Goal: Task Accomplishment & Management: Use online tool/utility

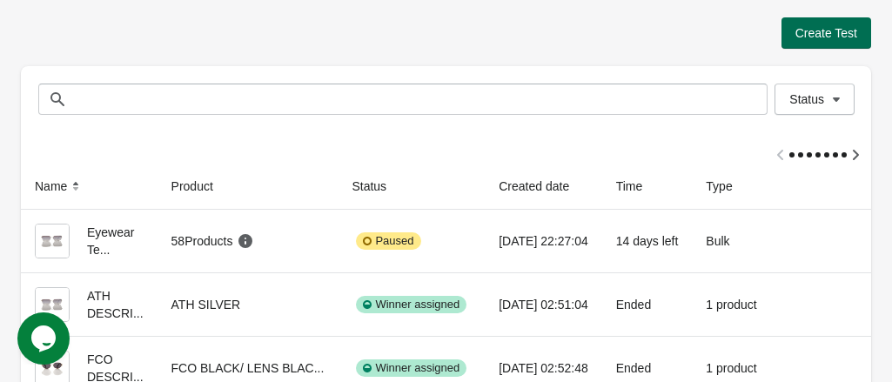
click at [825, 32] on span "Create Test" at bounding box center [826, 33] width 62 height 14
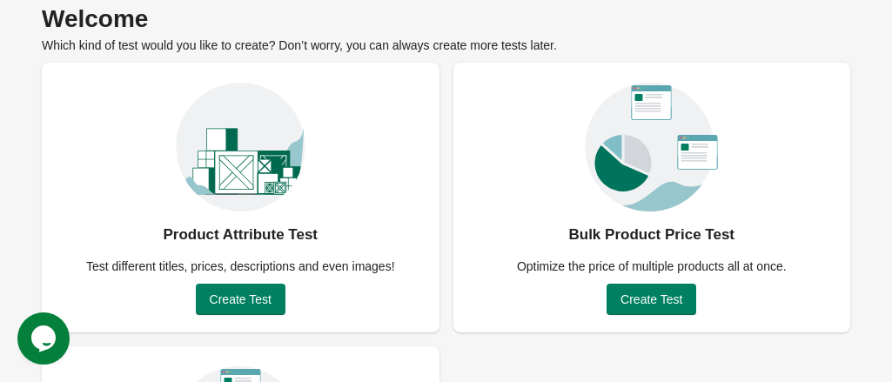
scroll to position [87, 0]
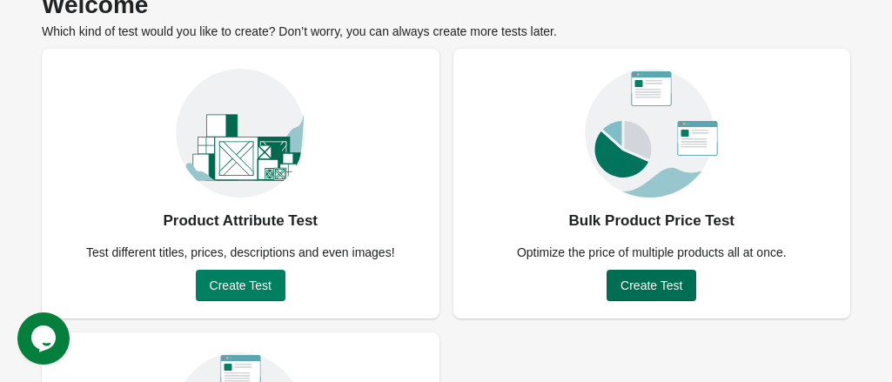
click at [653, 286] on span "Create Test" at bounding box center [651, 285] width 62 height 14
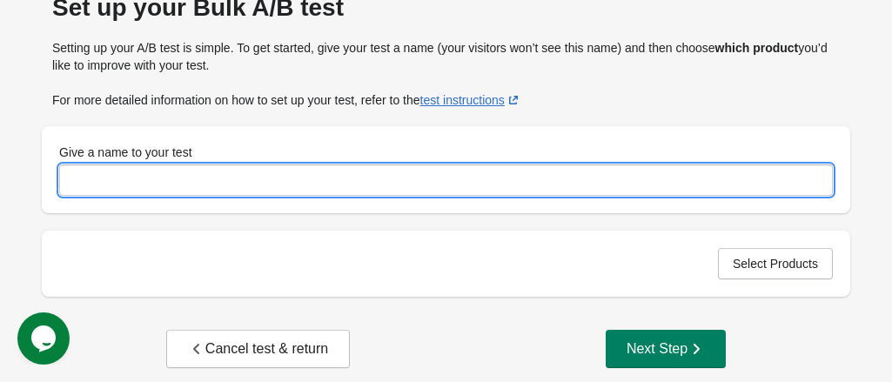
click at [209, 182] on input "Give a name to your test" at bounding box center [446, 179] width 774 height 31
type input "*"
click at [747, 269] on span "Select Products" at bounding box center [775, 264] width 85 height 14
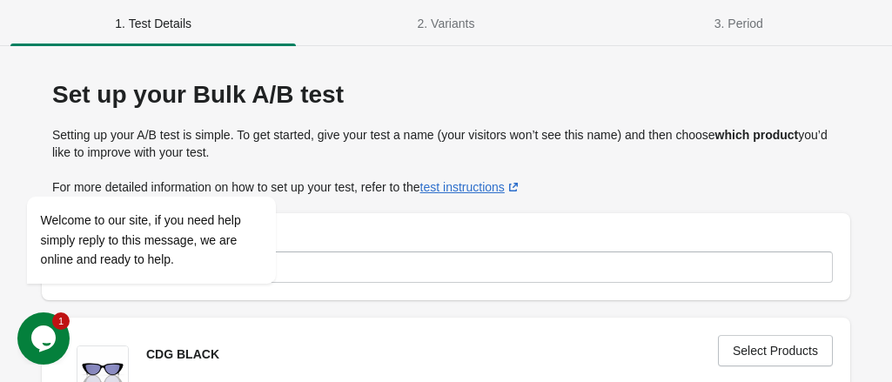
scroll to position [174, 0]
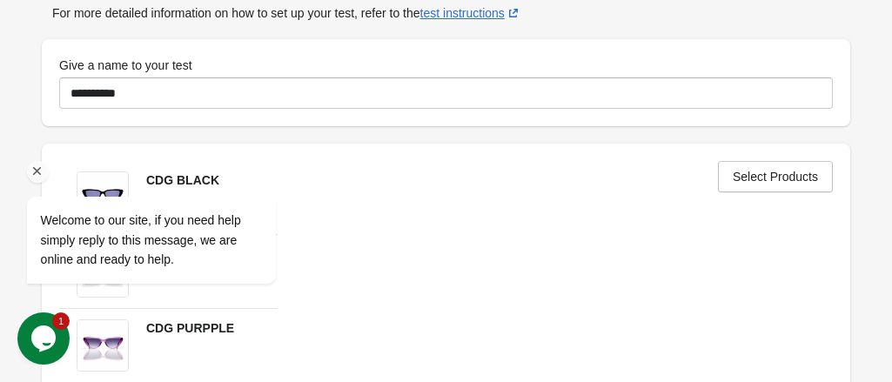
click at [33, 173] on icon "Chat attention grabber" at bounding box center [38, 172] width 16 height 16
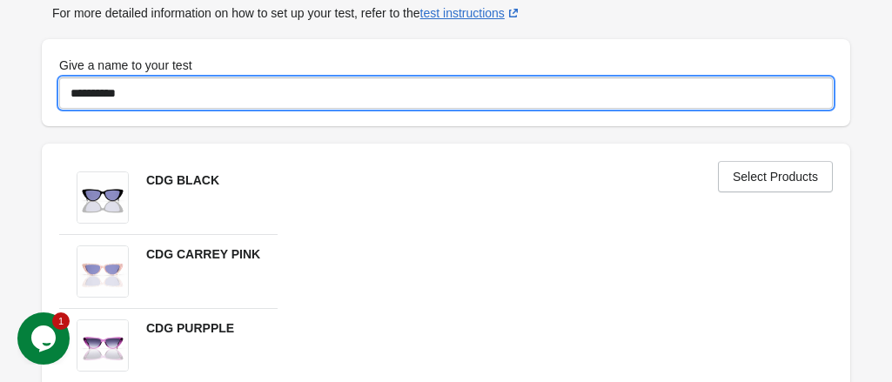
click at [146, 94] on input "**********" at bounding box center [446, 92] width 774 height 31
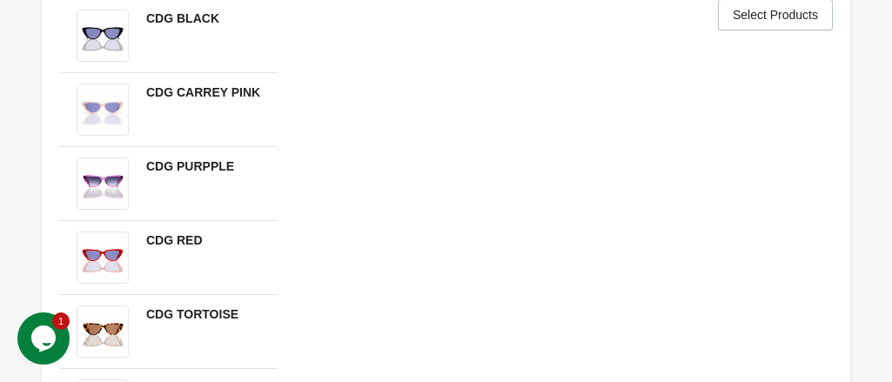
scroll to position [515, 0]
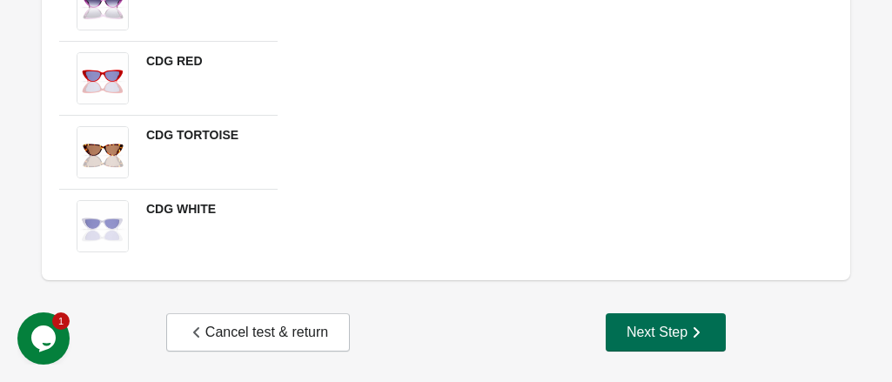
type input "**********"
click at [667, 328] on div "Next Step" at bounding box center [665, 332] width 78 height 17
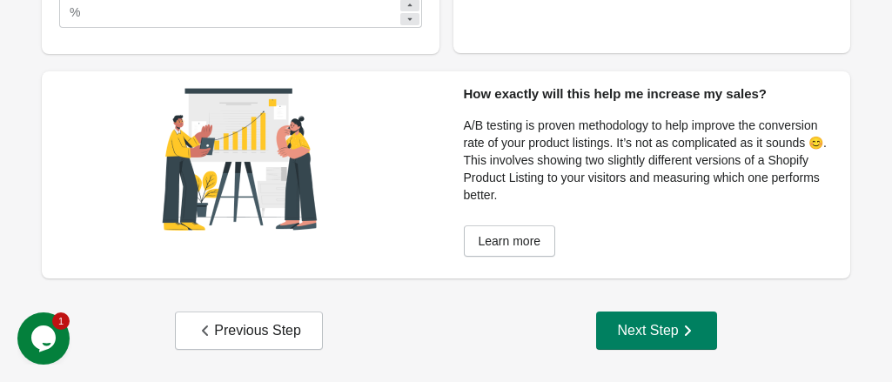
scroll to position [90, 0]
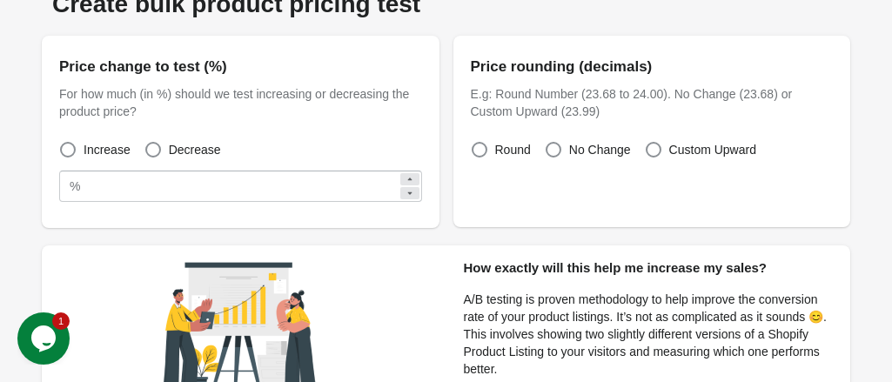
click at [412, 175] on icon at bounding box center [410, 179] width 10 height 10
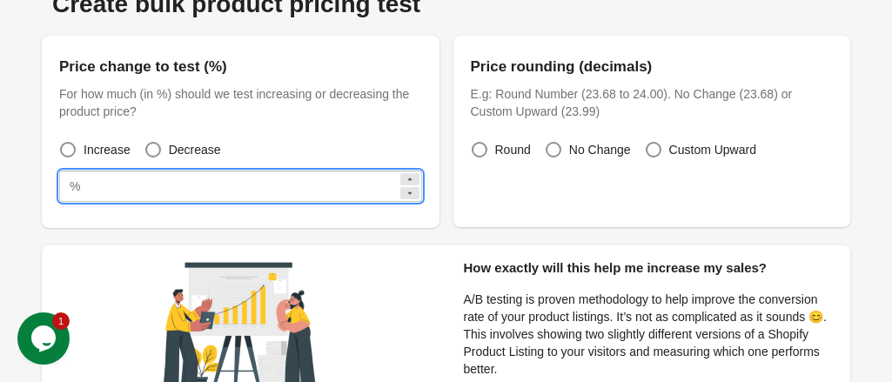
click at [412, 175] on icon at bounding box center [410, 179] width 10 height 10
type input "**"
click at [151, 145] on span at bounding box center [153, 150] width 16 height 16
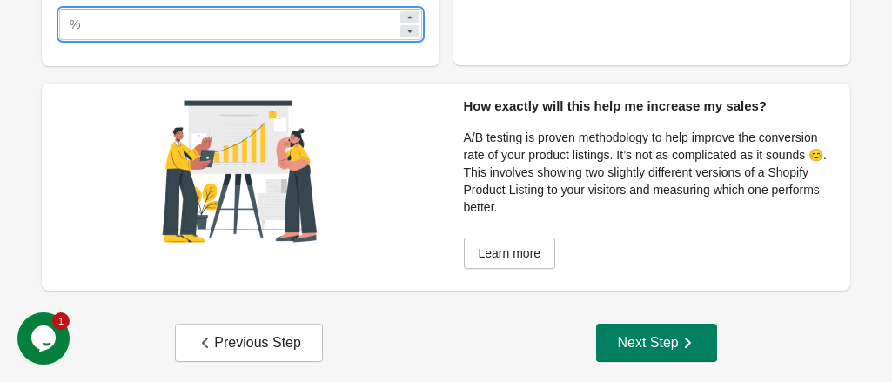
scroll to position [265, 0]
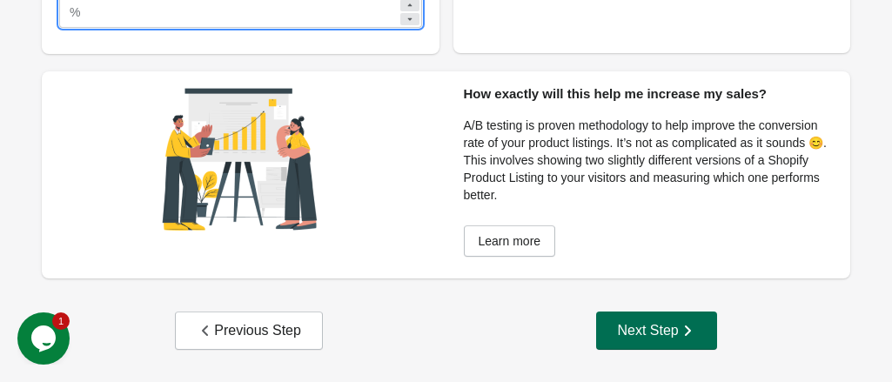
click at [660, 330] on div "Next Step" at bounding box center [656, 330] width 78 height 17
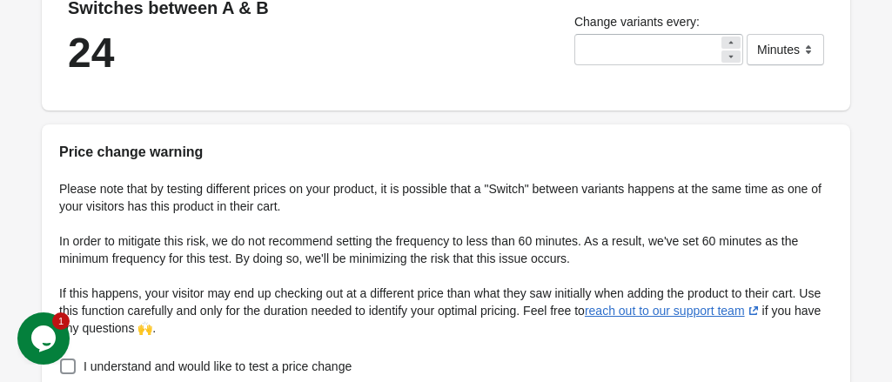
scroll to position [554, 0]
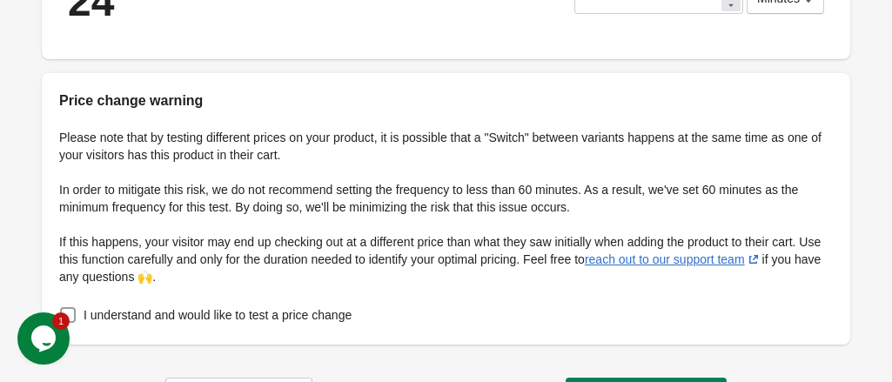
click at [76, 307] on span at bounding box center [68, 315] width 16 height 16
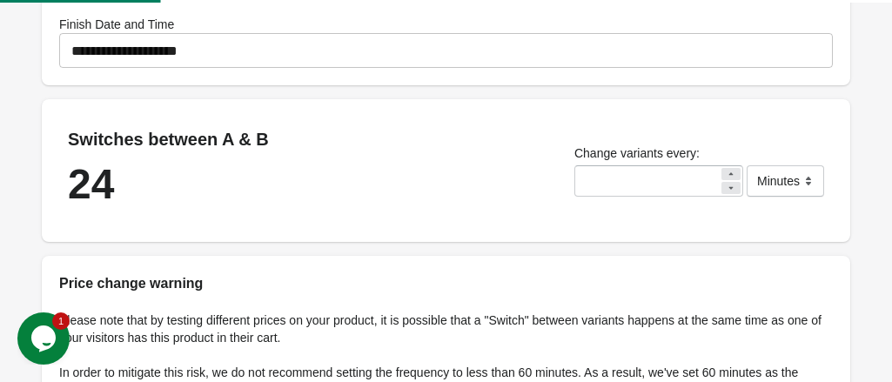
scroll to position [293, 0]
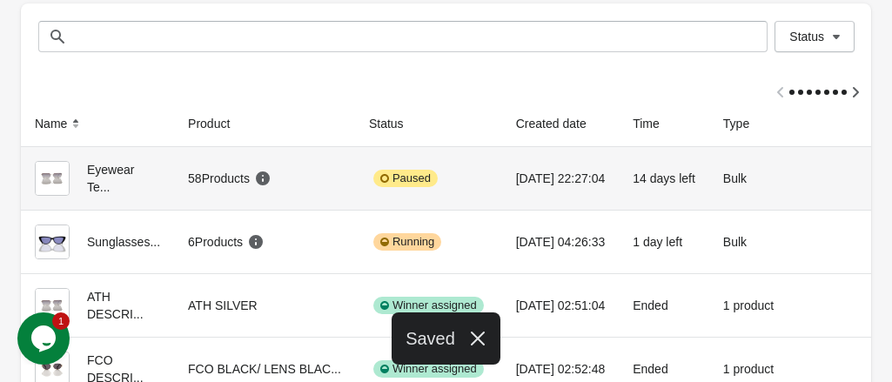
scroll to position [87, 0]
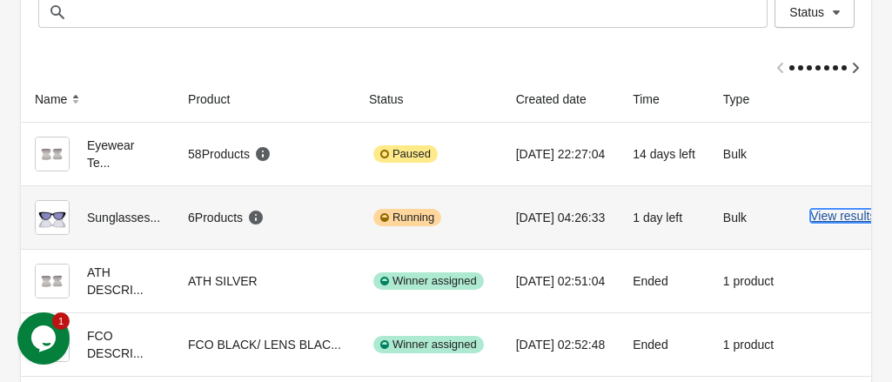
click at [826, 218] on button "View results" at bounding box center [842, 216] width 65 height 14
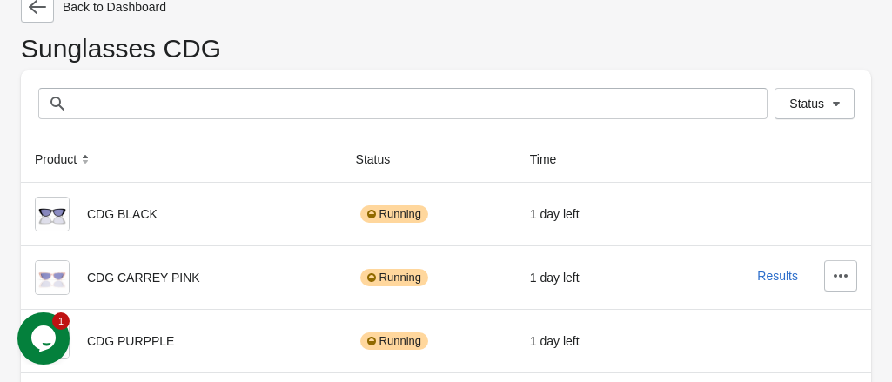
scroll to position [87, 0]
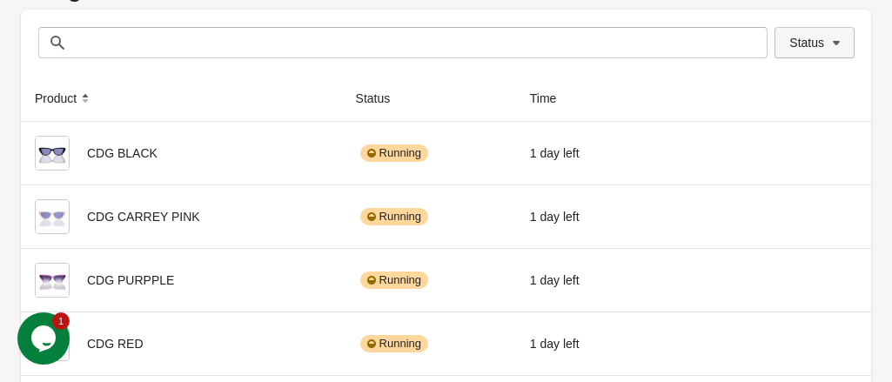
click at [840, 43] on icon "button" at bounding box center [835, 42] width 17 height 17
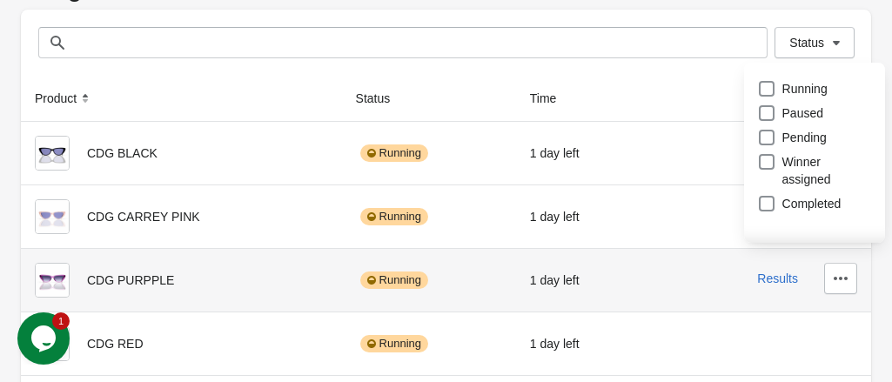
click at [695, 284] on div "Results" at bounding box center [757, 278] width 199 height 31
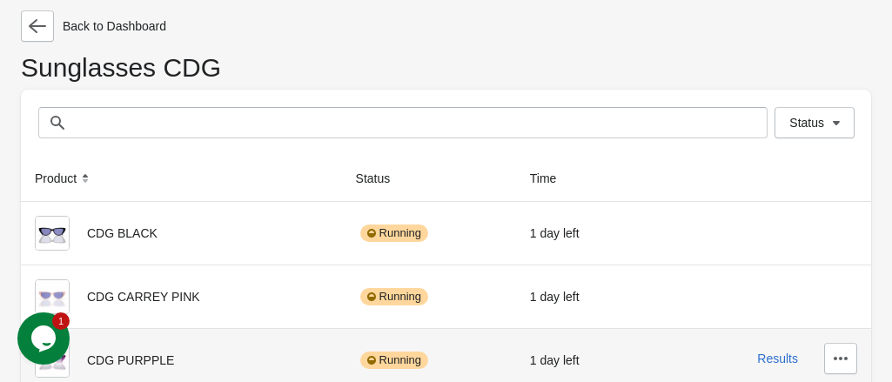
scroll to position [0, 0]
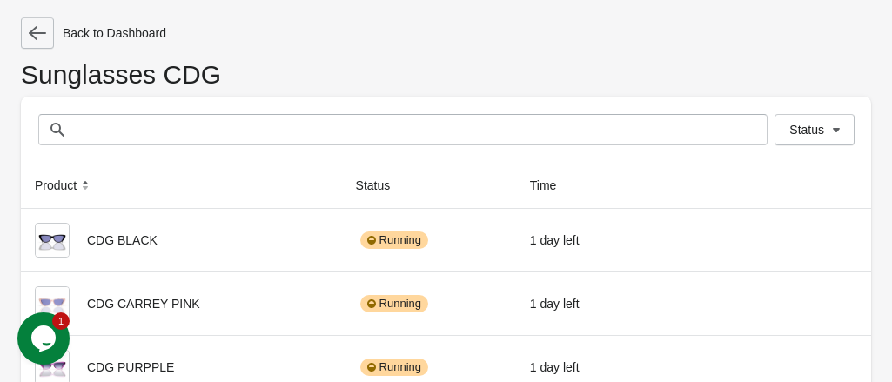
click at [37, 31] on icon "button" at bounding box center [37, 32] width 17 height 17
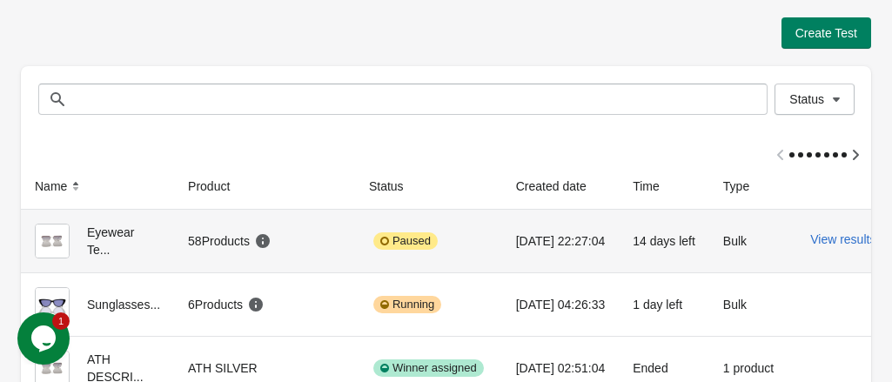
scroll to position [87, 0]
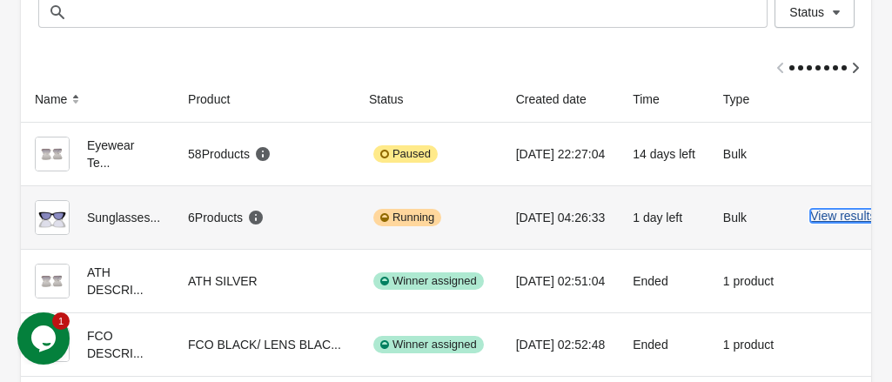
click at [839, 223] on button "View results" at bounding box center [842, 216] width 65 height 14
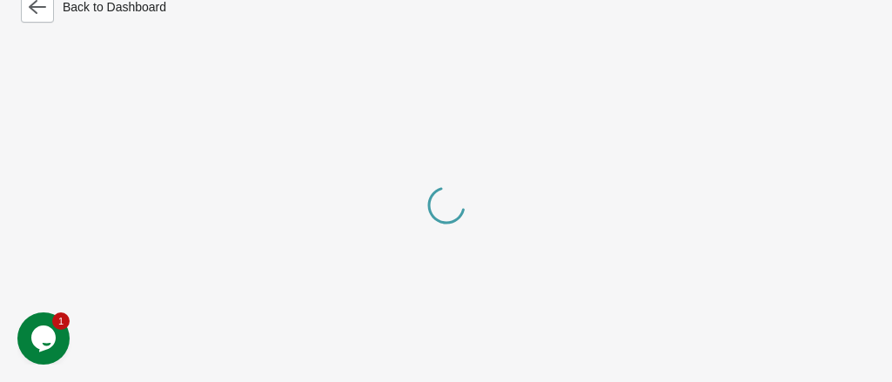
scroll to position [87, 0]
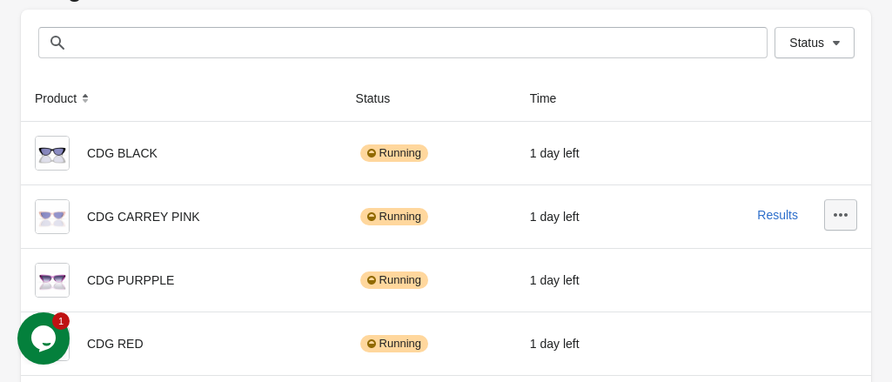
click at [843, 213] on icon "button" at bounding box center [840, 214] width 17 height 17
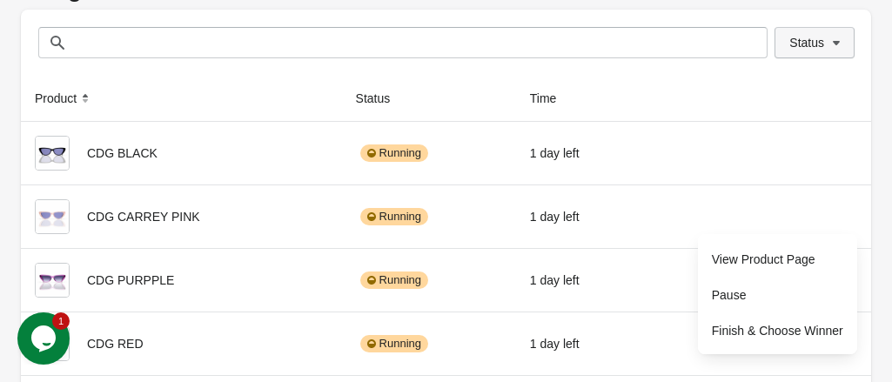
click at [820, 43] on span "Status" at bounding box center [806, 43] width 35 height 14
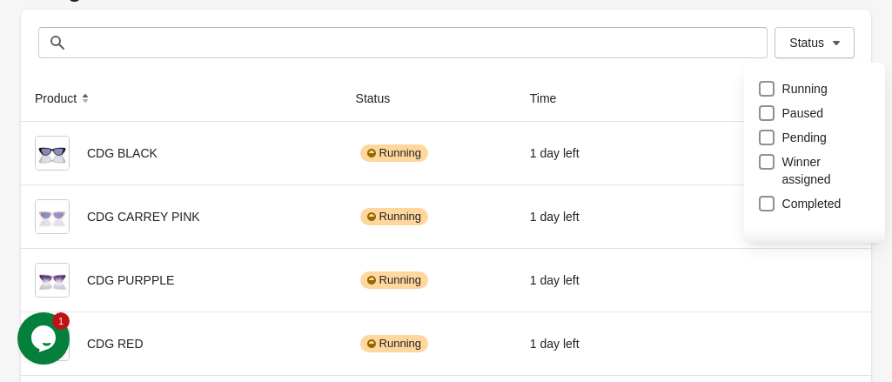
click at [708, 88] on th at bounding box center [757, 99] width 227 height 46
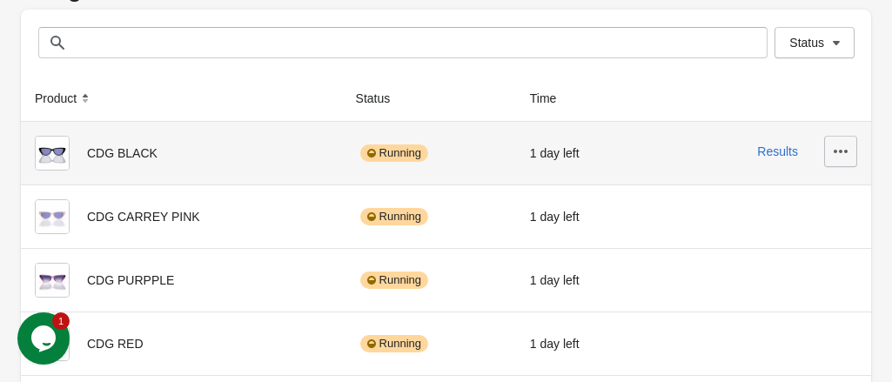
click at [846, 152] on icon "button" at bounding box center [840, 151] width 17 height 17
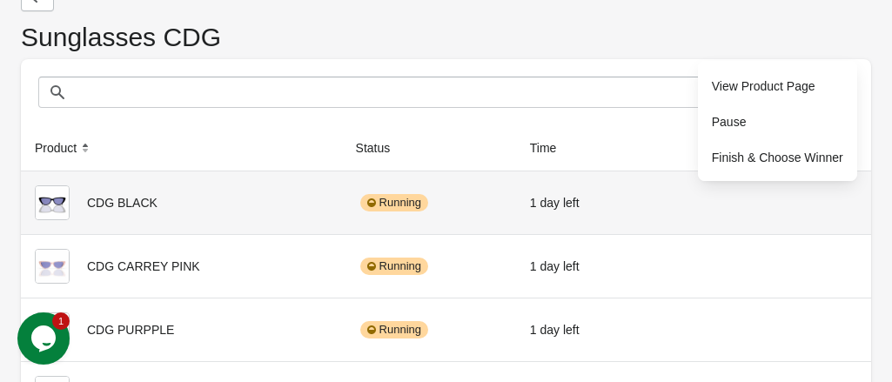
scroll to position [0, 0]
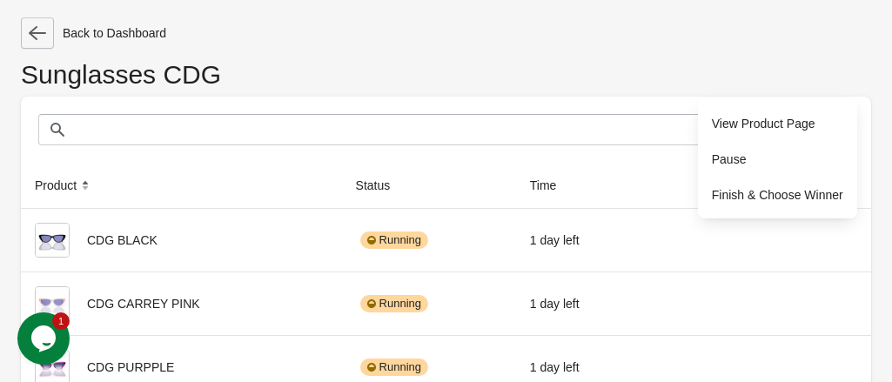
click at [31, 37] on icon "button" at bounding box center [37, 32] width 17 height 17
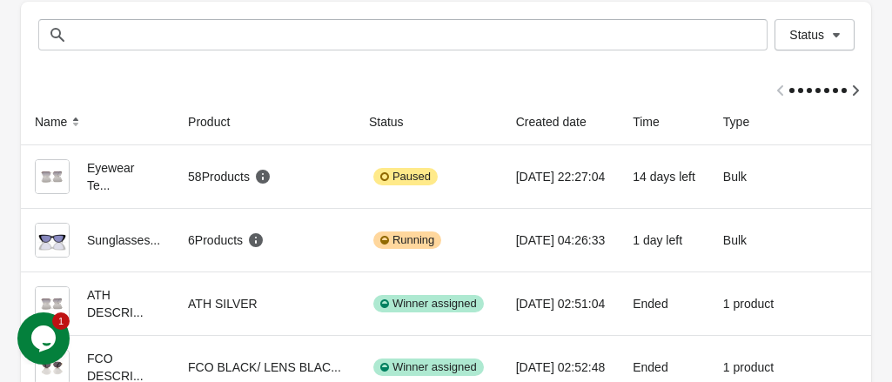
scroll to position [174, 0]
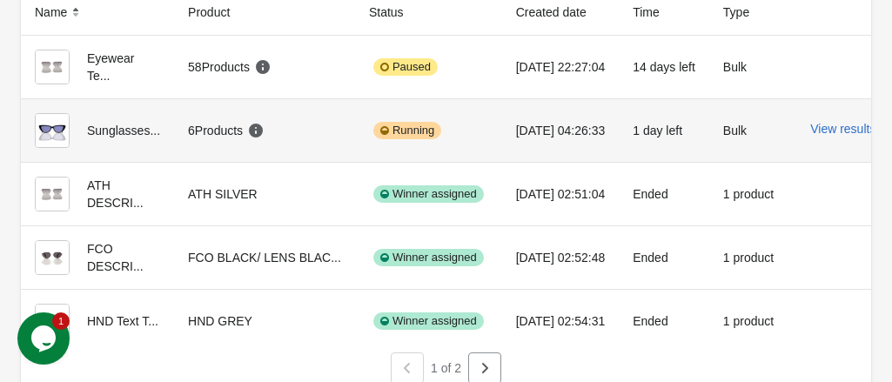
click at [44, 131] on img at bounding box center [52, 130] width 35 height 35
click at [238, 126] on div "6 Products" at bounding box center [226, 130] width 77 height 17
click at [373, 126] on div "Running" at bounding box center [407, 130] width 68 height 17
click at [835, 133] on button "View results" at bounding box center [842, 129] width 65 height 14
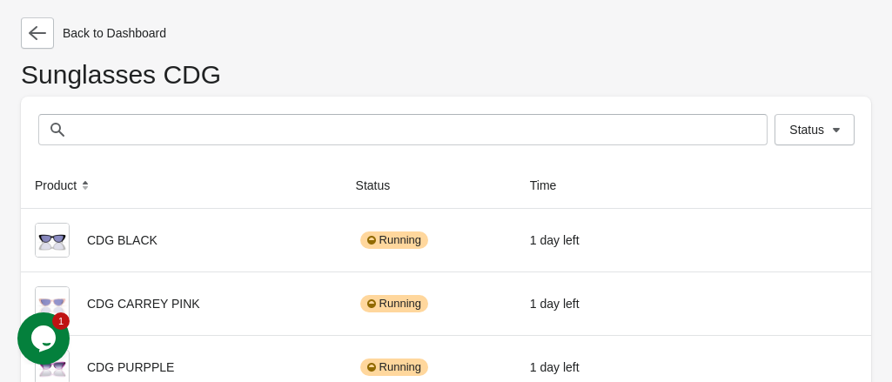
scroll to position [87, 0]
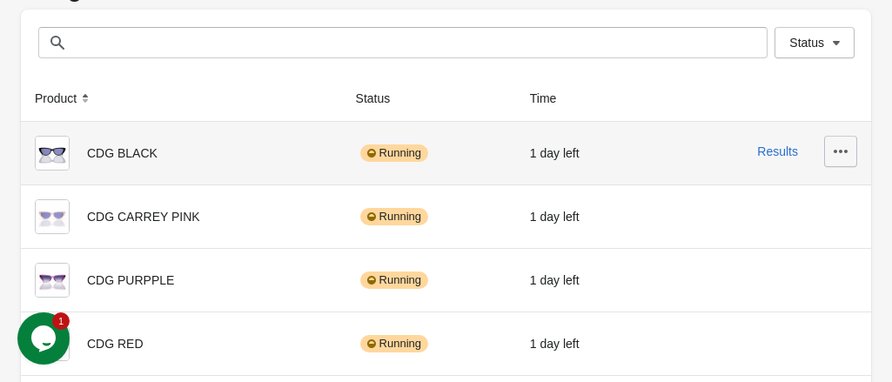
click at [844, 151] on icon "button" at bounding box center [841, 151] width 14 height 3
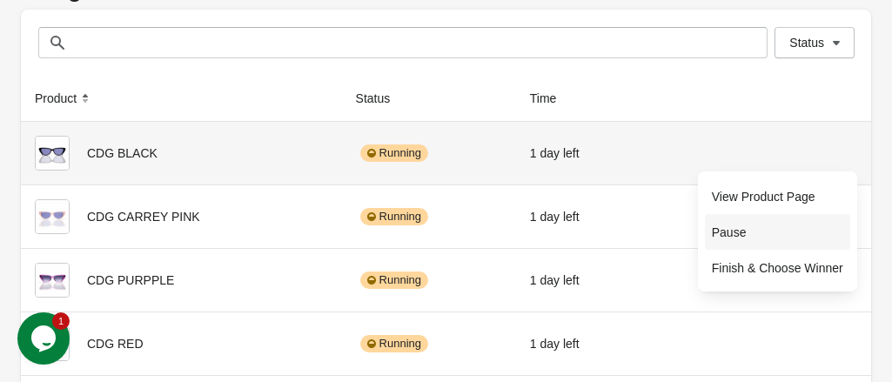
click at [749, 233] on span "Pause" at bounding box center [777, 232] width 131 height 17
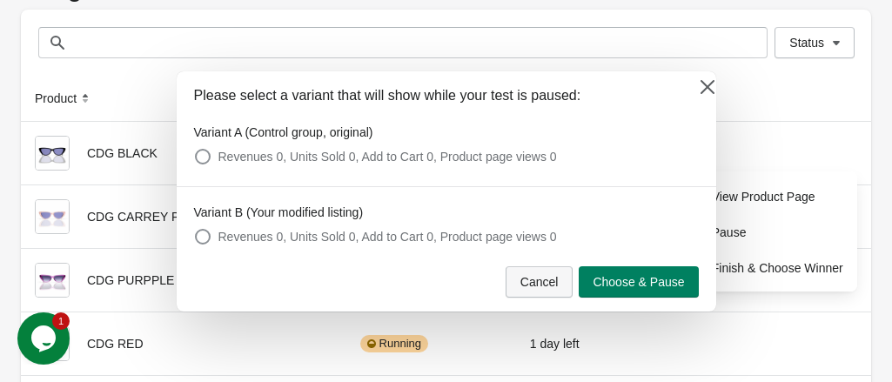
click at [558, 279] on span "Cancel" at bounding box center [539, 282] width 38 height 14
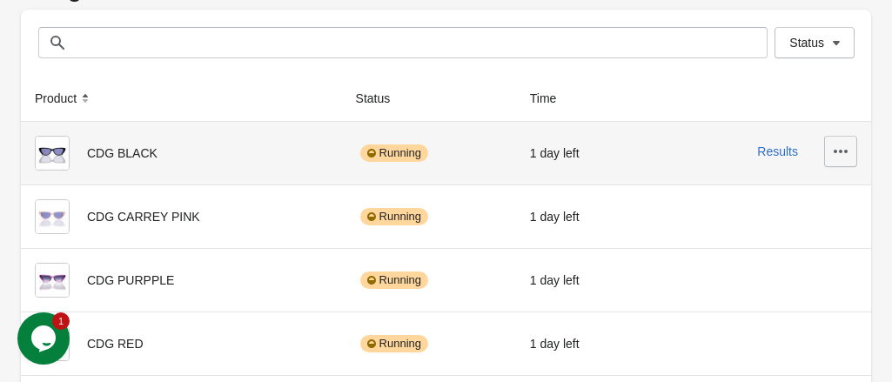
click at [844, 154] on icon "button" at bounding box center [840, 151] width 17 height 17
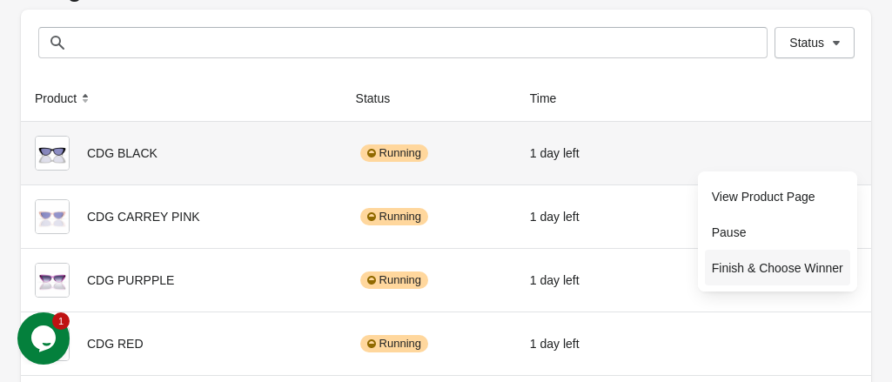
click at [761, 271] on span "Finish & Choose Winner" at bounding box center [777, 267] width 131 height 17
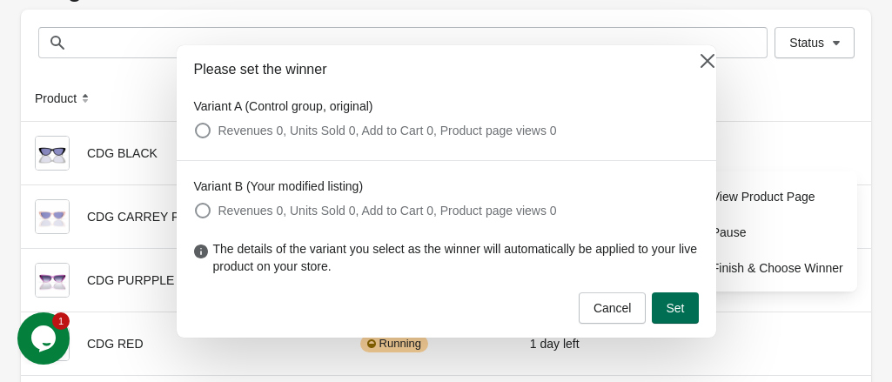
click at [677, 306] on span "Set" at bounding box center [675, 308] width 18 height 14
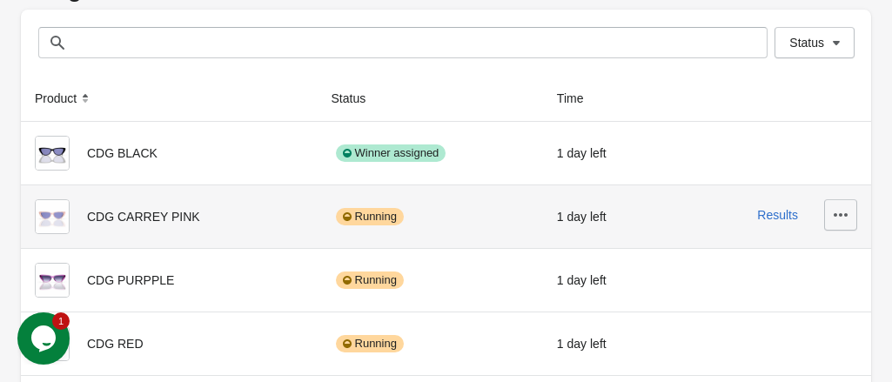
click at [844, 215] on icon "button" at bounding box center [841, 214] width 14 height 3
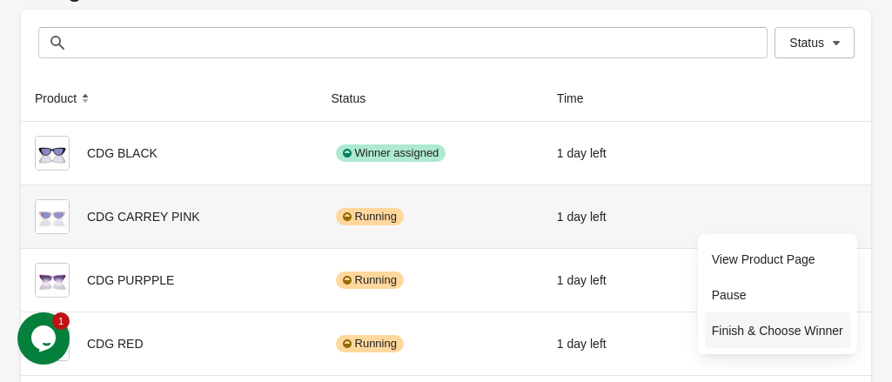
click at [758, 329] on span "Finish & Choose Winner" at bounding box center [777, 330] width 131 height 17
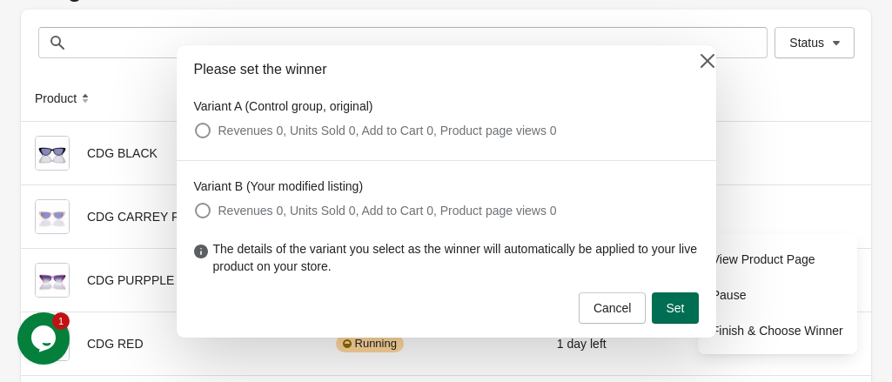
click at [683, 307] on span "Set" at bounding box center [675, 308] width 18 height 14
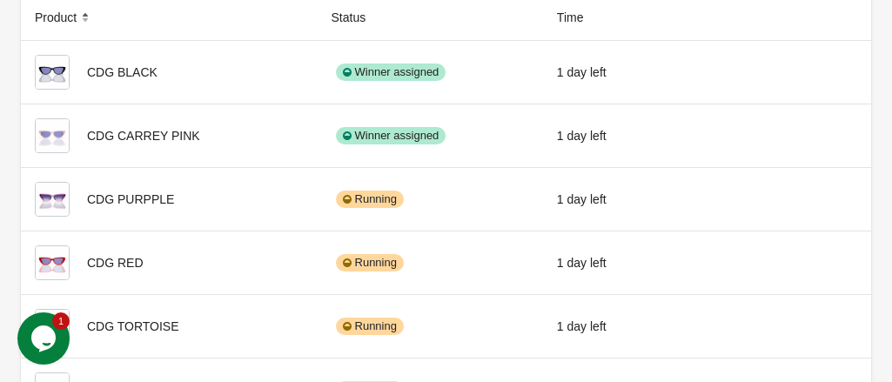
scroll to position [174, 0]
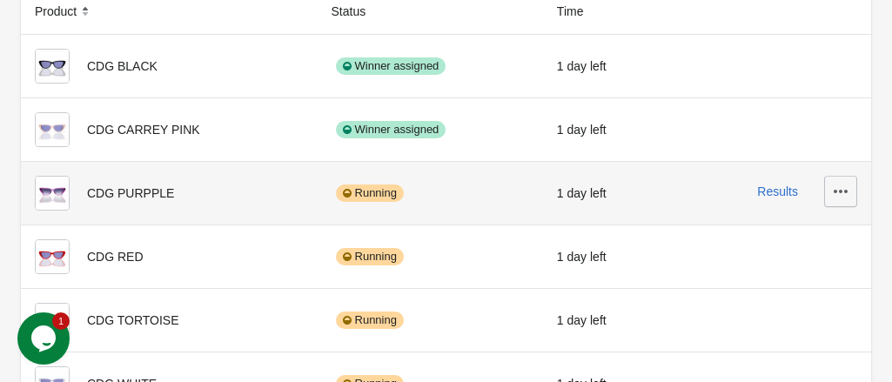
click at [844, 193] on icon "button" at bounding box center [840, 191] width 17 height 17
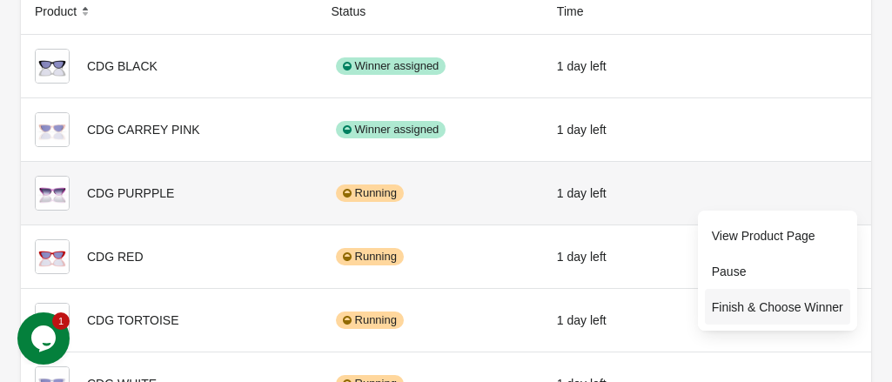
click at [780, 303] on span "Finish & Choose Winner" at bounding box center [777, 306] width 131 height 17
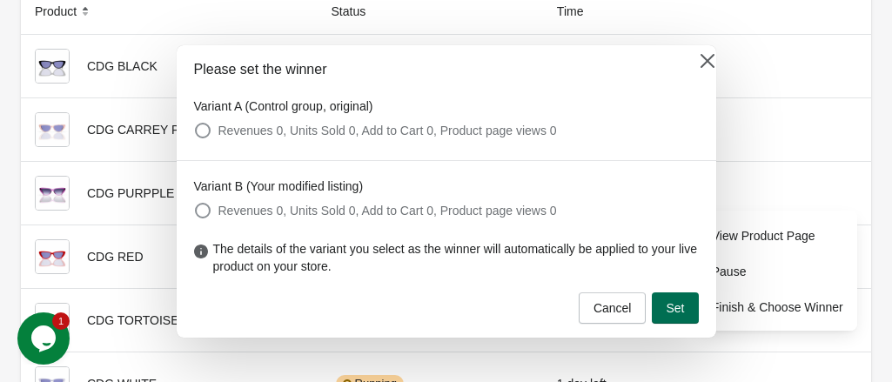
click at [676, 307] on span "Set" at bounding box center [675, 308] width 18 height 14
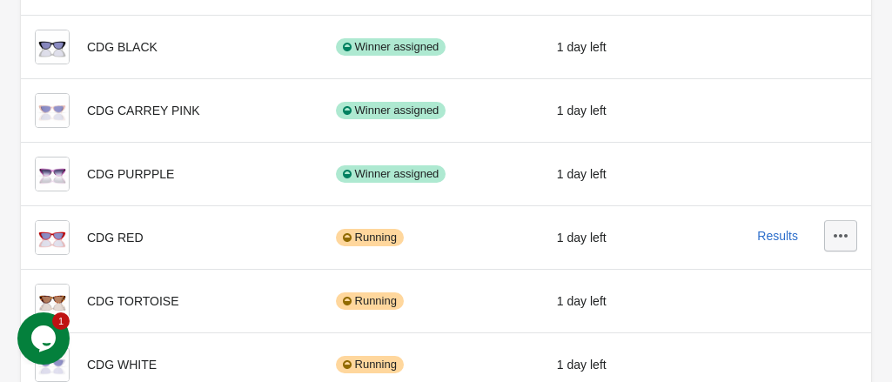
scroll to position [212, 0]
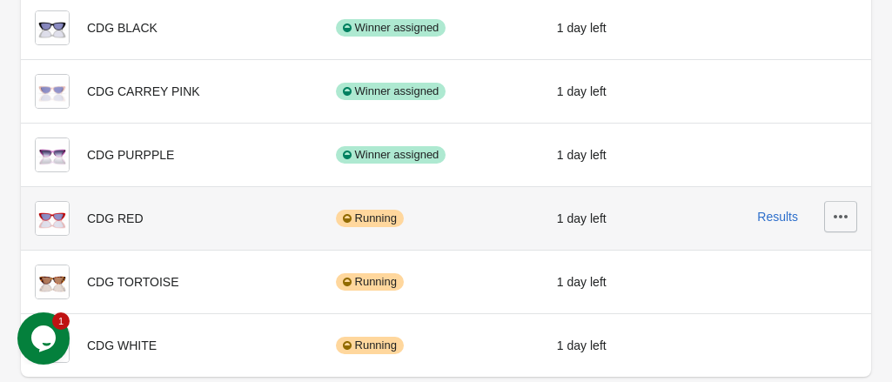
click at [841, 218] on icon "button" at bounding box center [840, 216] width 17 height 17
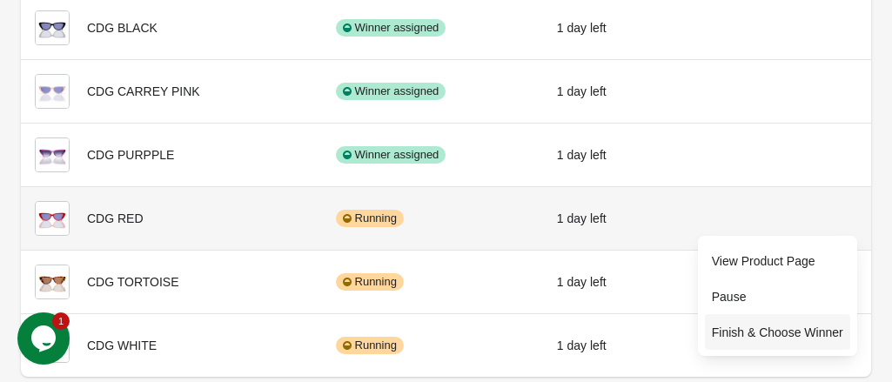
click at [771, 327] on span "Finish & Choose Winner" at bounding box center [777, 332] width 131 height 17
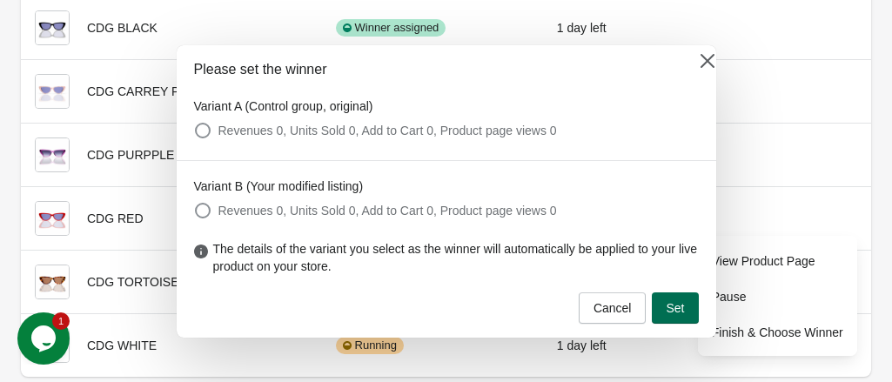
click at [670, 305] on span "Set" at bounding box center [675, 308] width 18 height 14
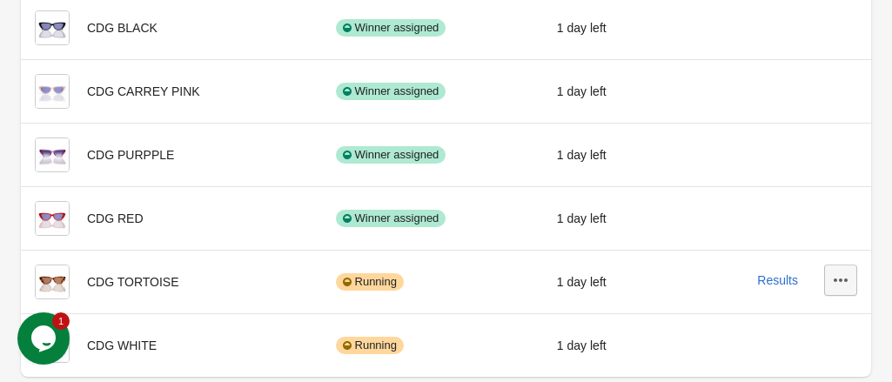
click at [847, 277] on icon "button" at bounding box center [840, 279] width 17 height 17
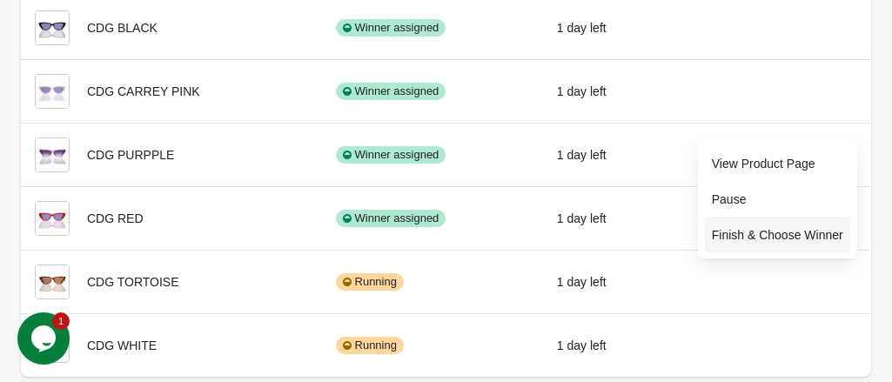
click at [762, 229] on span "Finish & Choose Winner" at bounding box center [777, 234] width 131 height 17
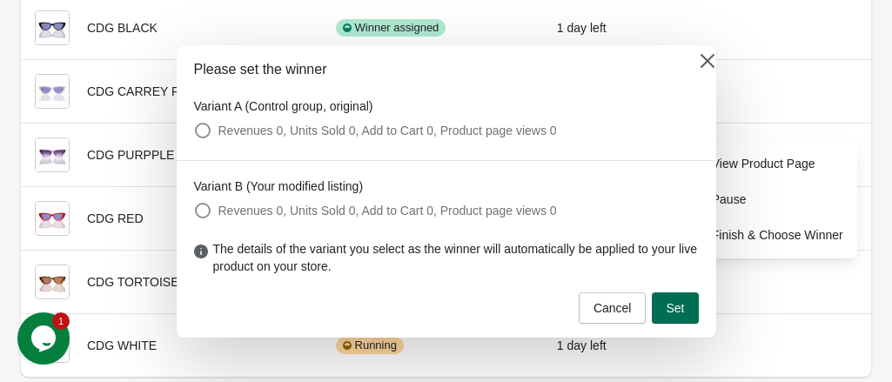
click at [675, 305] on span "Set" at bounding box center [675, 308] width 18 height 14
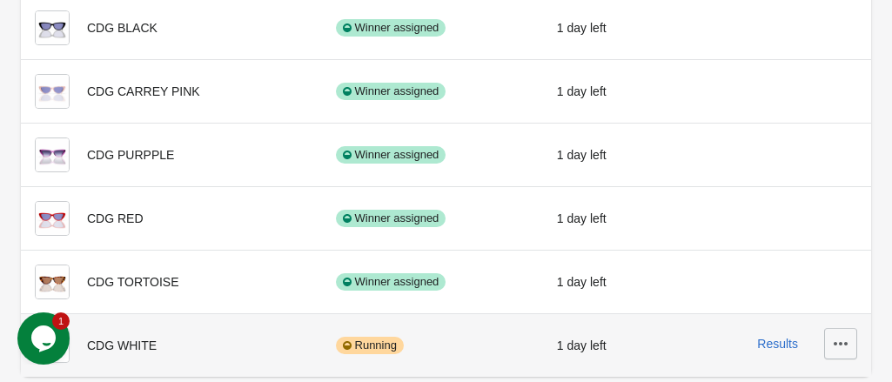
click at [841, 343] on icon "button" at bounding box center [841, 343] width 14 height 3
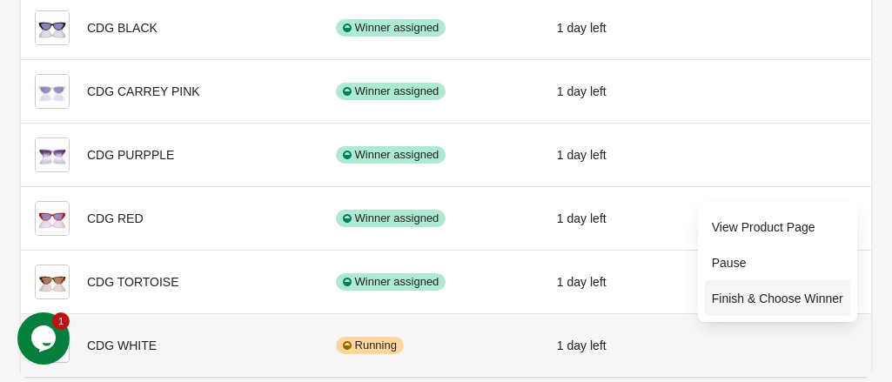
click at [762, 301] on span "Finish & Choose Winner" at bounding box center [777, 298] width 131 height 17
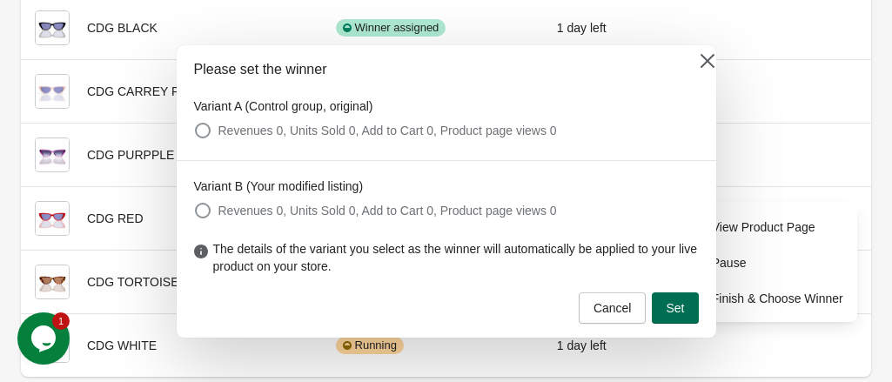
click at [677, 309] on span "Set" at bounding box center [675, 308] width 18 height 14
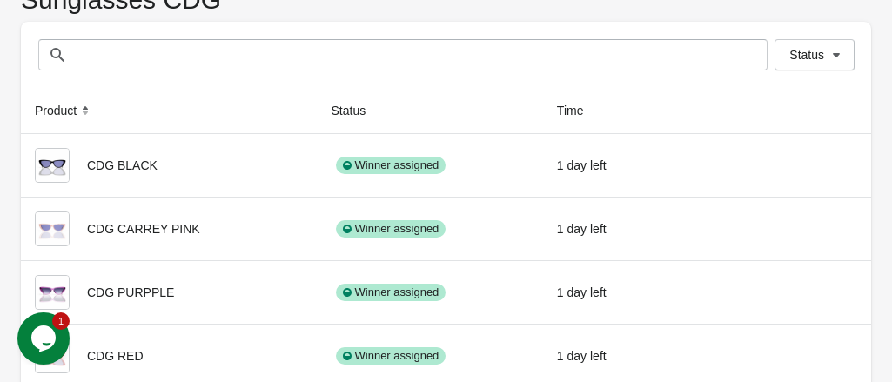
scroll to position [0, 0]
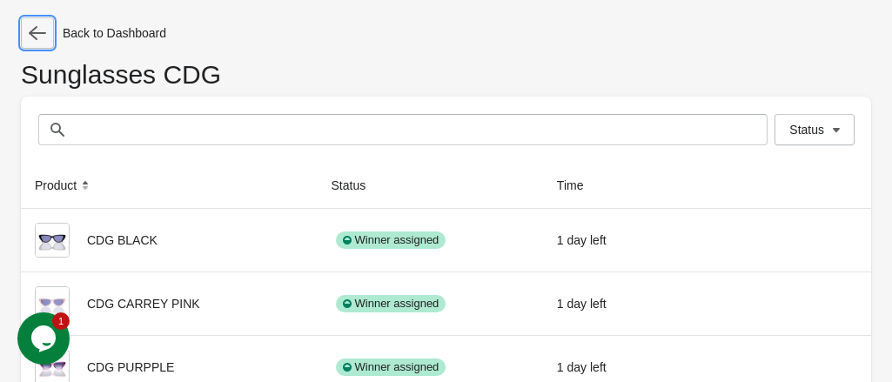
click at [50, 30] on button "button" at bounding box center [37, 32] width 33 height 31
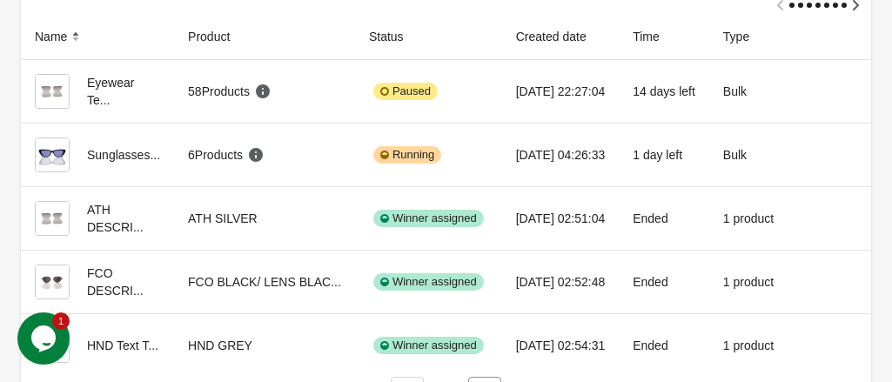
scroll to position [114, 0]
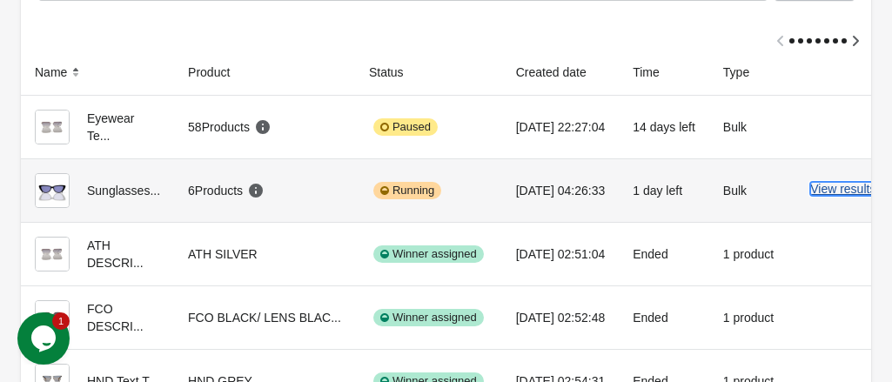
click at [839, 187] on button "View results" at bounding box center [842, 189] width 65 height 14
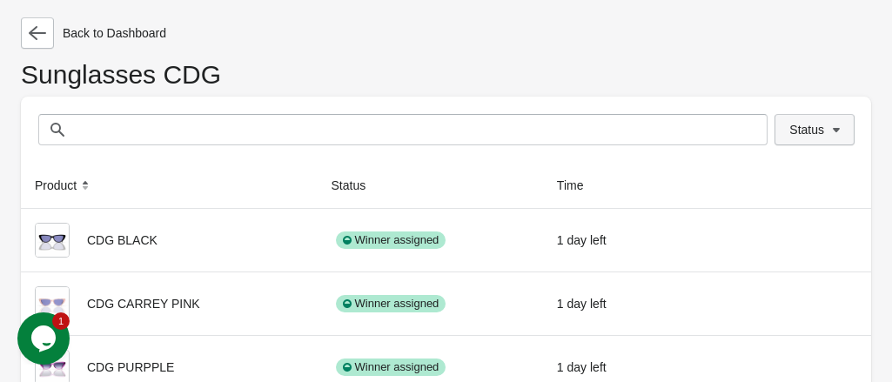
click at [821, 131] on span "Status" at bounding box center [806, 130] width 35 height 14
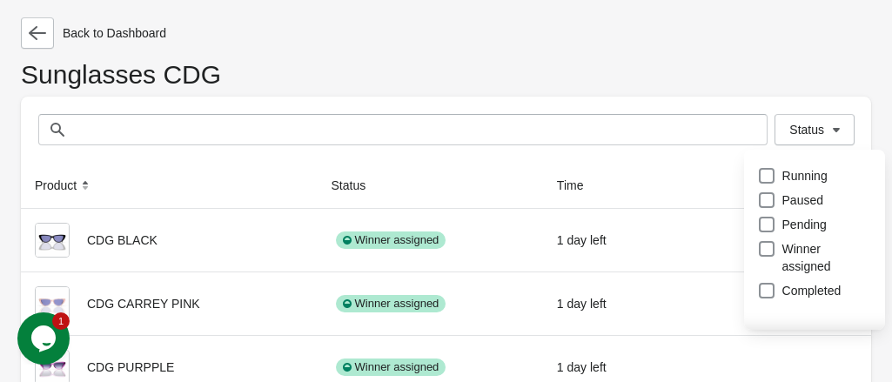
click at [774, 74] on h1 "Sunglasses CDG" at bounding box center [446, 81] width 850 height 30
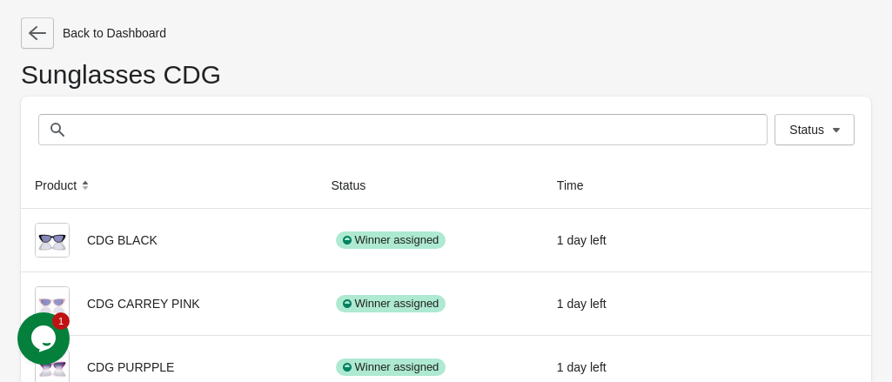
click at [33, 20] on button "button" at bounding box center [37, 32] width 33 height 31
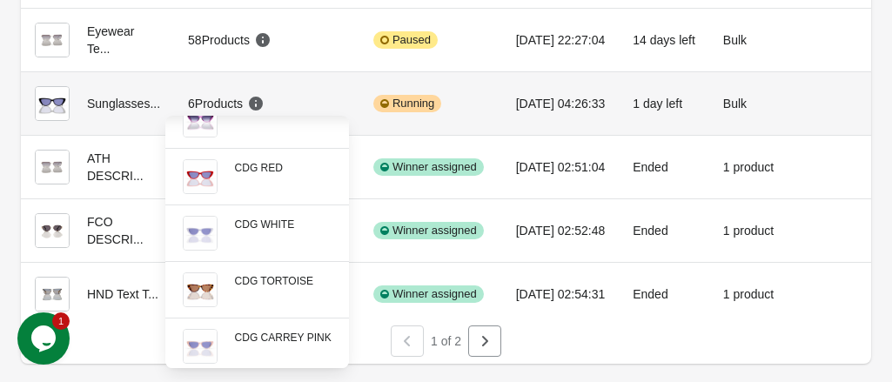
scroll to position [84, 0]
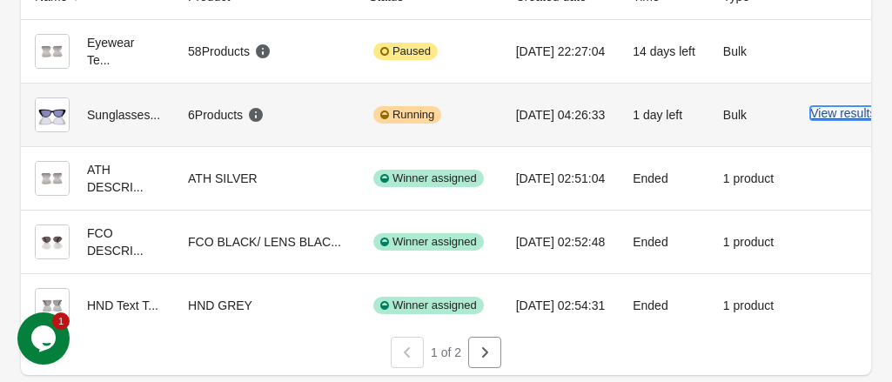
click at [826, 106] on button "View results" at bounding box center [842, 113] width 65 height 14
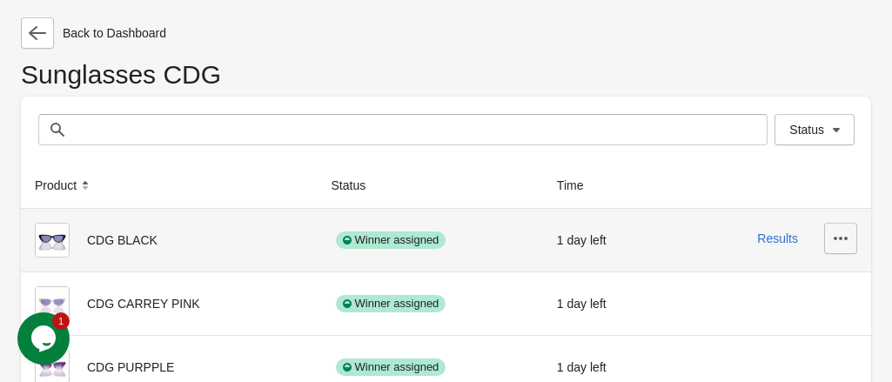
click at [837, 245] on icon "button" at bounding box center [840, 238] width 17 height 17
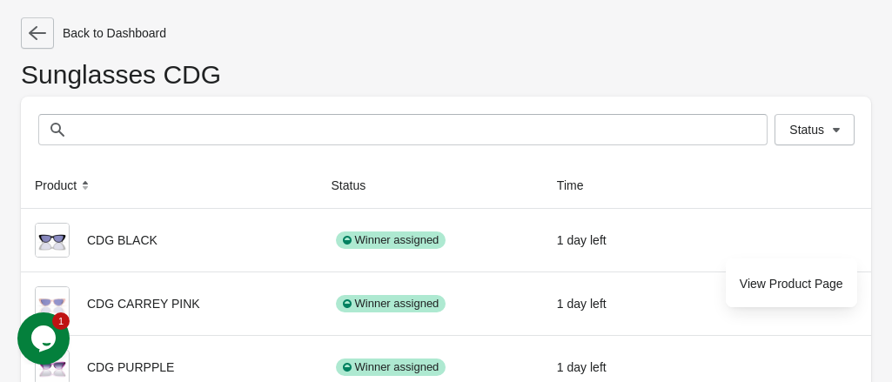
click at [38, 30] on icon "button" at bounding box center [37, 32] width 17 height 17
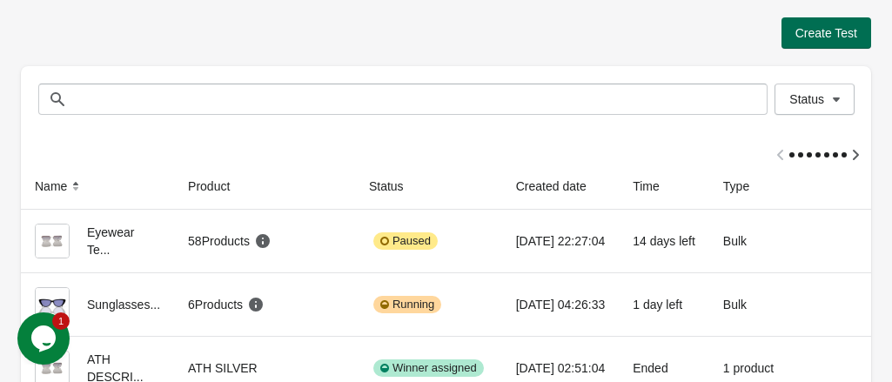
click at [815, 34] on span "Create Test" at bounding box center [826, 33] width 62 height 14
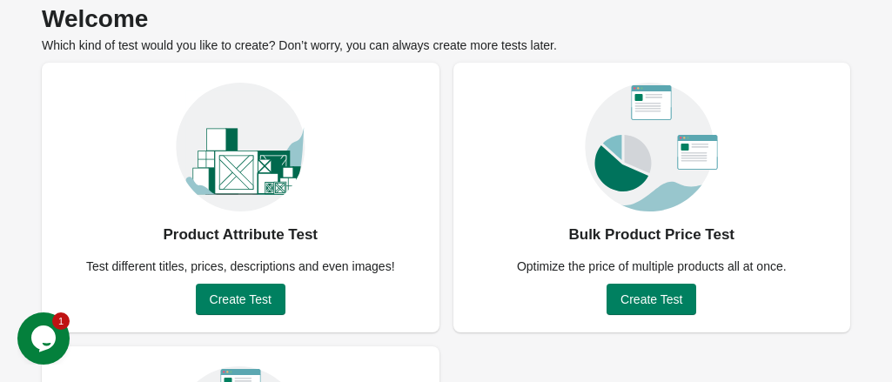
scroll to position [87, 0]
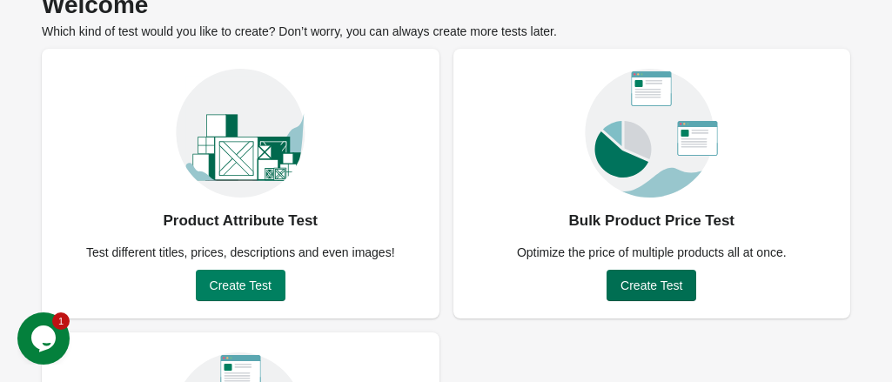
click at [653, 287] on span "Create Test" at bounding box center [651, 285] width 62 height 14
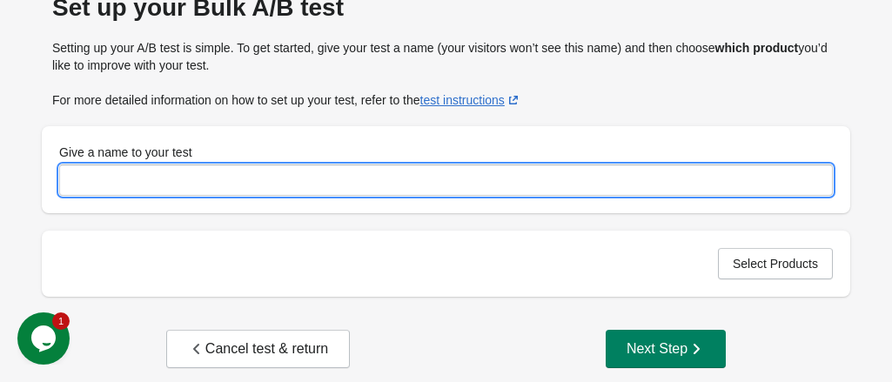
click at [120, 184] on input "Give a name to your test" at bounding box center [446, 179] width 774 height 31
click at [758, 273] on button "Select Products" at bounding box center [775, 263] width 115 height 31
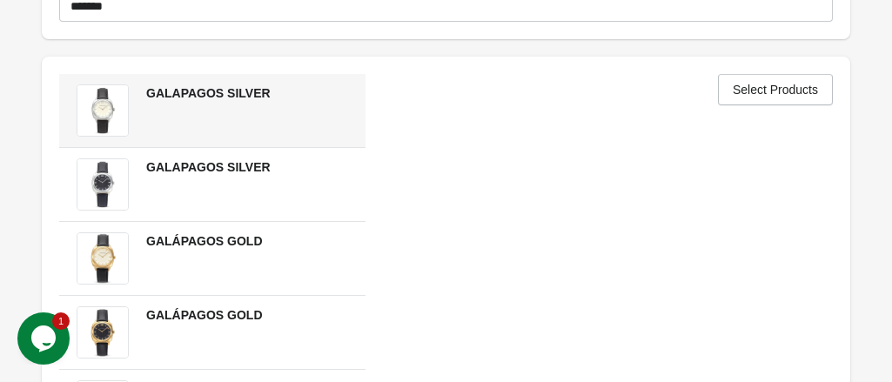
scroll to position [174, 0]
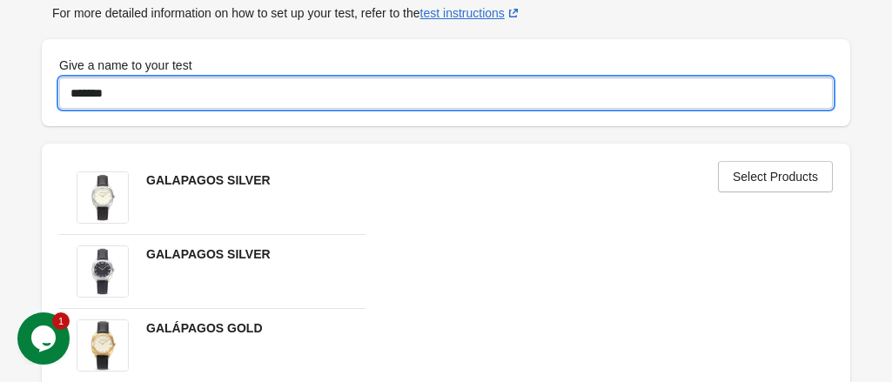
click at [69, 93] on input "*******" at bounding box center [446, 92] width 774 height 31
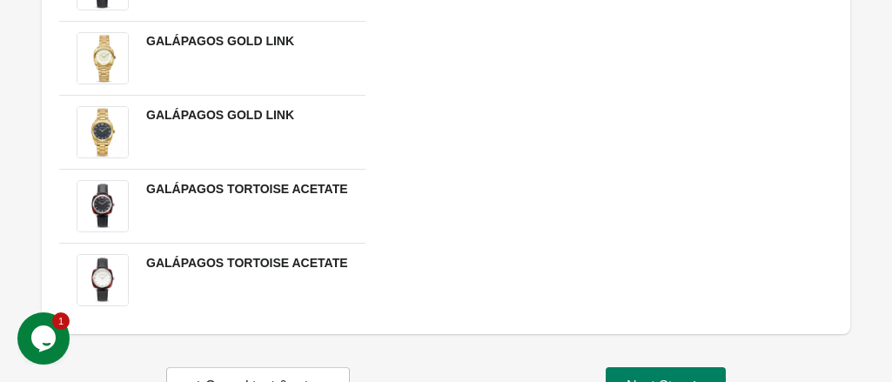
scroll to position [663, 0]
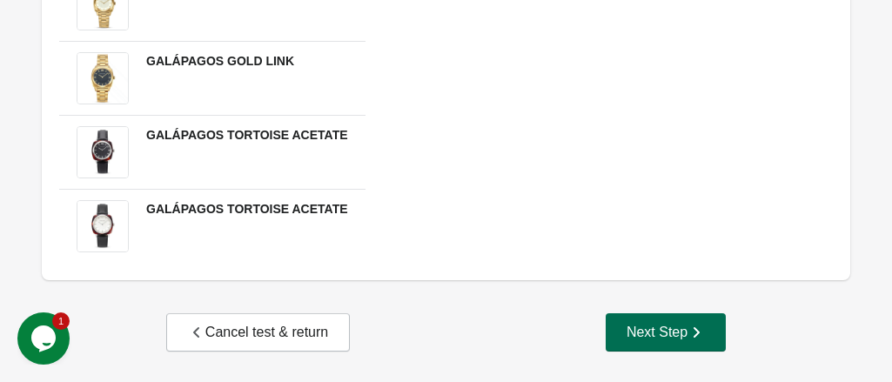
type input "**********"
click at [642, 337] on div "Next Step" at bounding box center [665, 332] width 78 height 17
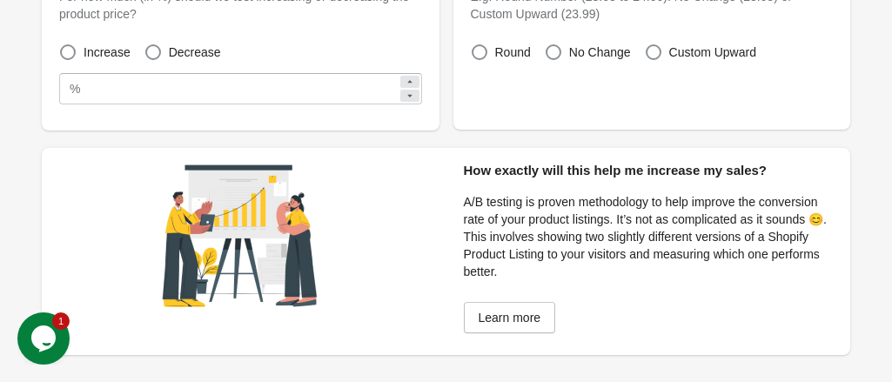
scroll to position [90, 0]
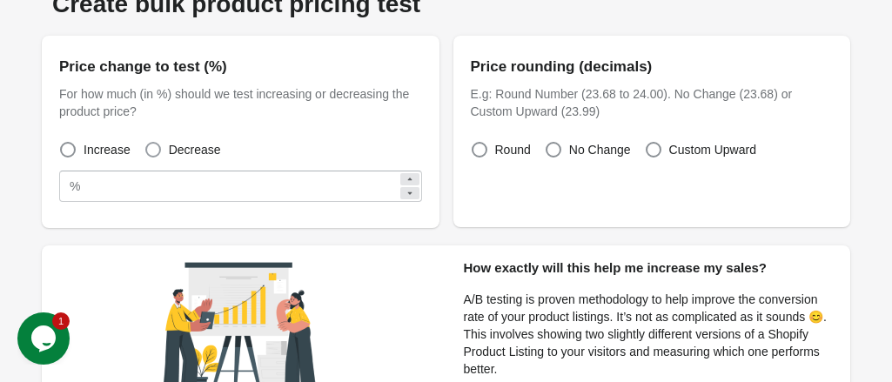
click at [147, 144] on span at bounding box center [153, 150] width 16 height 16
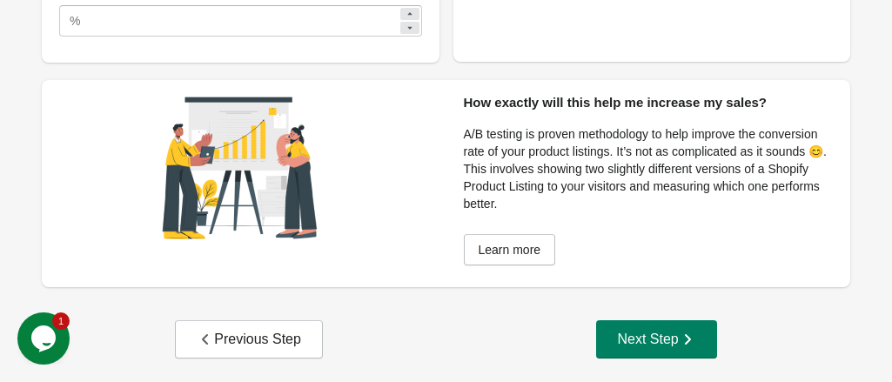
scroll to position [265, 0]
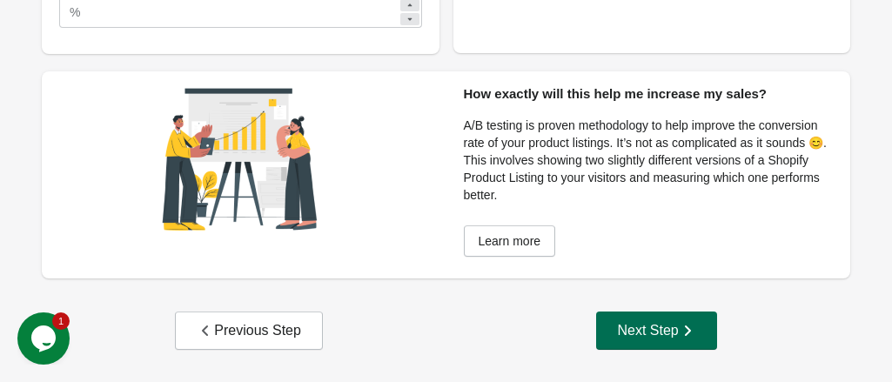
click at [659, 332] on div "Next Step" at bounding box center [656, 330] width 78 height 17
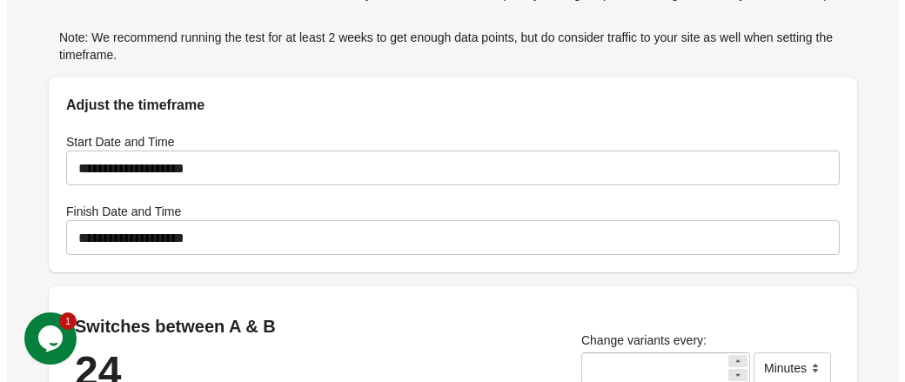
scroll to position [90, 0]
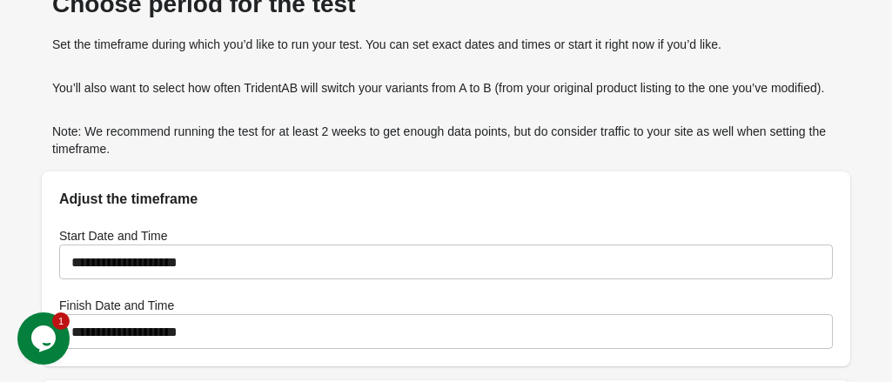
click at [564, 307] on input "**********" at bounding box center [446, 331] width 774 height 49
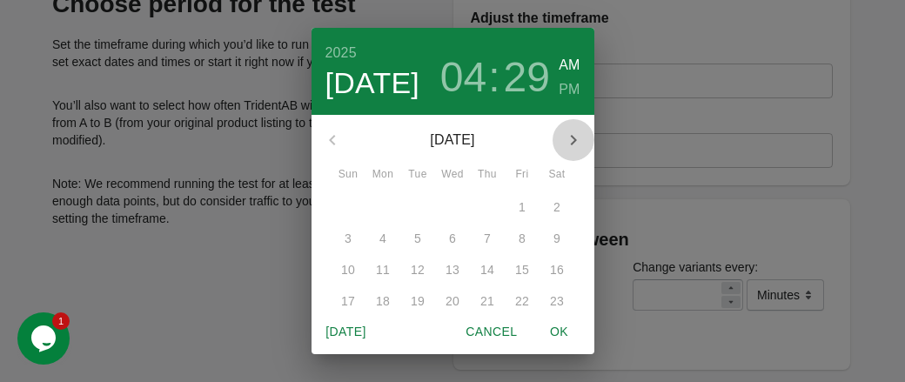
click at [570, 139] on icon "button" at bounding box center [573, 140] width 6 height 10
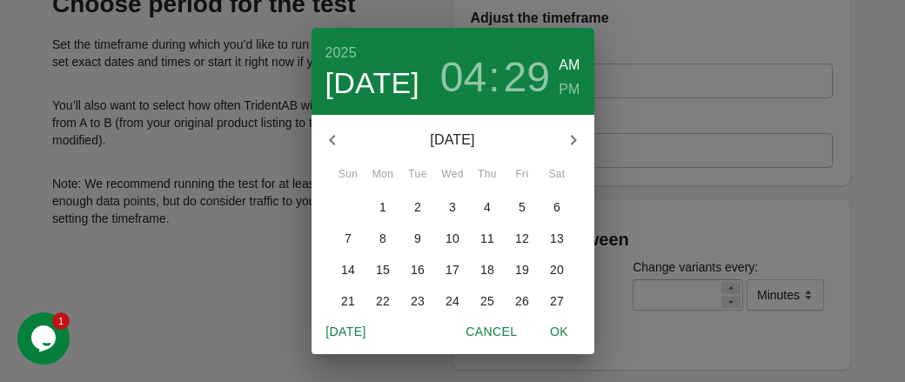
click at [338, 135] on icon "button" at bounding box center [332, 140] width 21 height 21
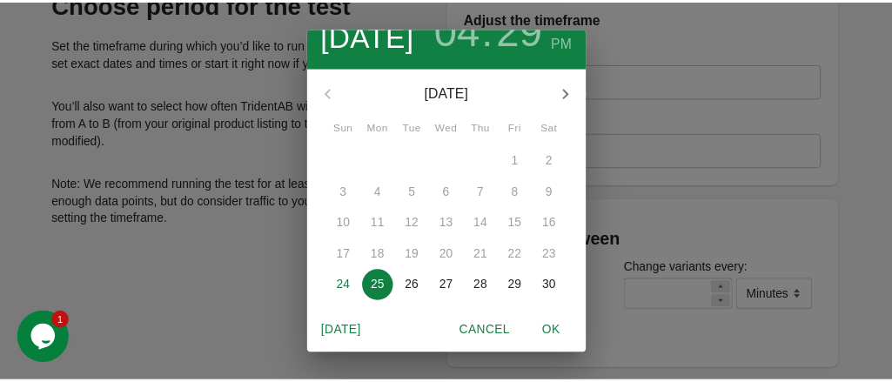
scroll to position [71, 0]
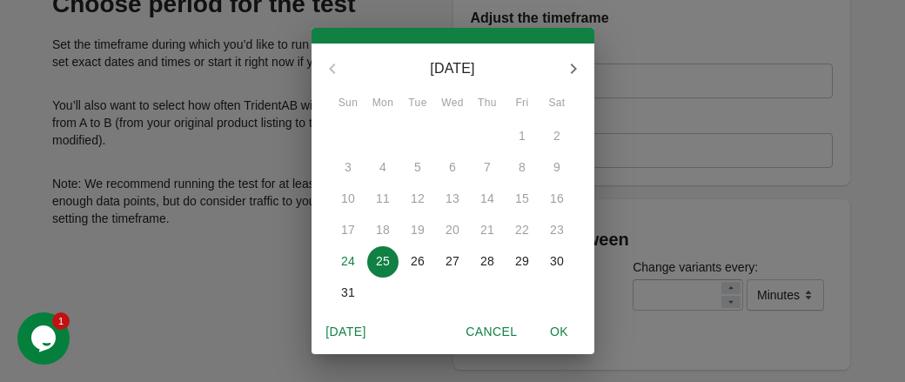
click at [344, 293] on p "31" at bounding box center [348, 292] width 14 height 17
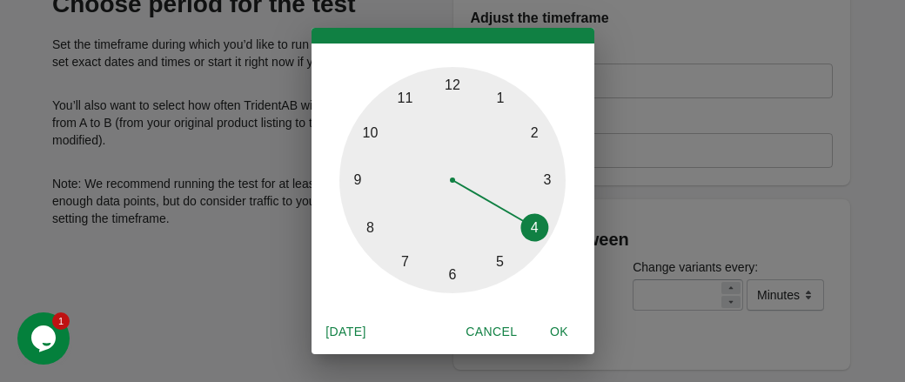
click at [559, 330] on span "OK" at bounding box center [560, 332] width 42 height 22
type input "**********"
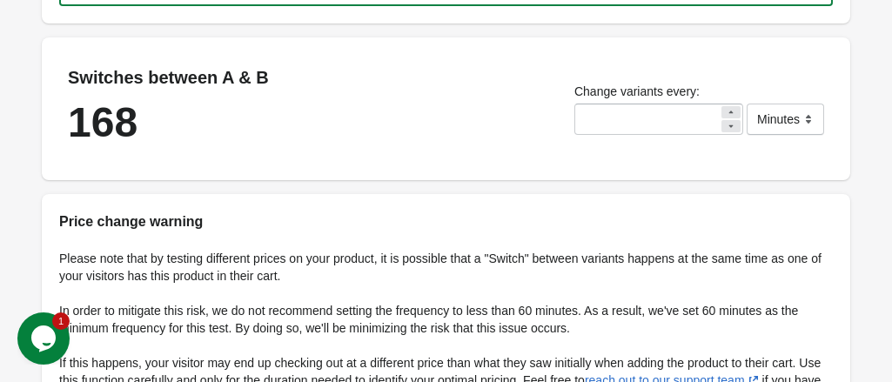
scroll to position [526, 0]
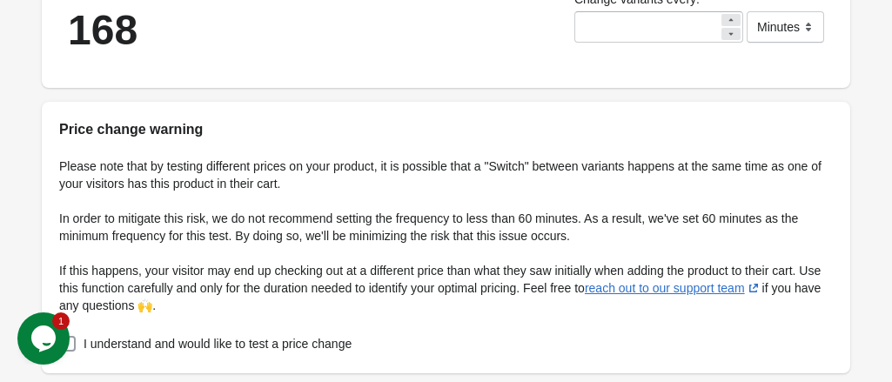
click at [76, 336] on span at bounding box center [68, 344] width 16 height 16
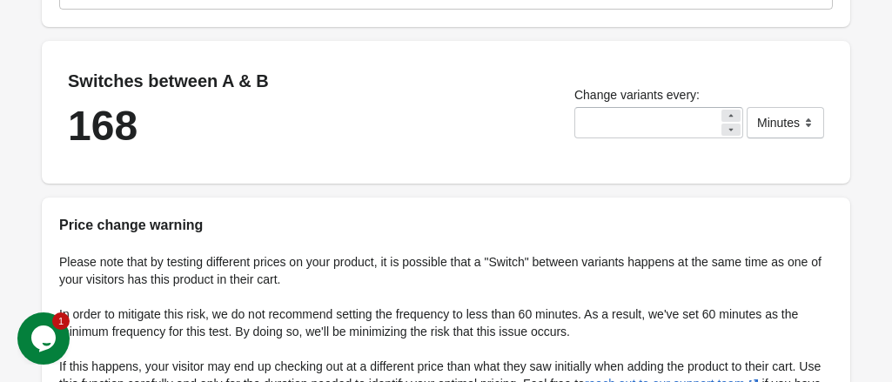
scroll to position [178, 0]
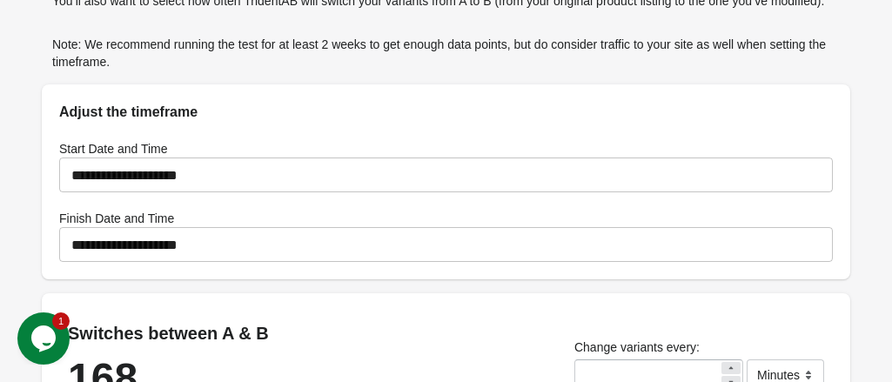
click at [730, 366] on icon at bounding box center [731, 367] width 4 height 3
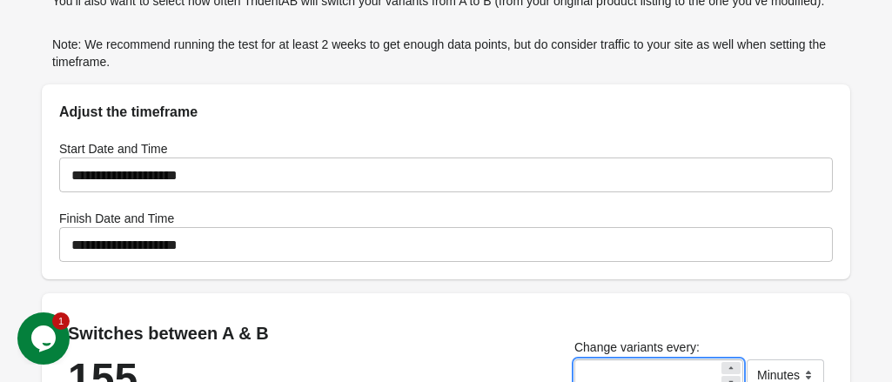
click at [730, 366] on icon at bounding box center [731, 367] width 4 height 3
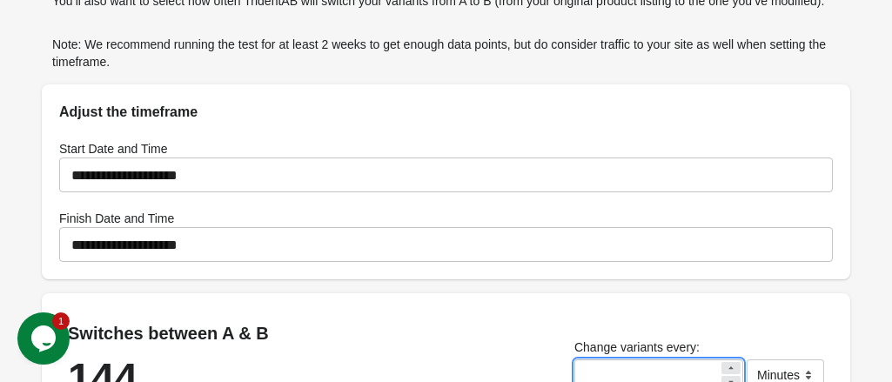
click at [730, 366] on icon at bounding box center [731, 367] width 4 height 3
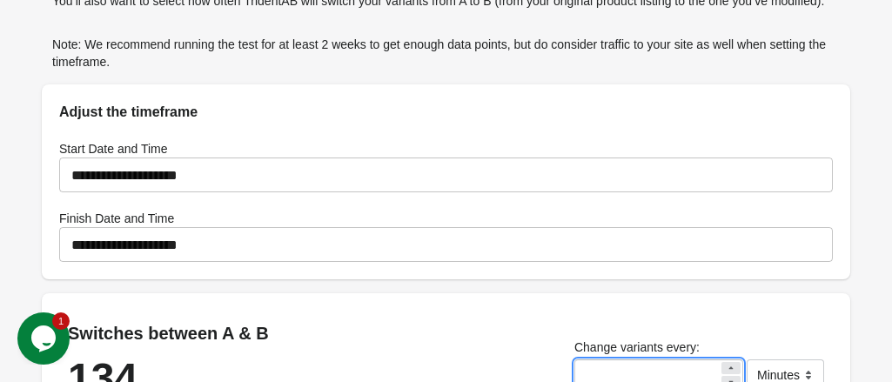
click at [730, 366] on icon at bounding box center [731, 367] width 4 height 3
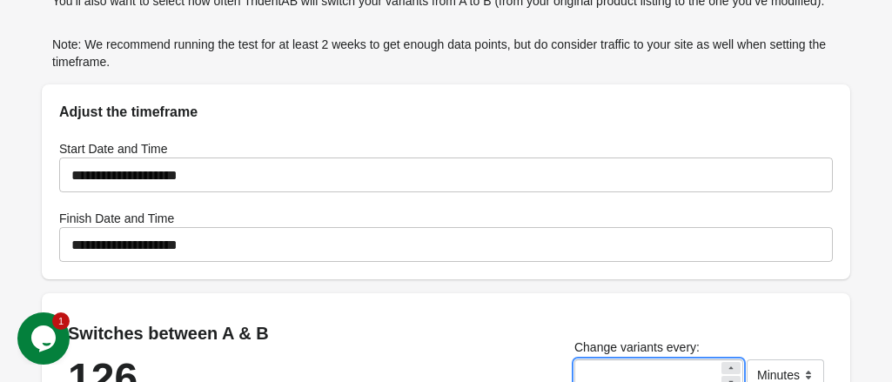
click at [730, 366] on icon at bounding box center [731, 367] width 4 height 3
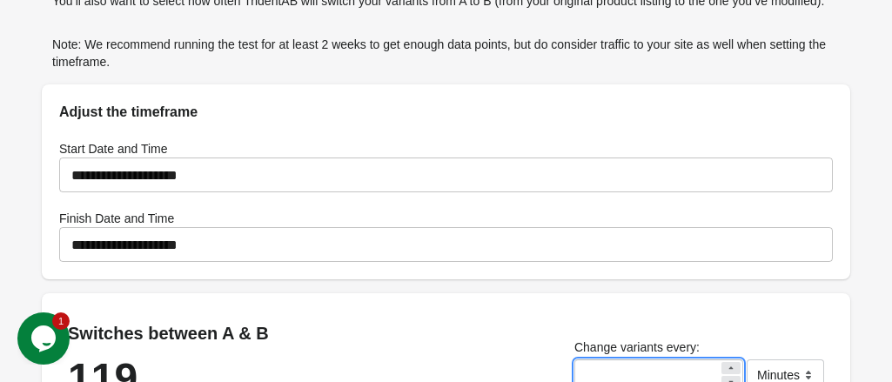
click at [730, 366] on icon at bounding box center [731, 367] width 4 height 3
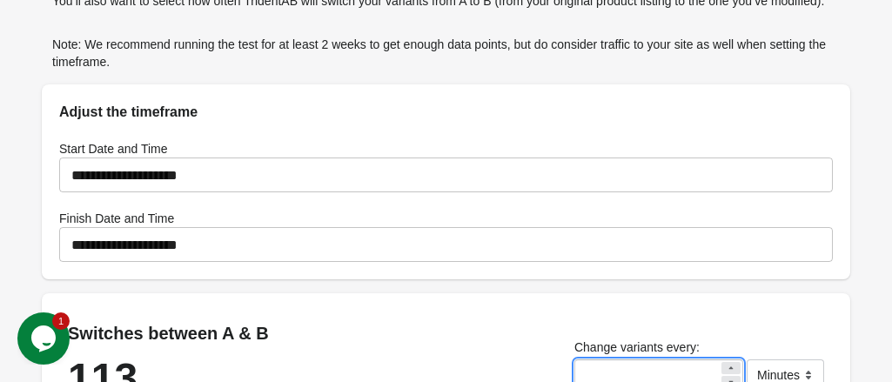
type input "**"
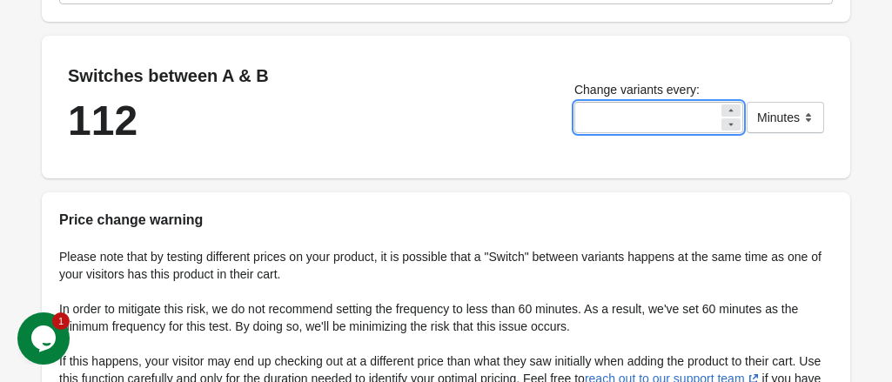
scroll to position [554, 0]
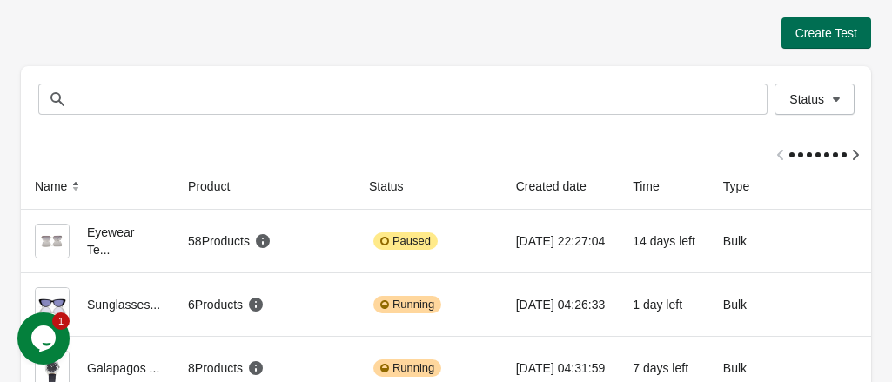
click at [818, 36] on span "Create Test" at bounding box center [826, 33] width 62 height 14
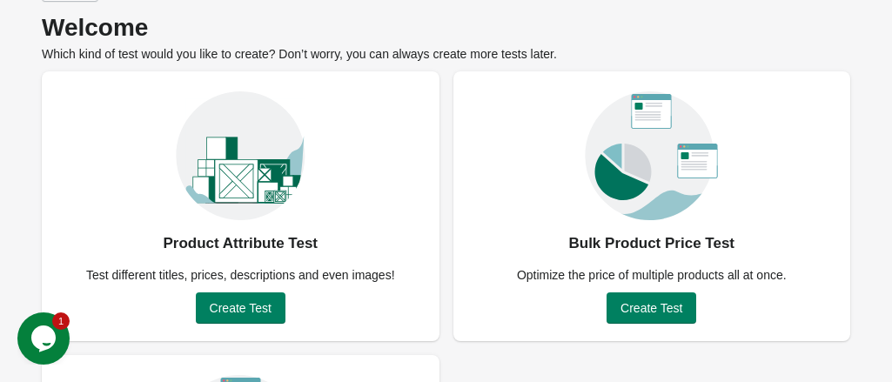
scroll to position [87, 0]
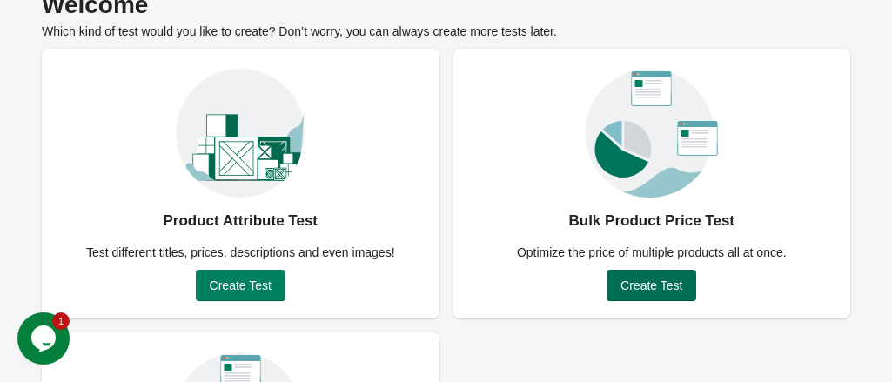
click at [659, 286] on span "Create Test" at bounding box center [651, 285] width 62 height 14
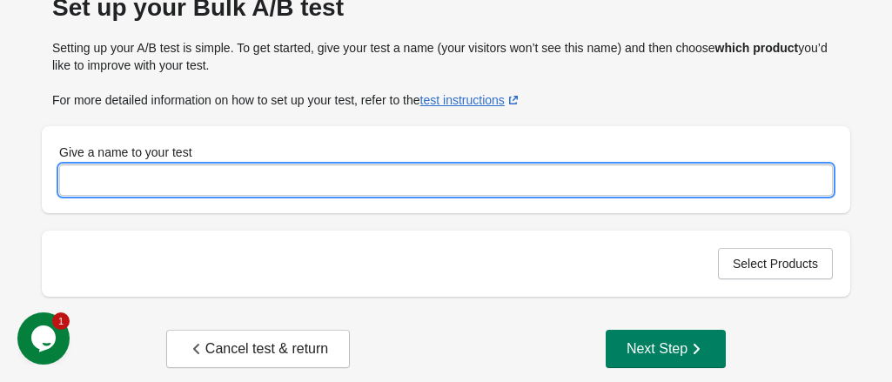
click at [229, 178] on input "Give a name to your test" at bounding box center [446, 179] width 774 height 31
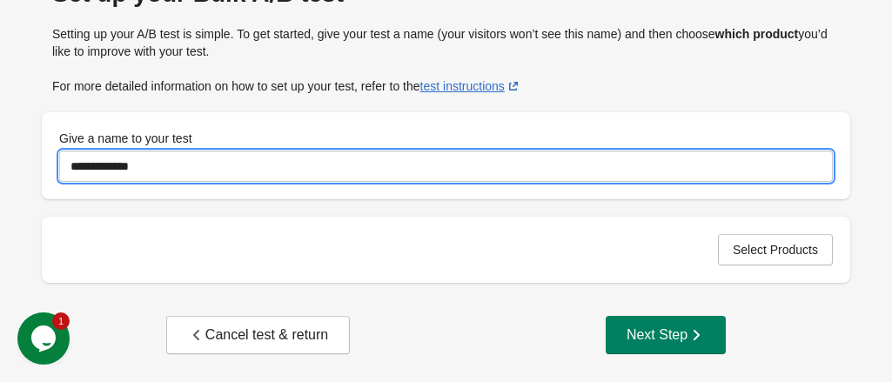
scroll to position [105, 0]
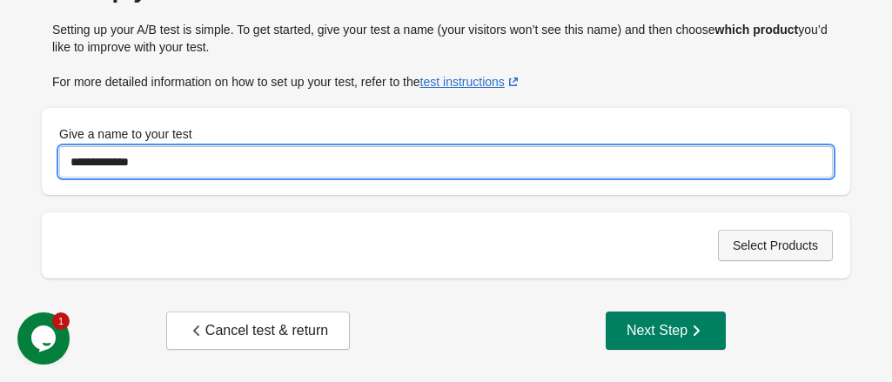
type input "**********"
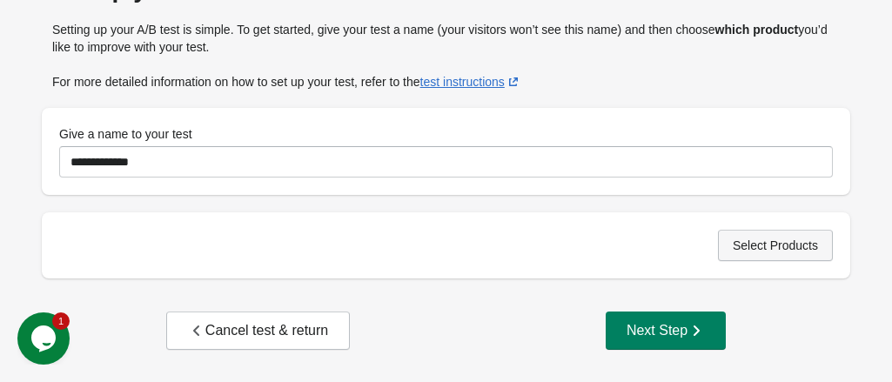
click at [754, 245] on span "Select Products" at bounding box center [775, 245] width 85 height 14
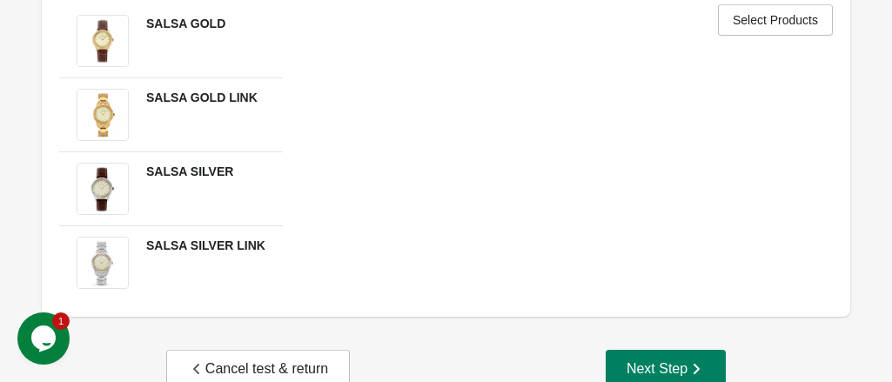
scroll to position [368, 0]
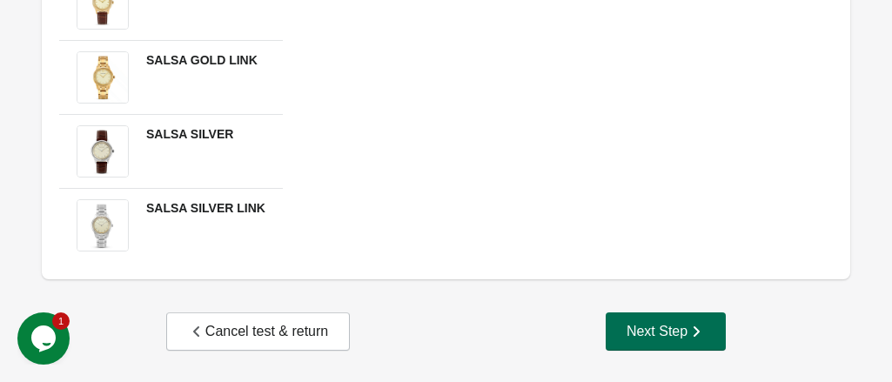
click at [657, 329] on div "Next Step" at bounding box center [665, 331] width 78 height 17
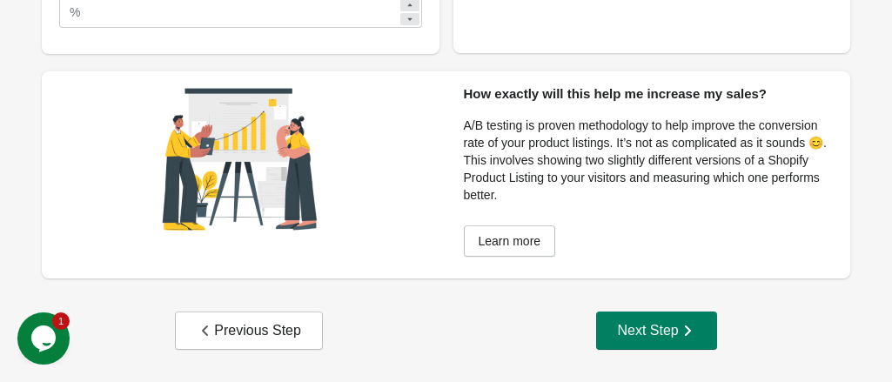
scroll to position [178, 0]
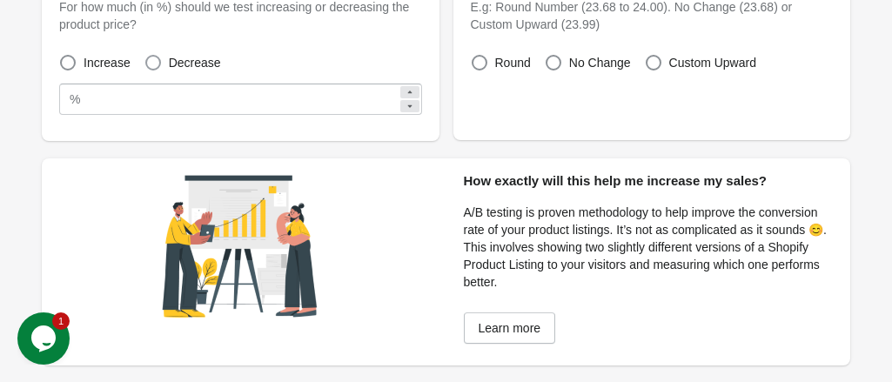
click at [151, 60] on span at bounding box center [153, 63] width 16 height 16
click at [411, 90] on icon at bounding box center [410, 92] width 10 height 10
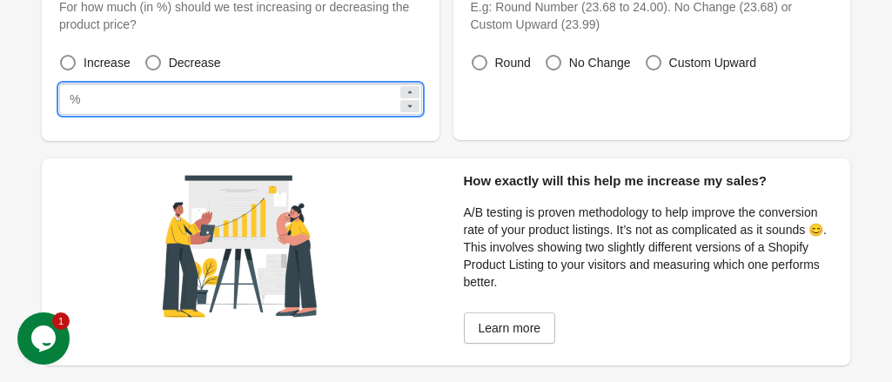
click at [411, 90] on icon at bounding box center [410, 92] width 10 height 10
type input "**"
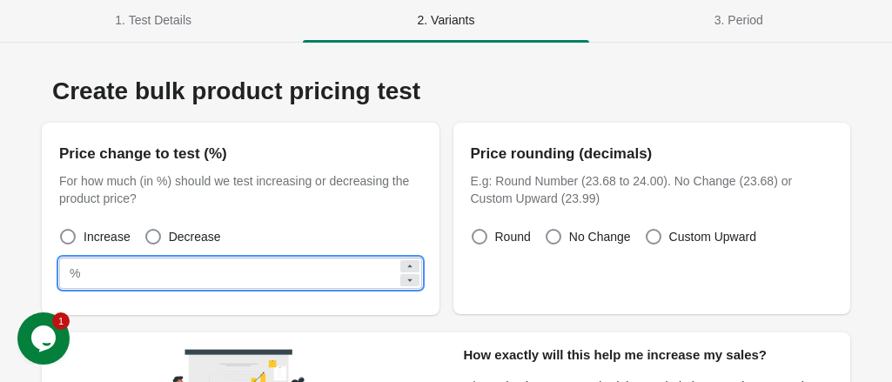
scroll to position [265, 0]
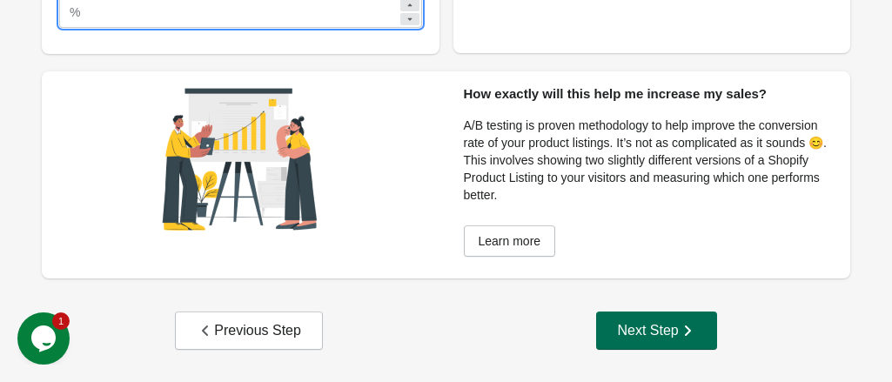
click at [658, 336] on div "Next Step" at bounding box center [656, 330] width 78 height 17
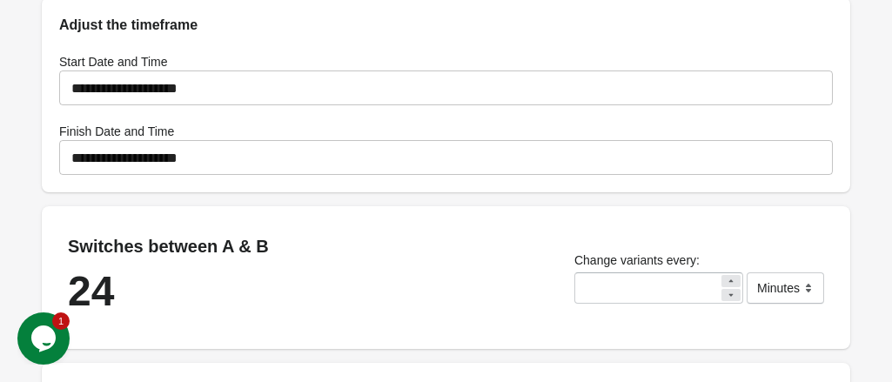
click at [733, 276] on icon at bounding box center [731, 281] width 10 height 10
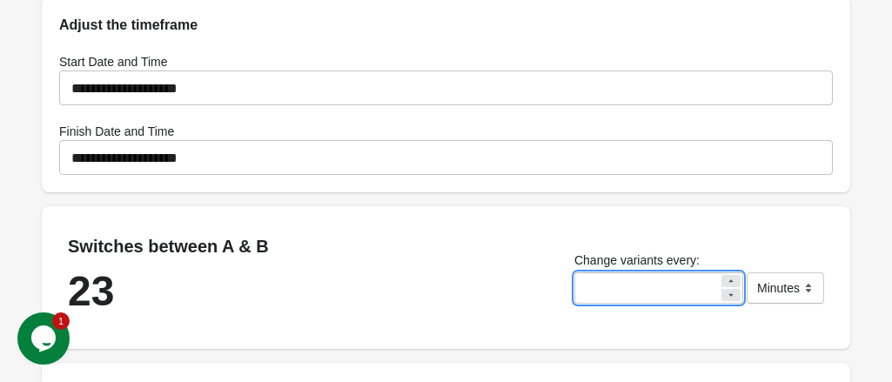
click at [733, 276] on icon at bounding box center [731, 281] width 10 height 10
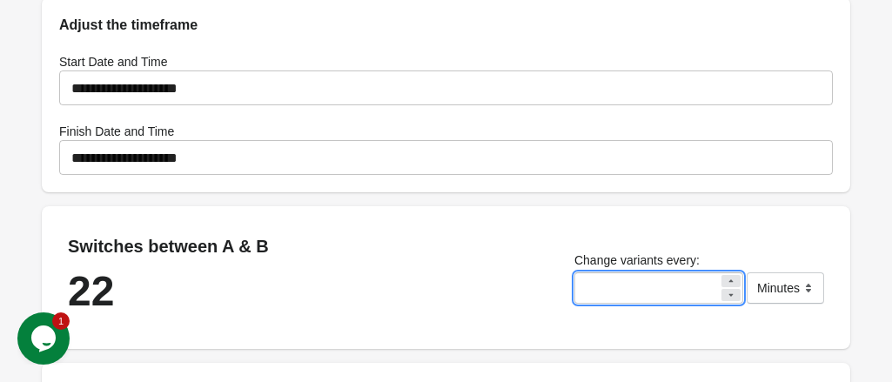
click at [733, 276] on icon at bounding box center [731, 281] width 10 height 10
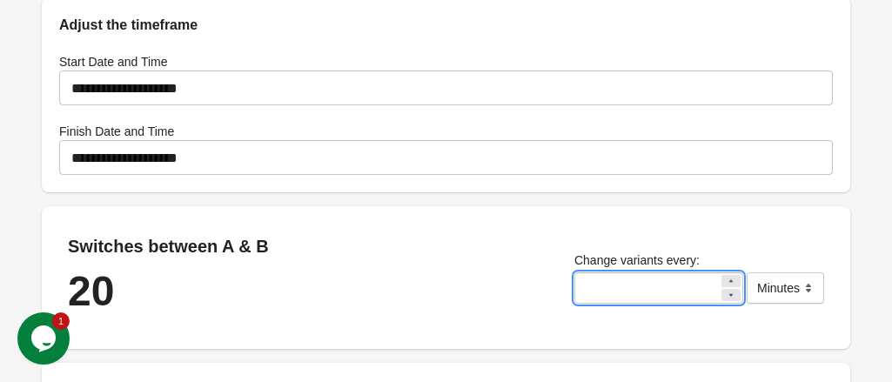
click at [733, 276] on icon at bounding box center [731, 281] width 10 height 10
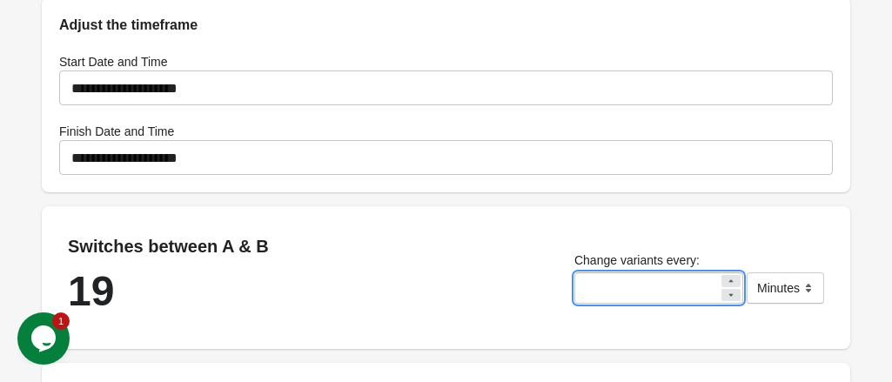
click at [733, 276] on icon at bounding box center [731, 281] width 10 height 10
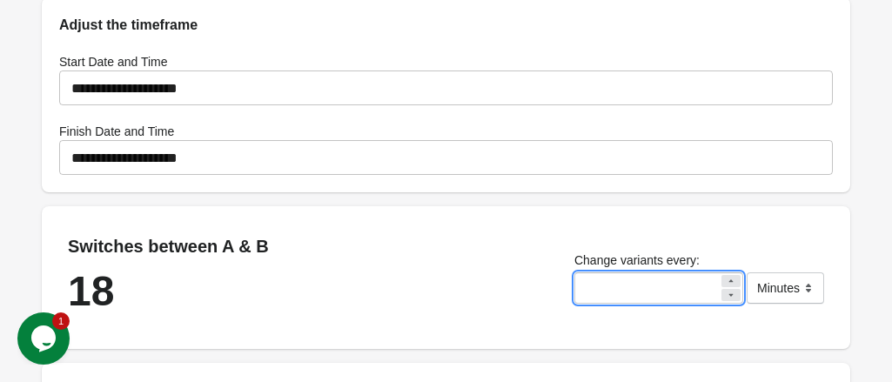
click at [733, 276] on icon at bounding box center [731, 281] width 10 height 10
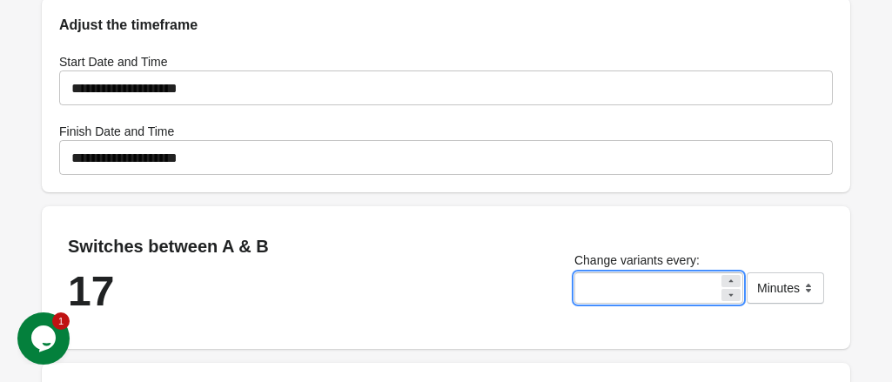
click at [733, 276] on icon at bounding box center [731, 281] width 10 height 10
type input "**"
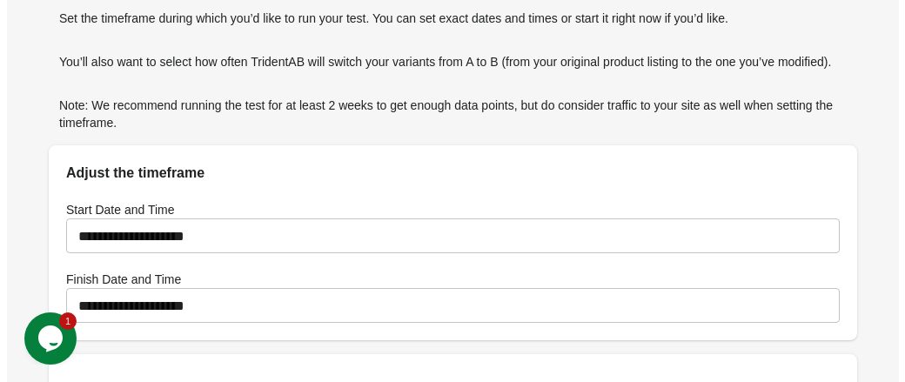
scroll to position [90, 0]
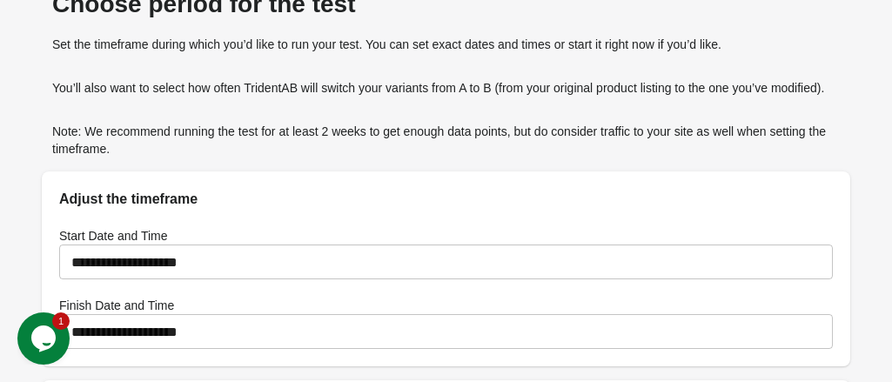
click at [520, 307] on input "**********" at bounding box center [446, 331] width 774 height 49
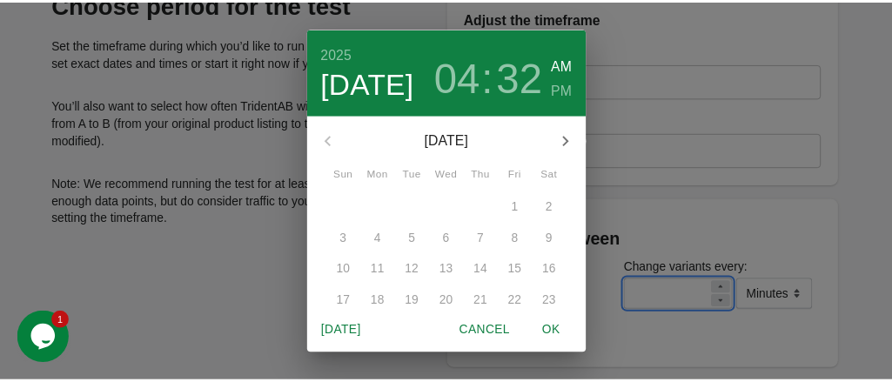
scroll to position [71, 0]
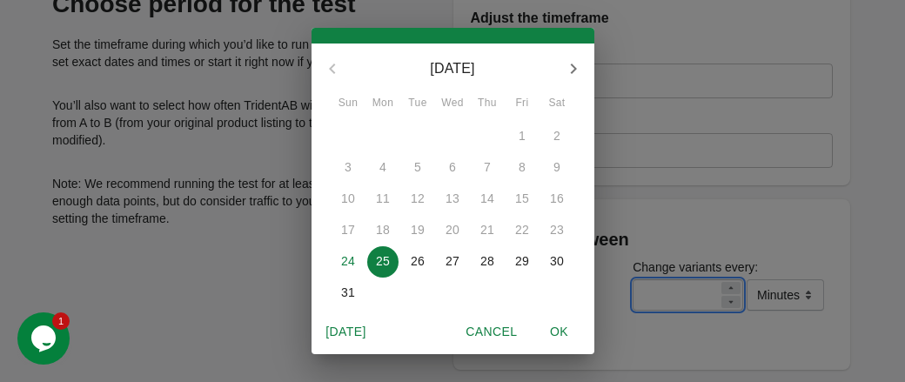
click at [344, 291] on p "31" at bounding box center [348, 292] width 14 height 17
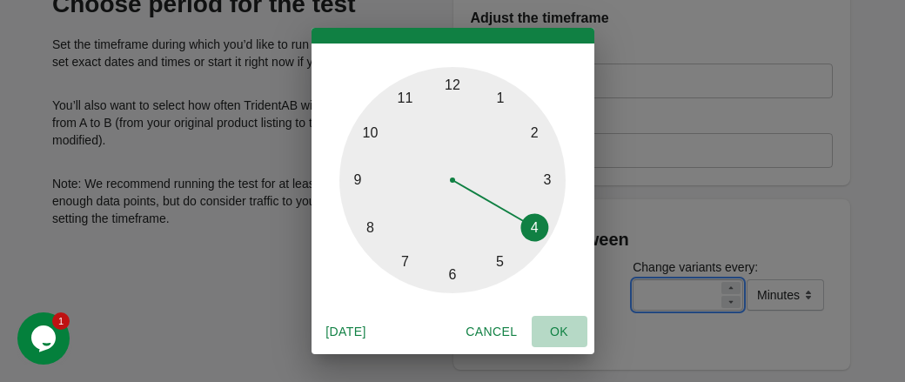
click at [566, 333] on span "OK" at bounding box center [560, 332] width 42 height 22
type input "**********"
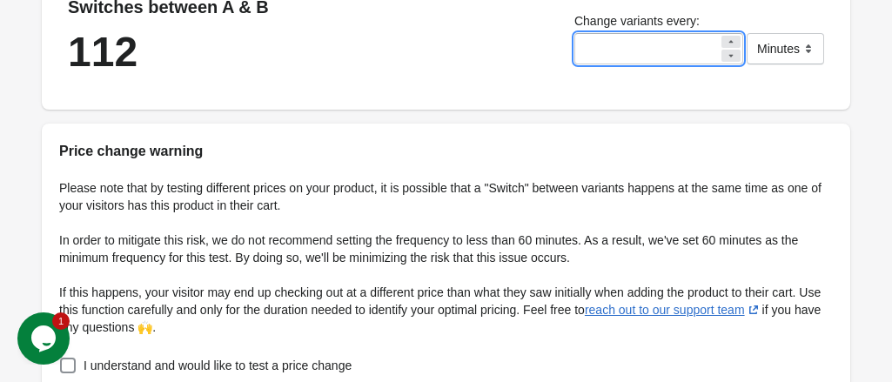
scroll to position [554, 0]
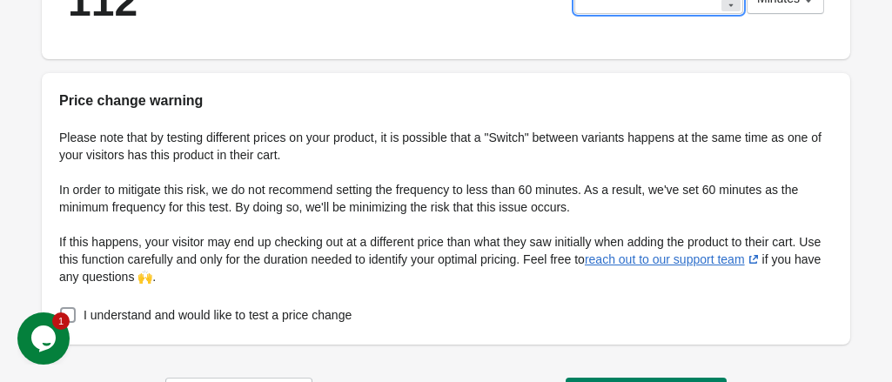
click at [76, 307] on span at bounding box center [68, 315] width 16 height 16
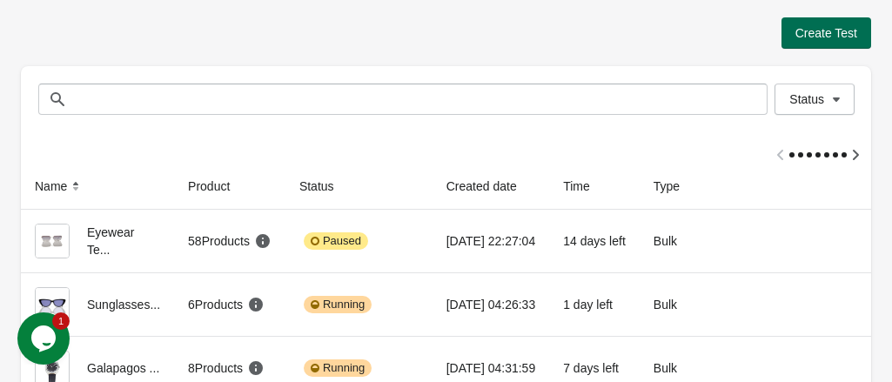
click at [827, 35] on span "Create Test" at bounding box center [826, 33] width 62 height 14
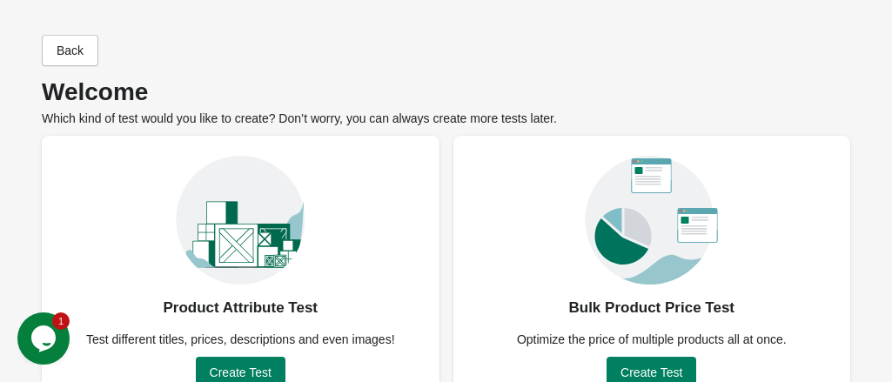
scroll to position [174, 0]
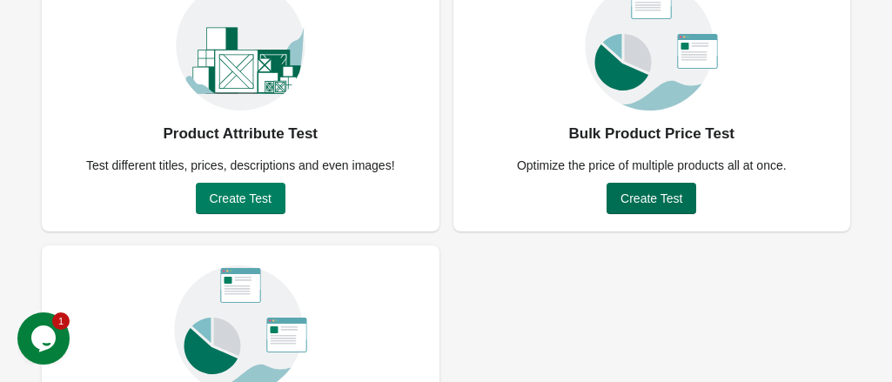
click at [647, 205] on span "Create Test" at bounding box center [651, 198] width 62 height 14
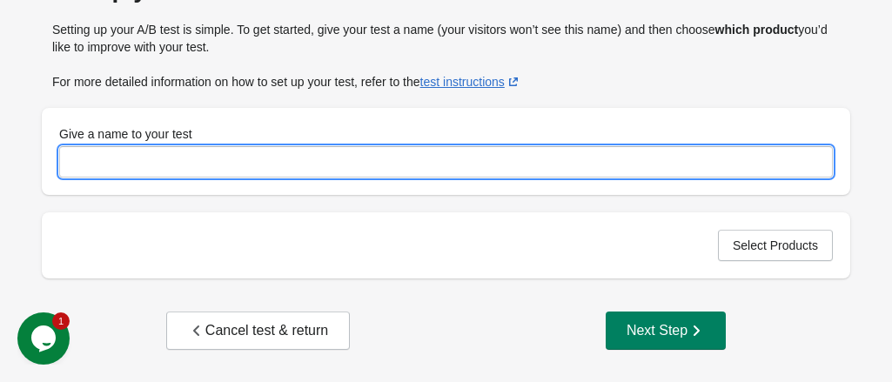
click at [214, 162] on input "Give a name to your test" at bounding box center [446, 161] width 774 height 31
type input "*"
type input "**********"
click at [773, 251] on span "Select Products" at bounding box center [775, 245] width 85 height 14
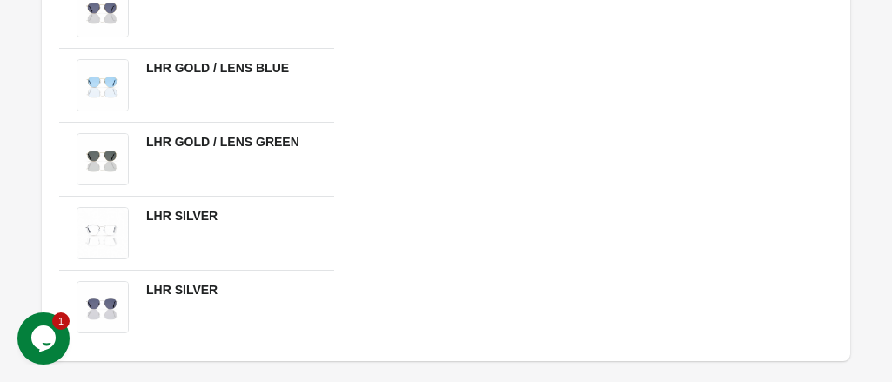
scroll to position [6482, 0]
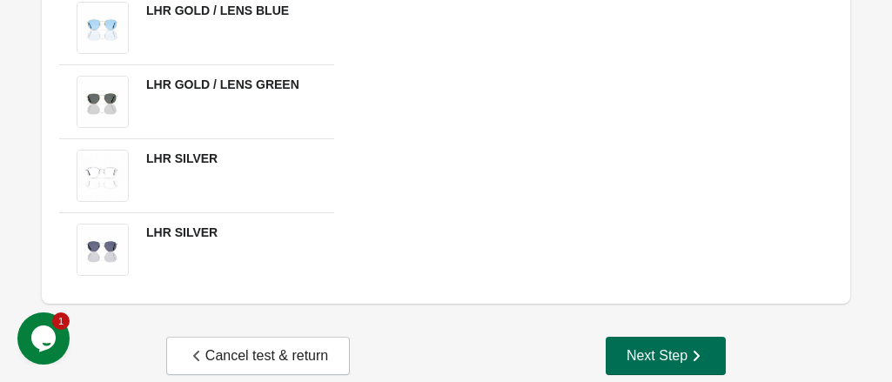
click at [656, 347] on div "Next Step" at bounding box center [665, 355] width 78 height 17
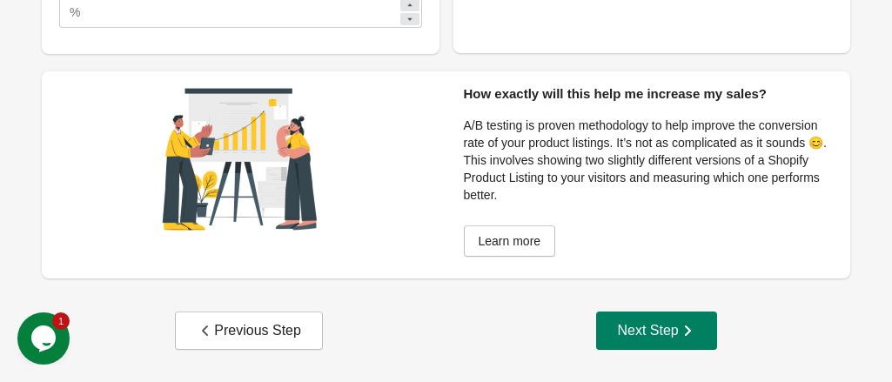
scroll to position [3, 0]
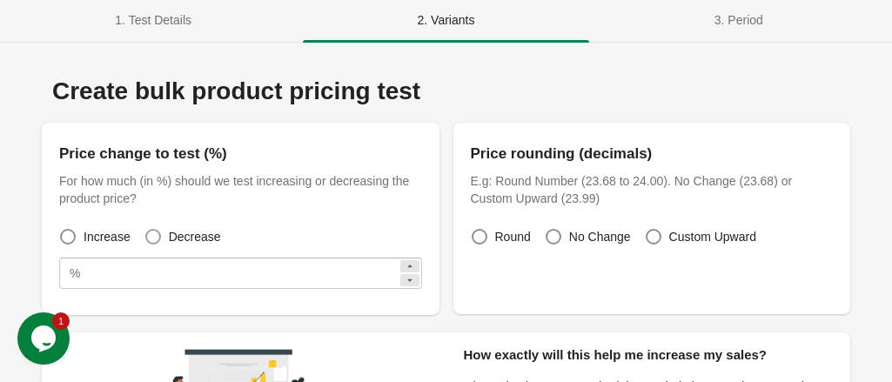
click at [152, 236] on span at bounding box center [153, 237] width 16 height 16
click at [410, 267] on icon at bounding box center [410, 266] width 10 height 10
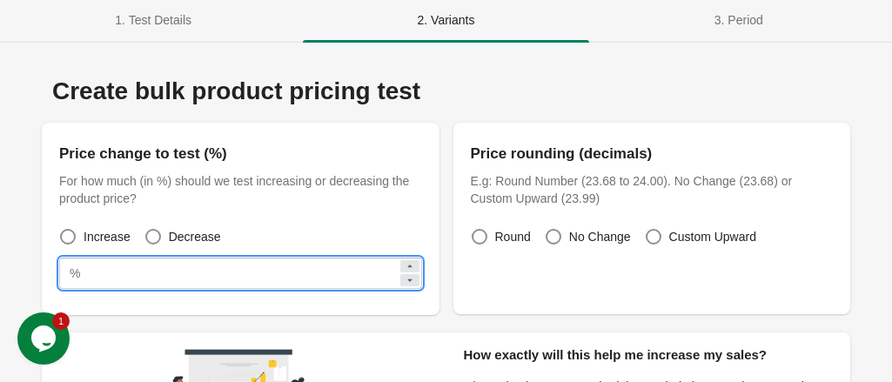
click at [410, 267] on icon at bounding box center [410, 266] width 10 height 10
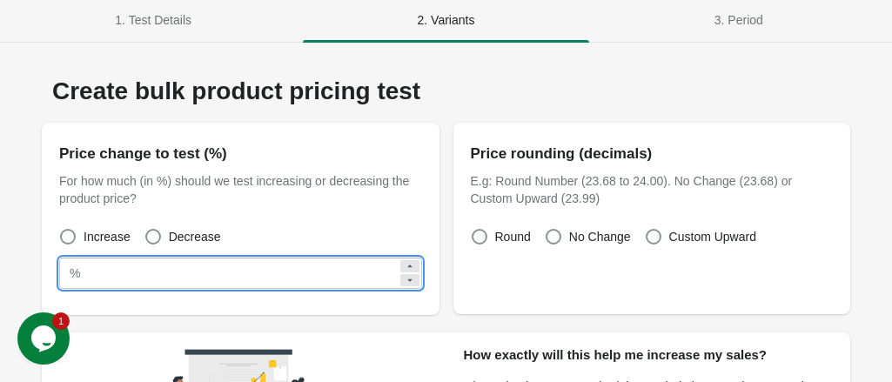
click at [410, 267] on icon at bounding box center [410, 266] width 10 height 10
type input "**"
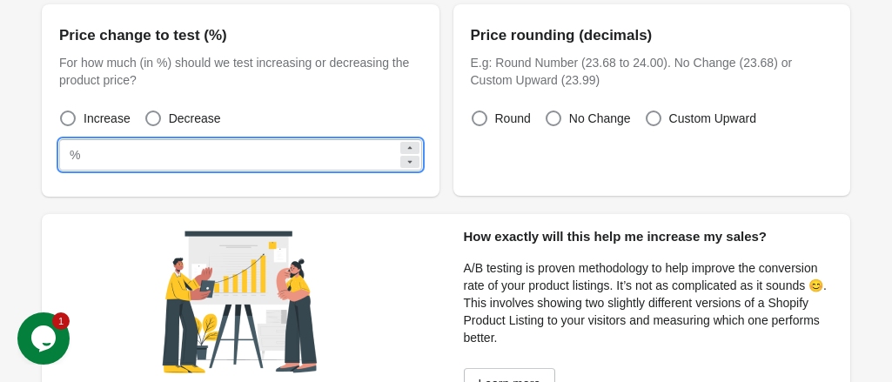
scroll to position [261, 0]
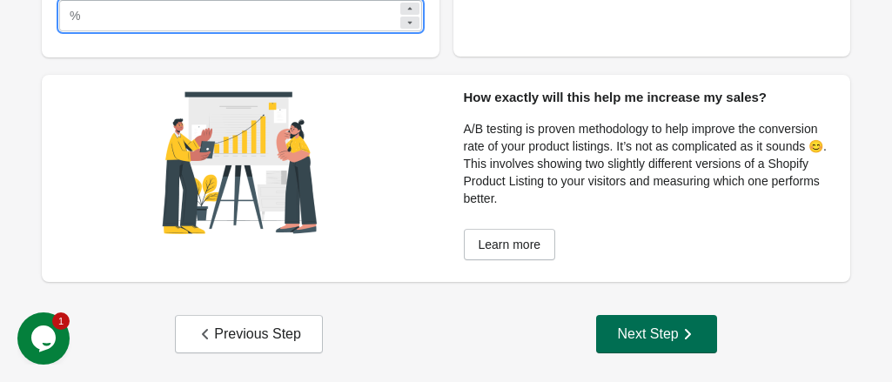
click at [650, 335] on div "Next Step" at bounding box center [656, 333] width 78 height 17
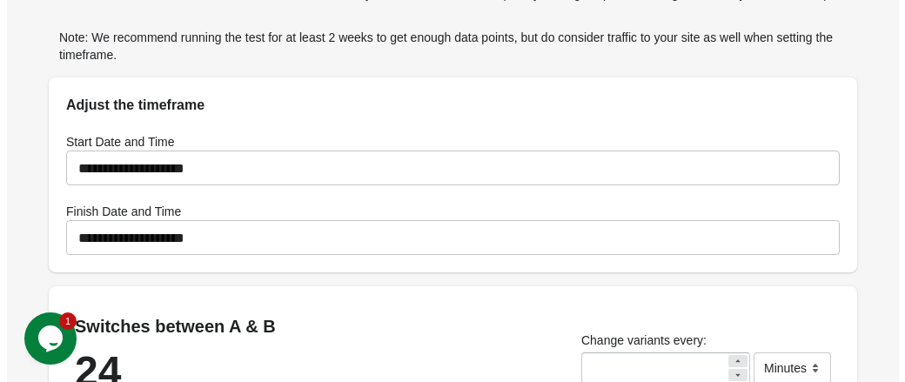
scroll to position [87, 0]
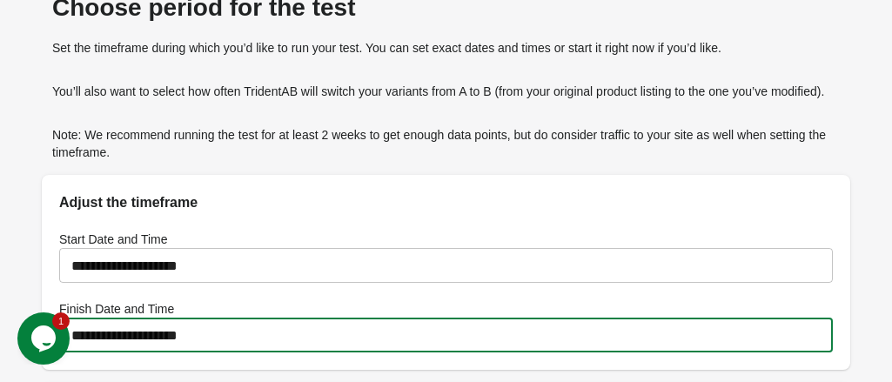
click at [538, 311] on input "**********" at bounding box center [446, 335] width 774 height 49
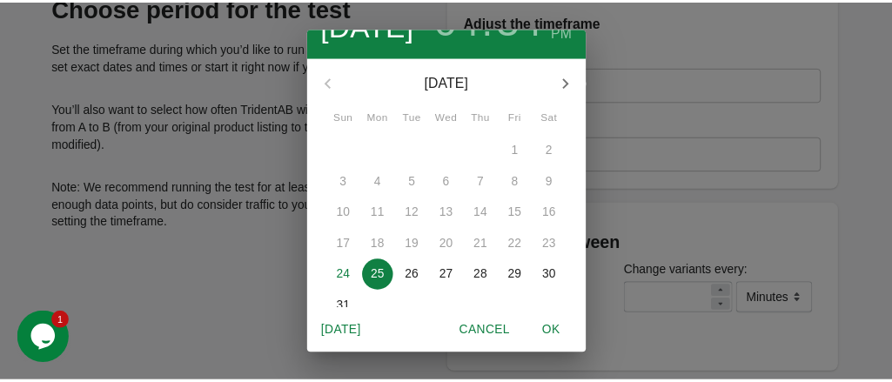
scroll to position [71, 0]
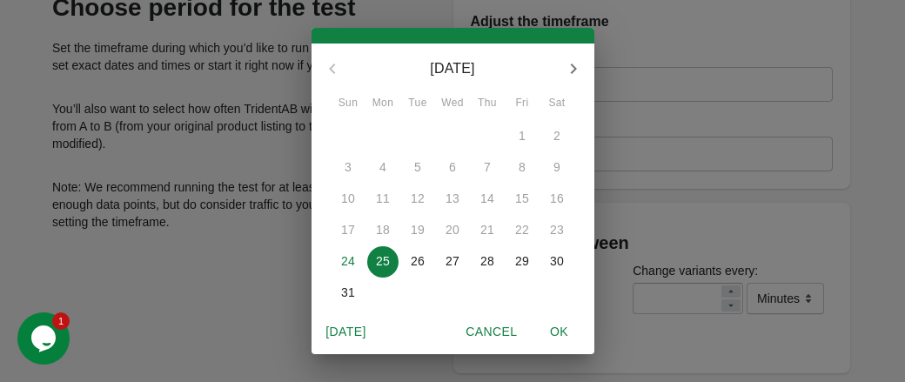
click at [341, 293] on p "31" at bounding box center [348, 292] width 14 height 17
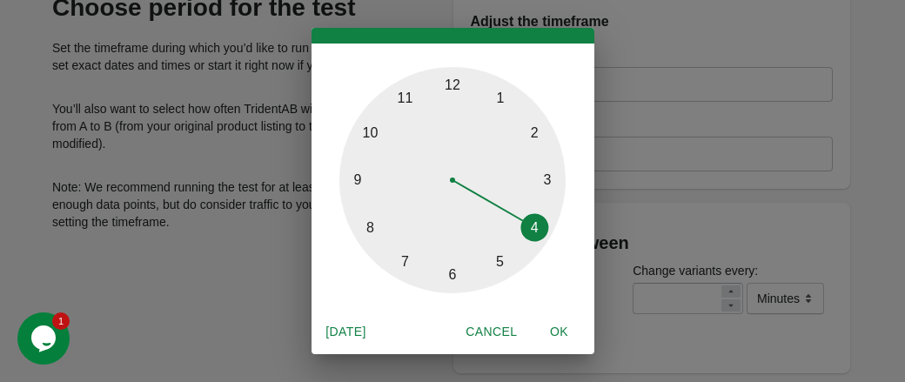
click at [557, 330] on span "OK" at bounding box center [560, 332] width 42 height 22
type input "**********"
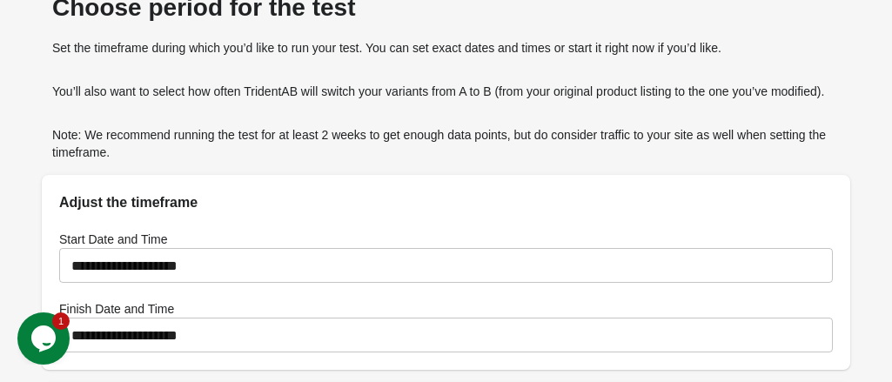
type input "**"
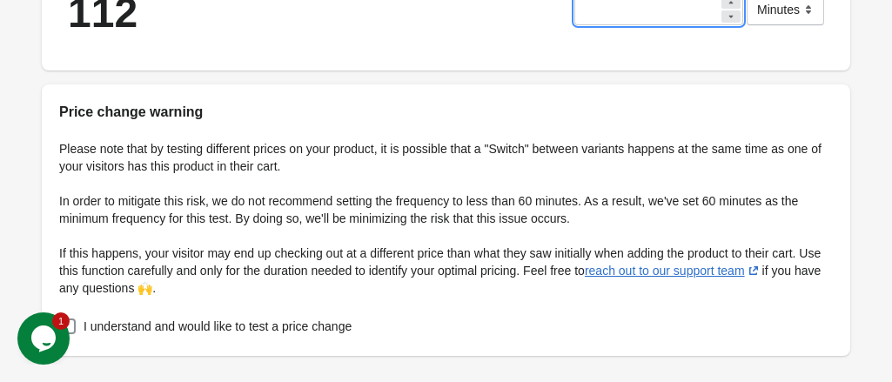
scroll to position [554, 0]
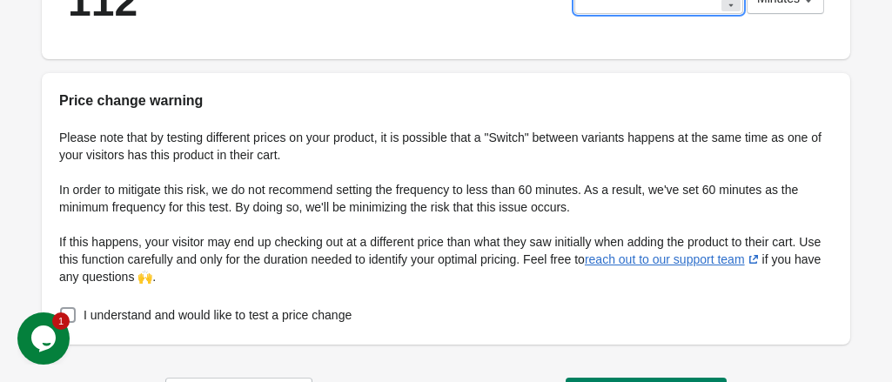
click at [76, 307] on span at bounding box center [68, 315] width 16 height 16
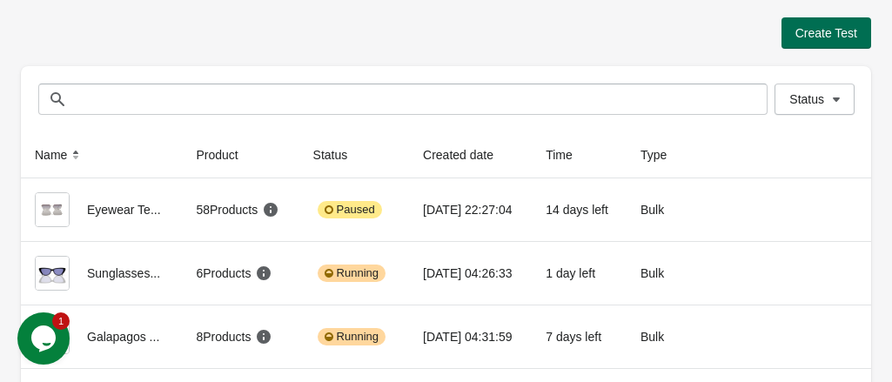
click at [806, 32] on span "Create Test" at bounding box center [826, 33] width 62 height 14
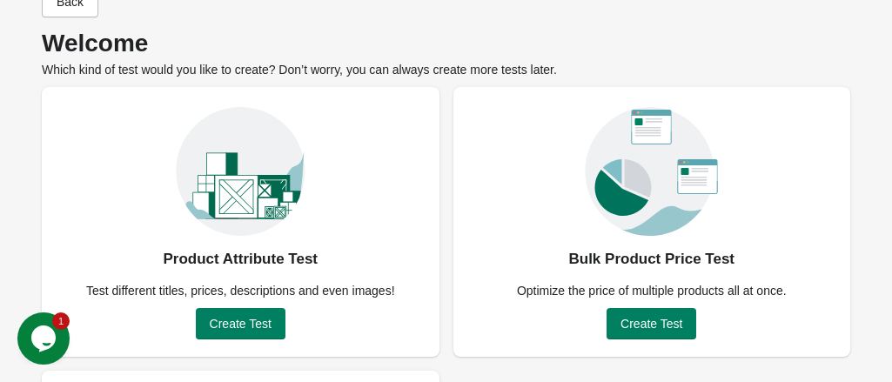
scroll to position [87, 0]
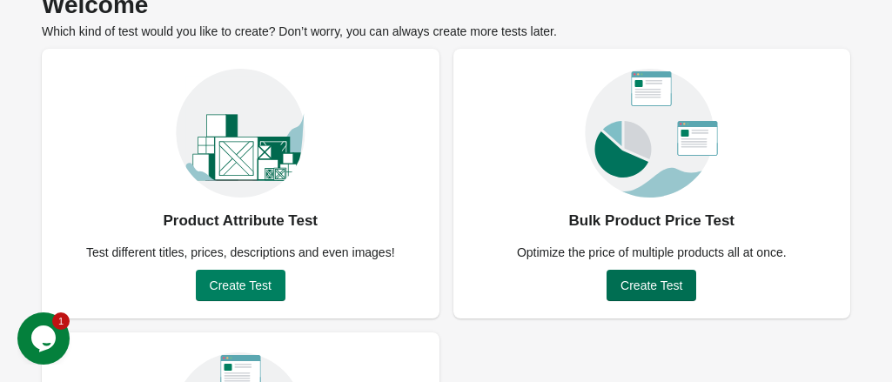
click at [647, 291] on span "Create Test" at bounding box center [651, 285] width 62 height 14
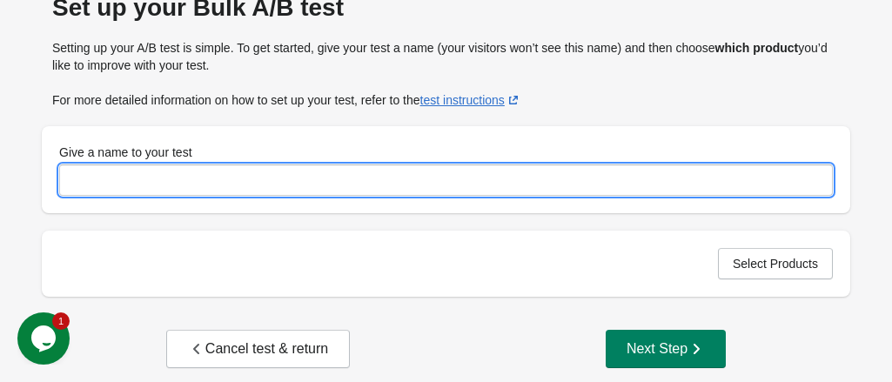
click at [182, 178] on input "Give a name to your test" at bounding box center [446, 179] width 774 height 31
type input "**********"
click at [752, 265] on span "Select Products" at bounding box center [775, 264] width 85 height 14
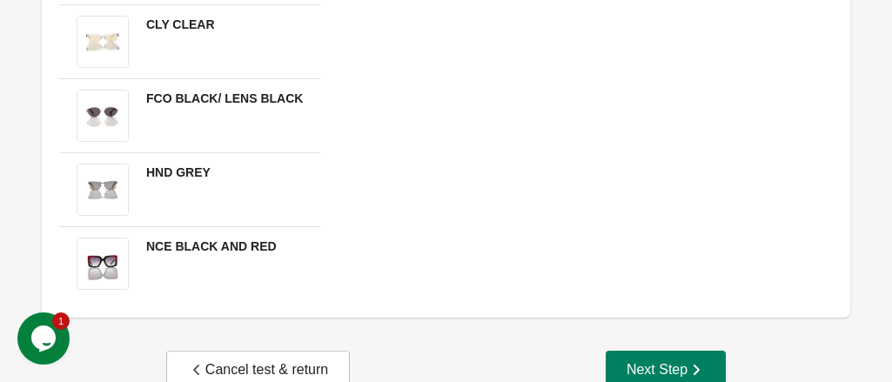
scroll to position [442, 0]
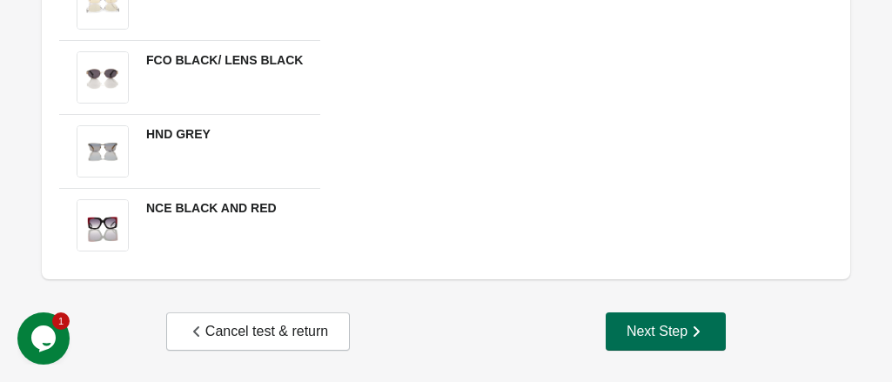
click at [642, 323] on div "Next Step" at bounding box center [665, 331] width 78 height 17
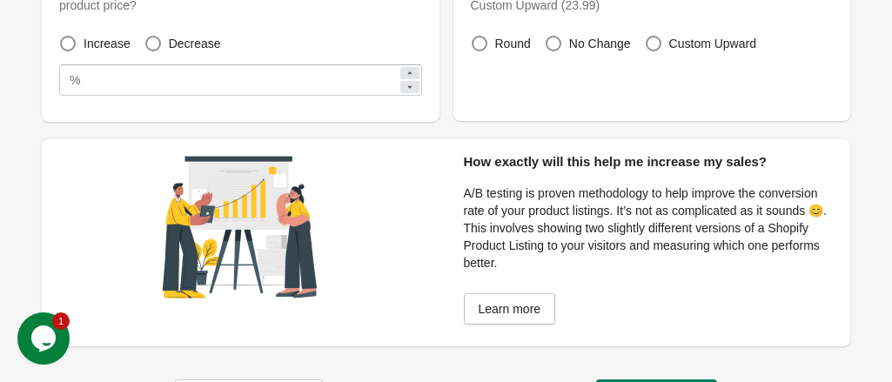
scroll to position [90, 0]
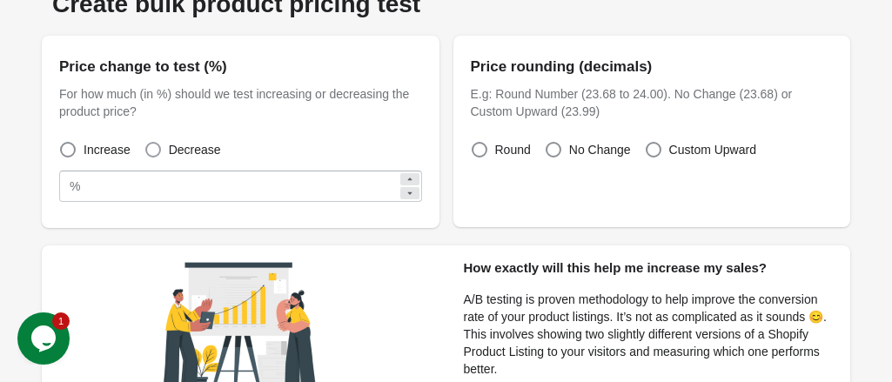
click at [151, 147] on span at bounding box center [153, 150] width 16 height 16
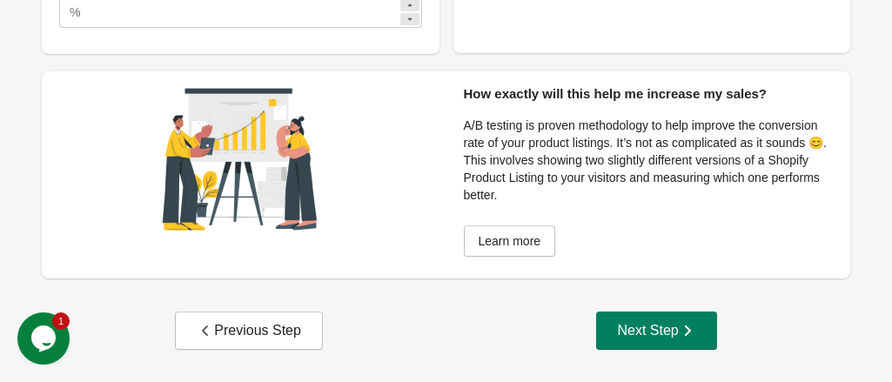
scroll to position [265, 0]
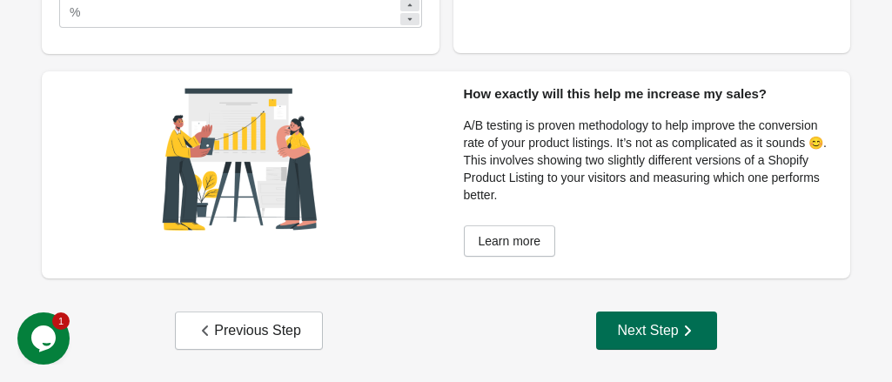
click at [649, 330] on div "Next Step" at bounding box center [656, 330] width 78 height 17
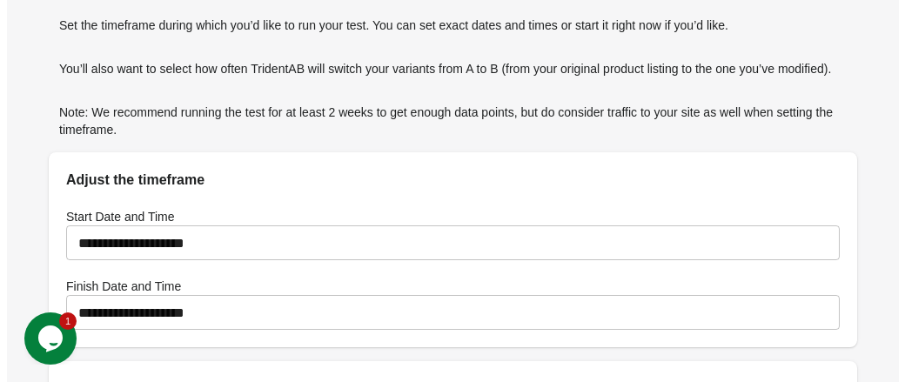
scroll to position [90, 0]
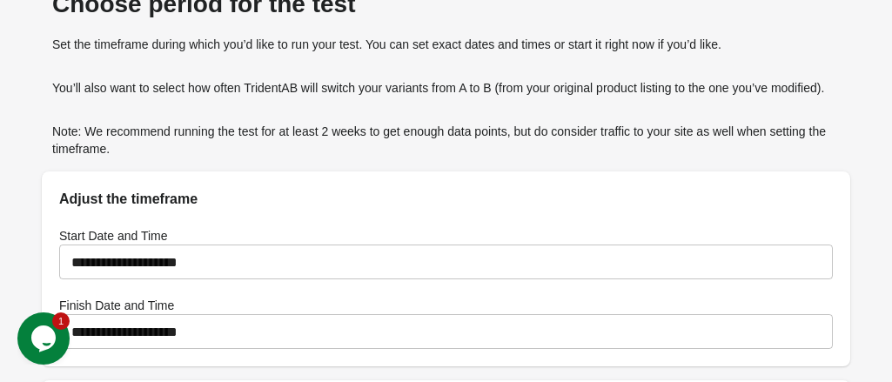
click at [525, 307] on input "**********" at bounding box center [446, 331] width 774 height 49
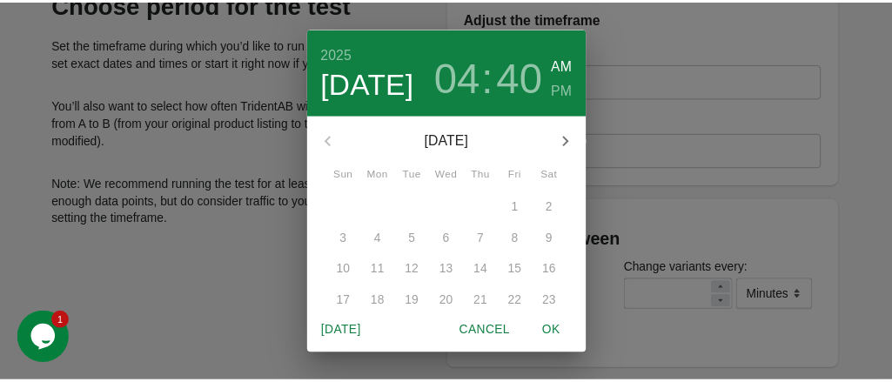
scroll to position [71, 0]
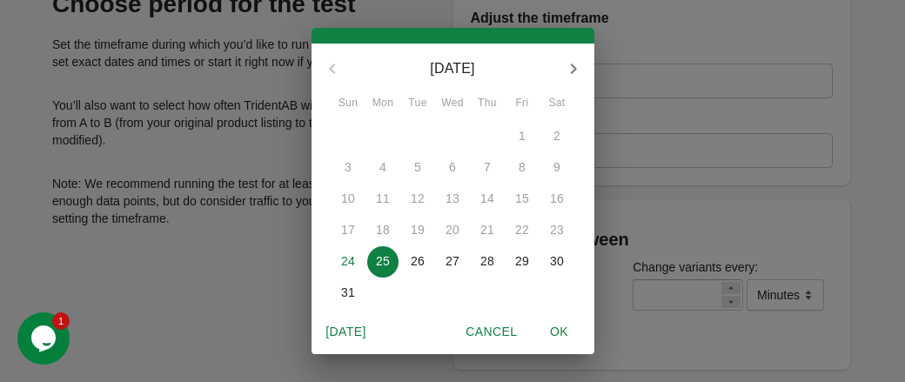
click at [341, 289] on p "31" at bounding box center [348, 292] width 14 height 17
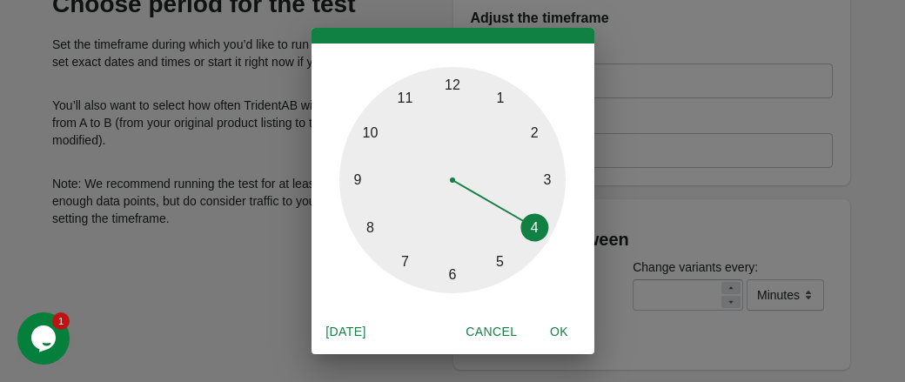
click at [560, 332] on span "OK" at bounding box center [560, 332] width 42 height 22
type input "**********"
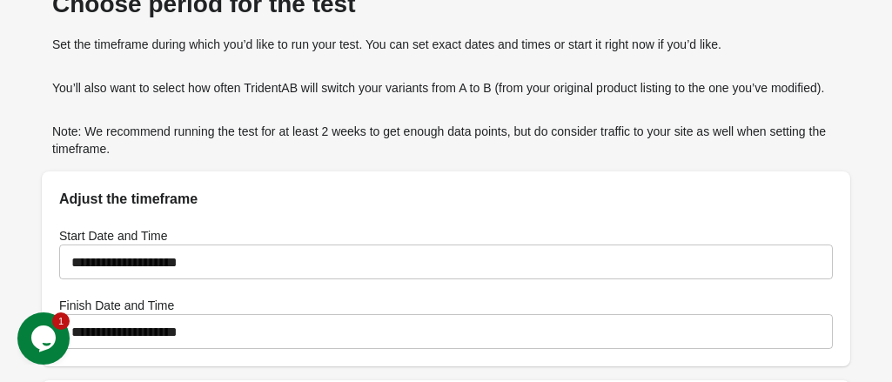
type input "**"
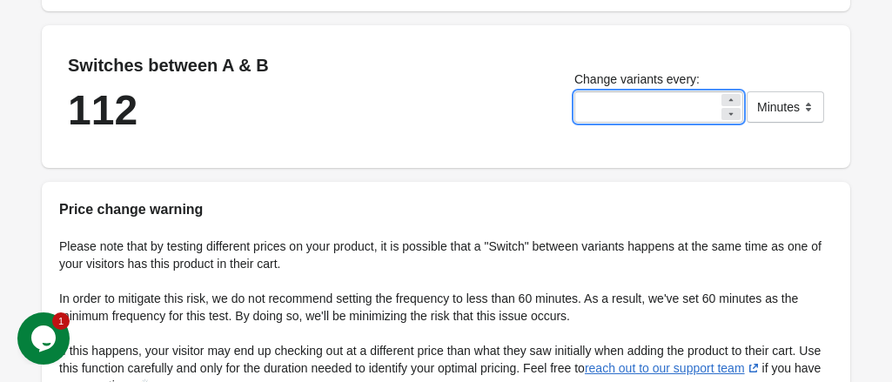
scroll to position [554, 0]
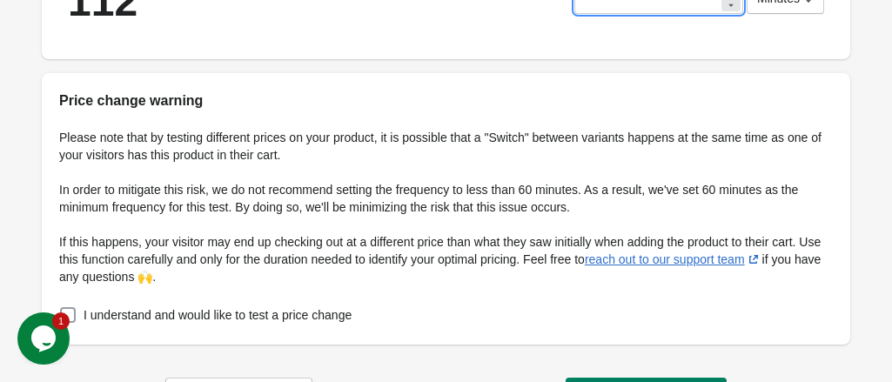
click at [76, 307] on span at bounding box center [68, 315] width 16 height 16
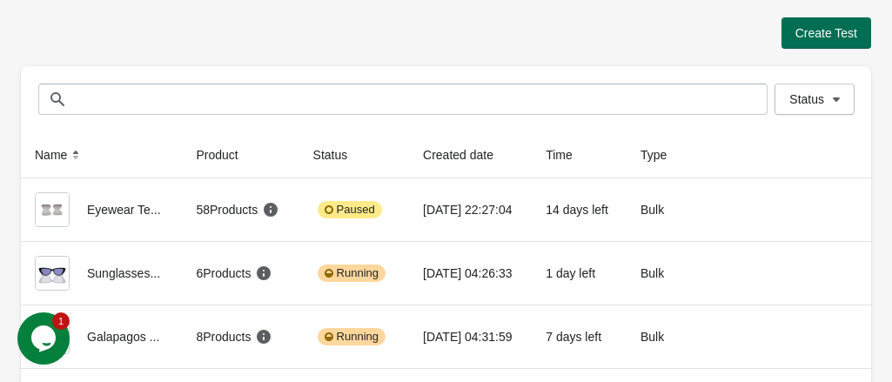
click at [816, 37] on span "Create Test" at bounding box center [826, 33] width 62 height 14
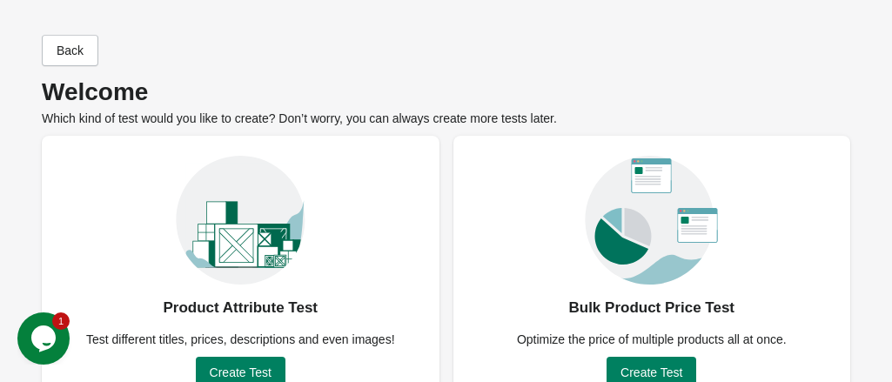
scroll to position [174, 0]
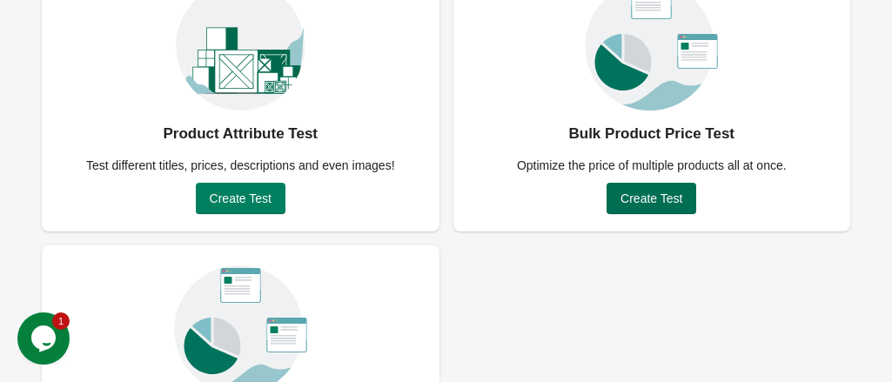
click at [650, 204] on span "Create Test" at bounding box center [651, 198] width 62 height 14
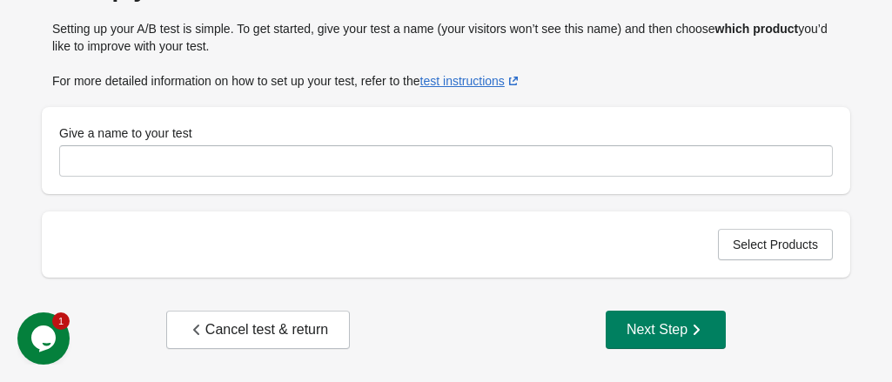
scroll to position [105, 0]
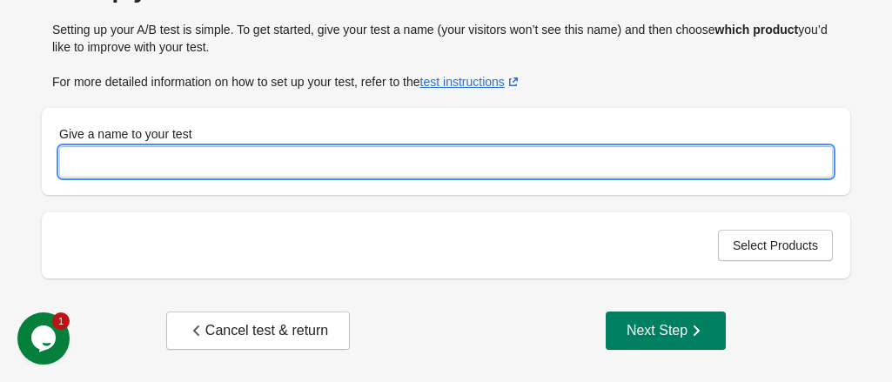
click at [275, 158] on input "Give a name to your test" at bounding box center [446, 161] width 774 height 31
type input "*********"
click at [780, 251] on span "Select Products" at bounding box center [775, 245] width 85 height 14
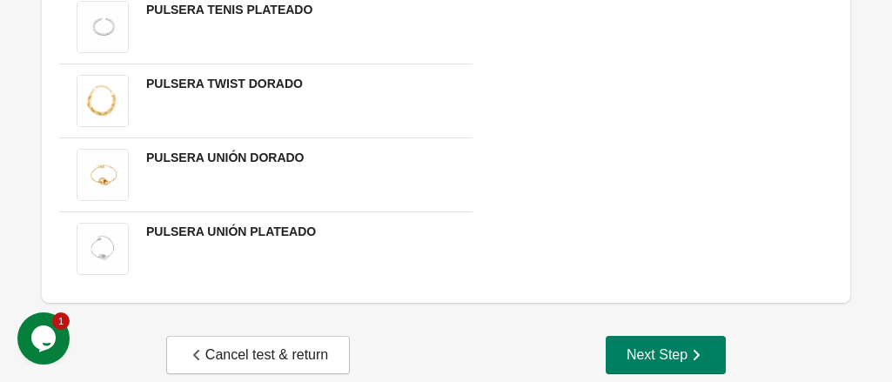
scroll to position [3683, 0]
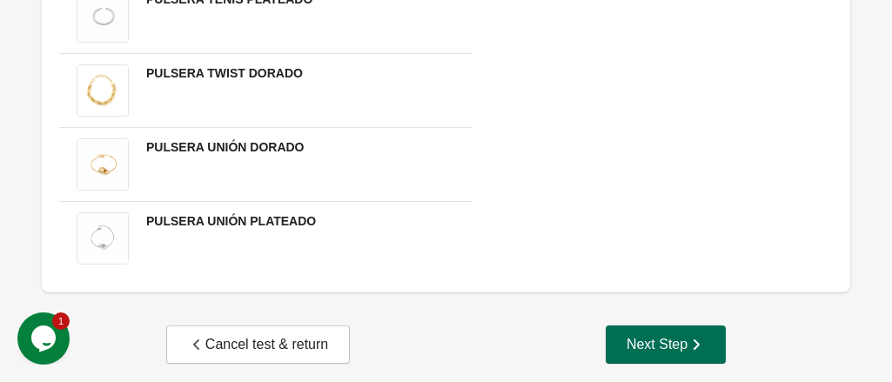
click at [658, 336] on div "Next Step" at bounding box center [665, 344] width 78 height 17
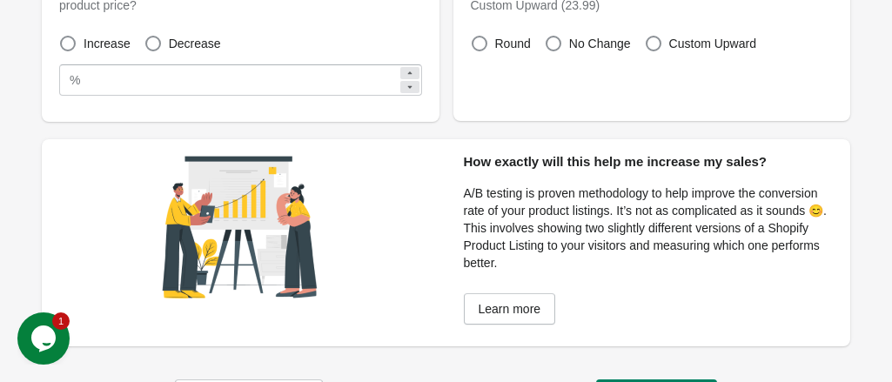
scroll to position [90, 0]
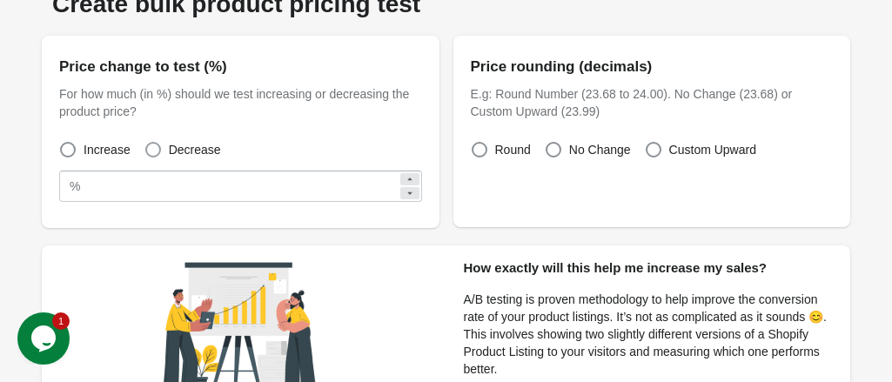
click at [156, 149] on span at bounding box center [153, 150] width 16 height 16
click at [409, 194] on icon at bounding box center [410, 193] width 10 height 10
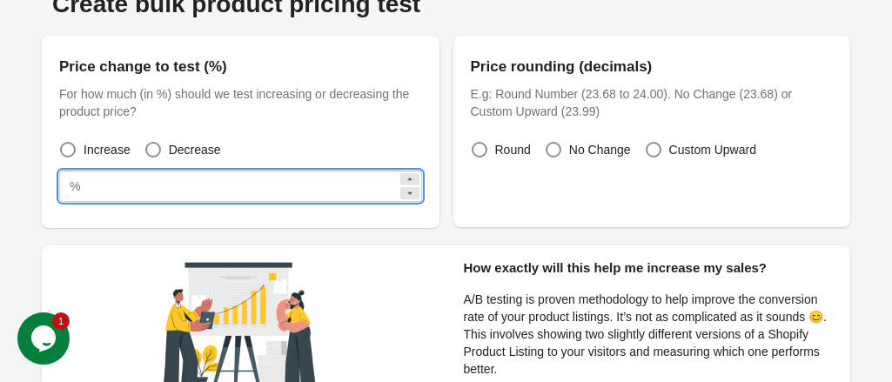
click at [409, 179] on icon at bounding box center [410, 179] width 10 height 10
type input "**"
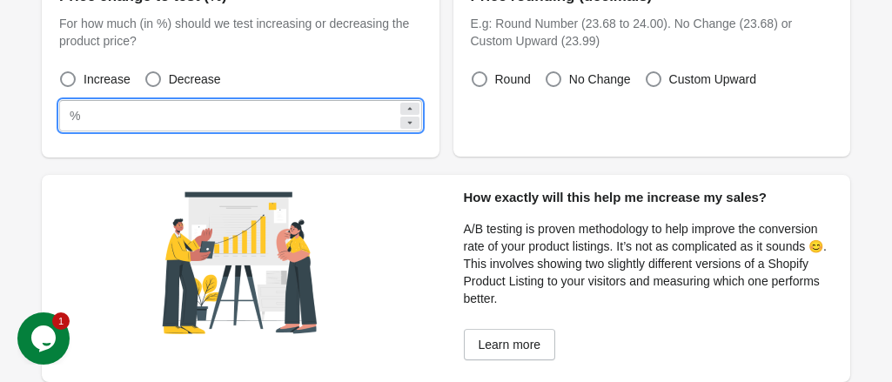
scroll to position [265, 0]
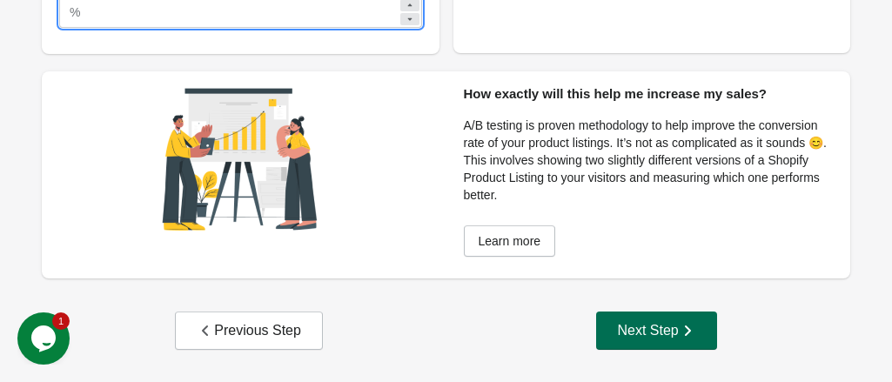
click at [656, 339] on button "Next Step" at bounding box center [656, 331] width 120 height 38
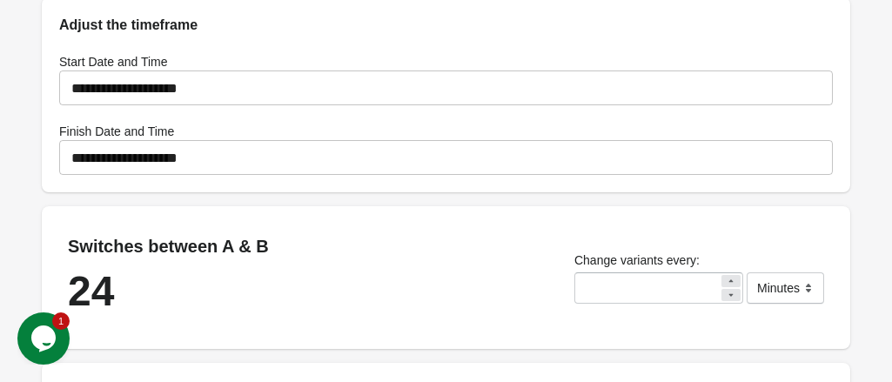
click at [729, 279] on icon at bounding box center [731, 280] width 4 height 3
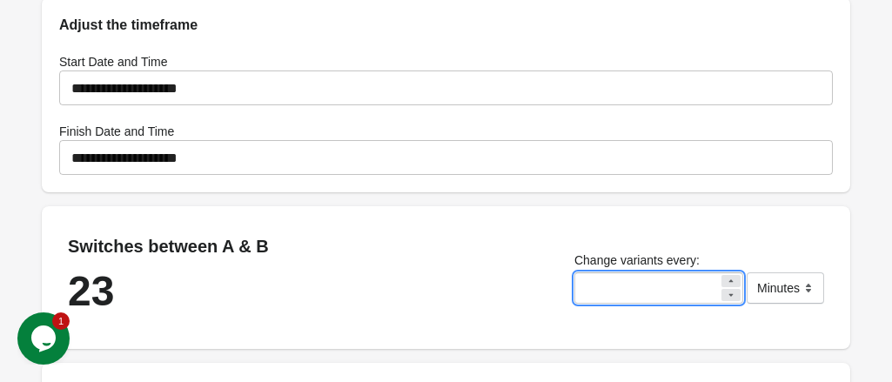
click at [729, 279] on icon at bounding box center [731, 280] width 4 height 3
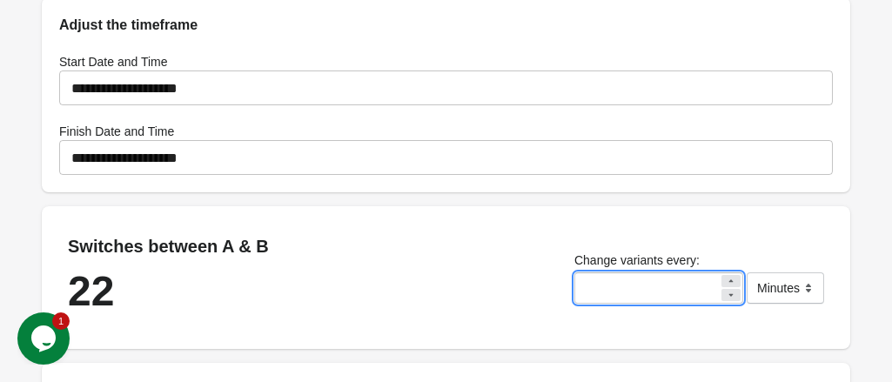
click at [729, 279] on icon at bounding box center [731, 280] width 4 height 3
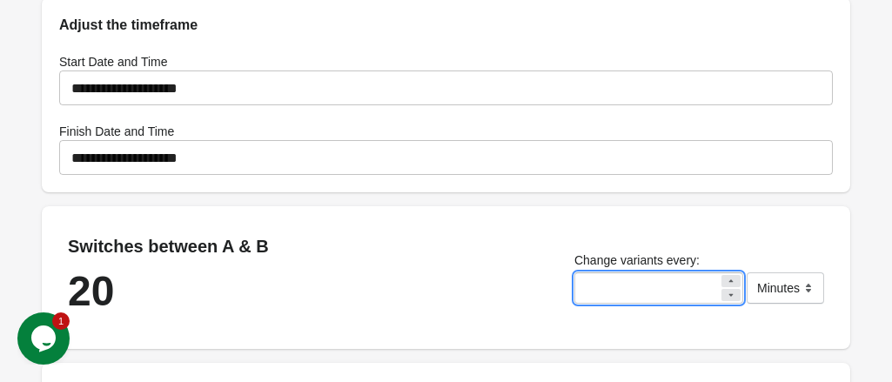
click at [729, 279] on icon at bounding box center [731, 280] width 4 height 3
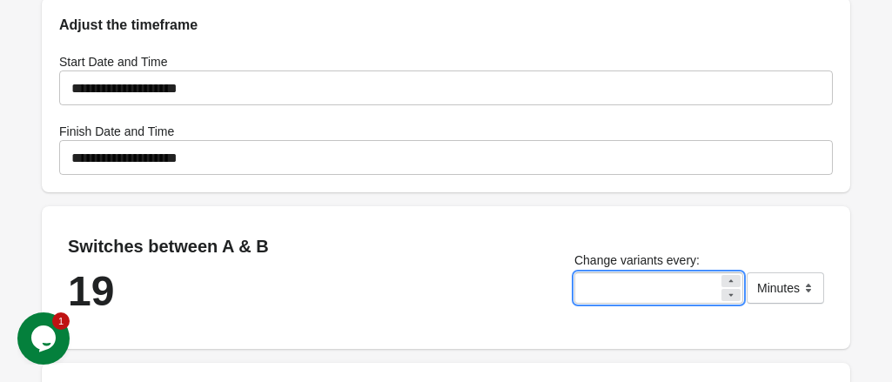
click at [729, 279] on icon at bounding box center [731, 280] width 4 height 3
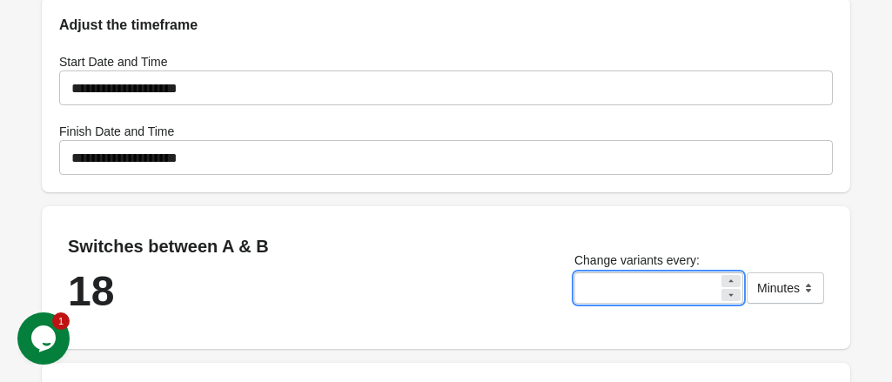
click at [729, 279] on icon at bounding box center [731, 280] width 4 height 3
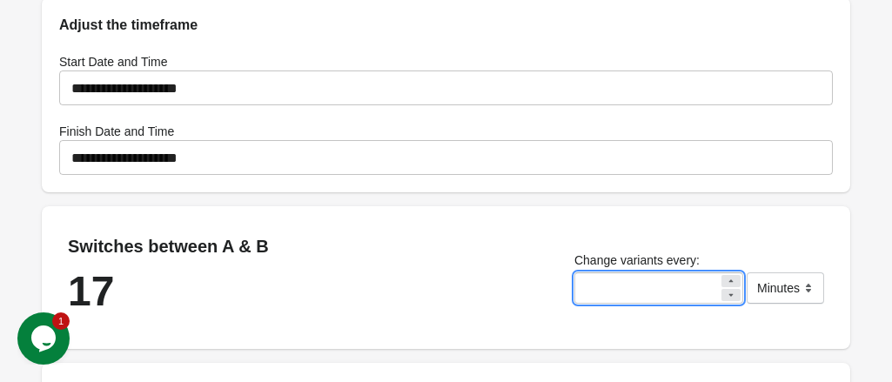
click at [729, 279] on icon at bounding box center [731, 280] width 4 height 3
type input "**"
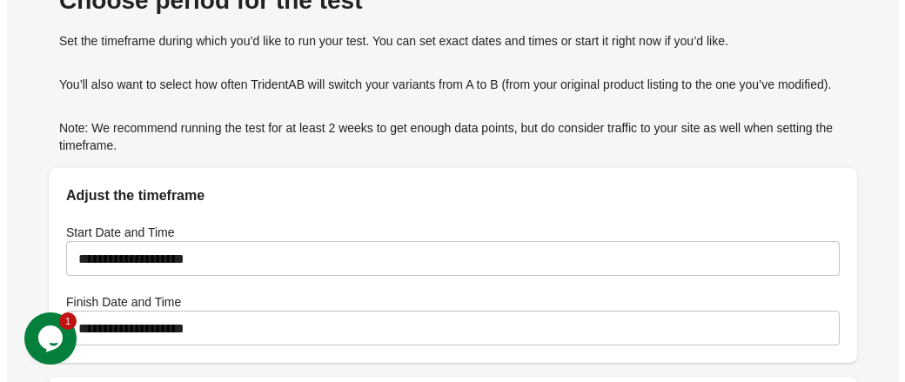
scroll to position [90, 0]
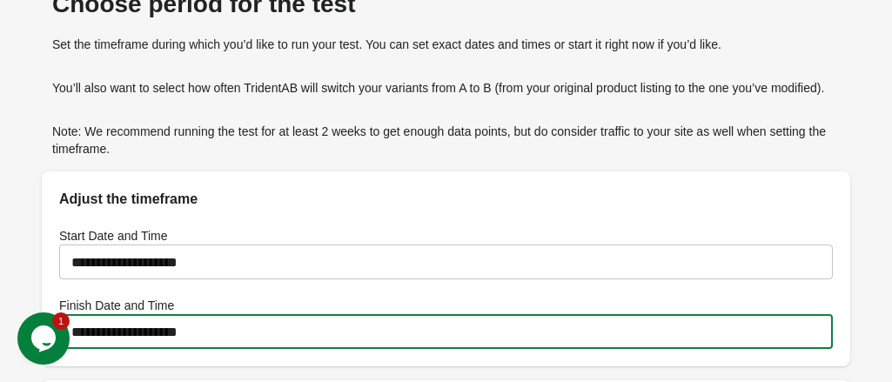
click at [522, 307] on input "**********" at bounding box center [446, 331] width 774 height 49
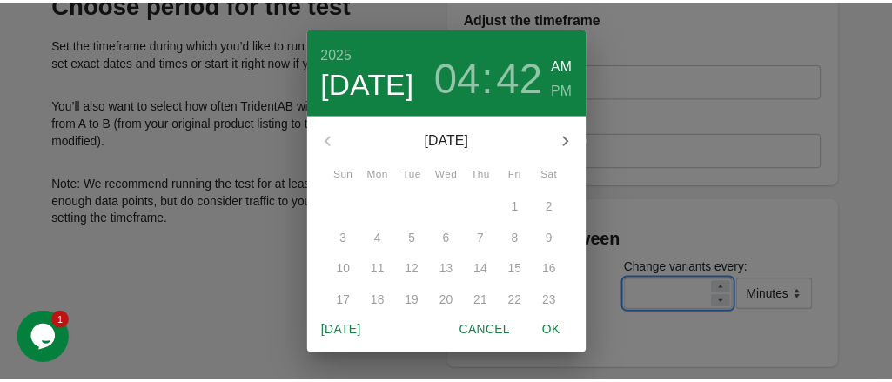
scroll to position [71, 0]
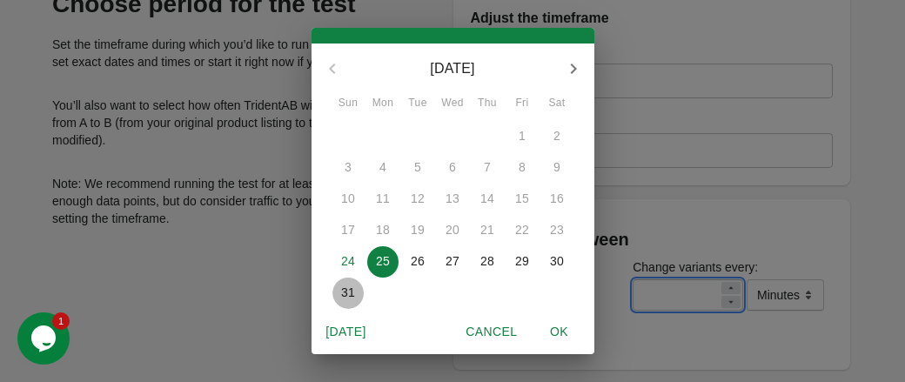
click at [341, 292] on p "31" at bounding box center [348, 292] width 14 height 17
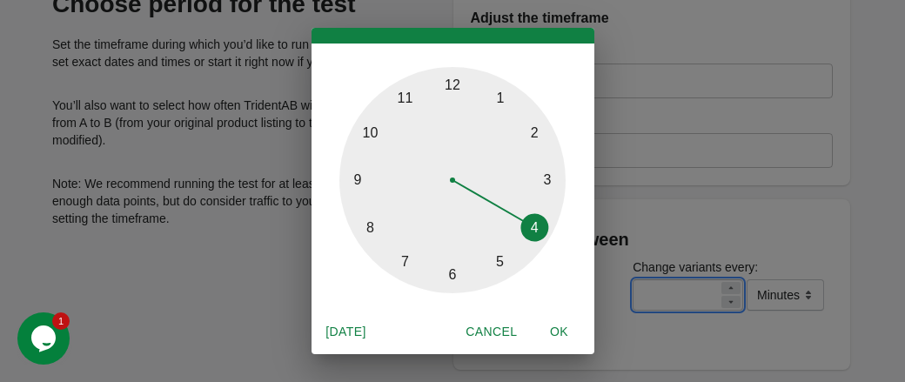
click at [556, 330] on span "OK" at bounding box center [560, 332] width 42 height 22
type input "**********"
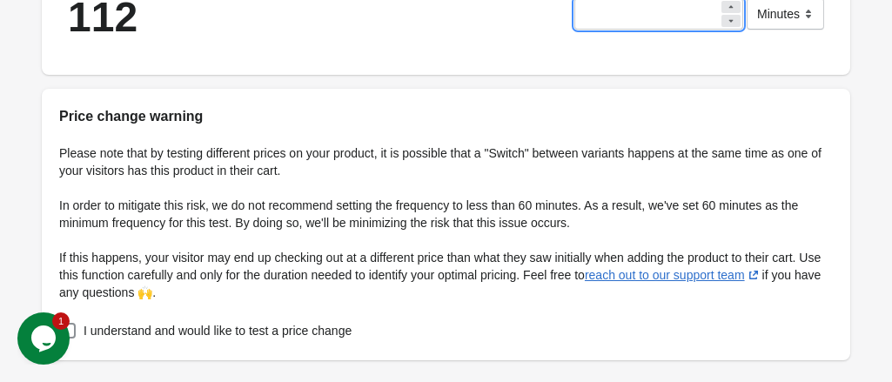
scroll to position [554, 0]
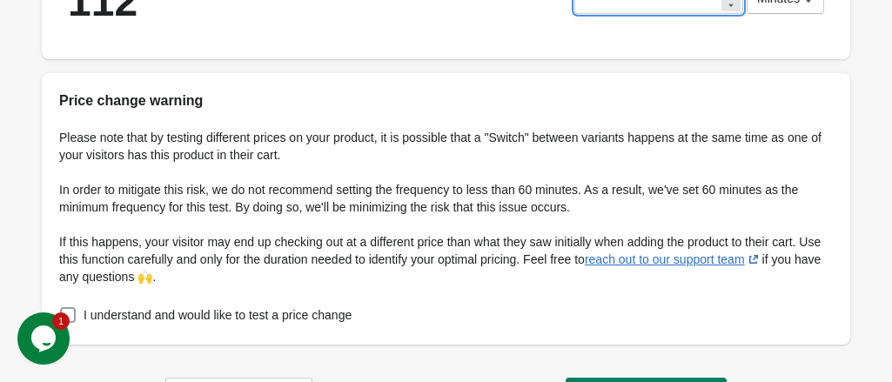
click at [77, 306] on span at bounding box center [67, 314] width 17 height 17
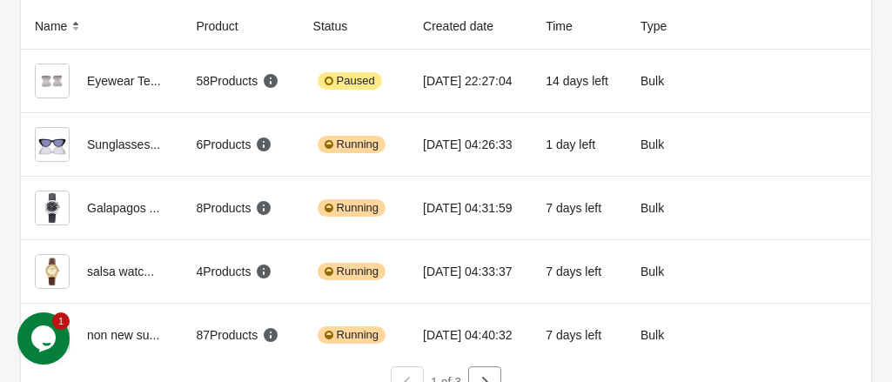
scroll to position [157, 0]
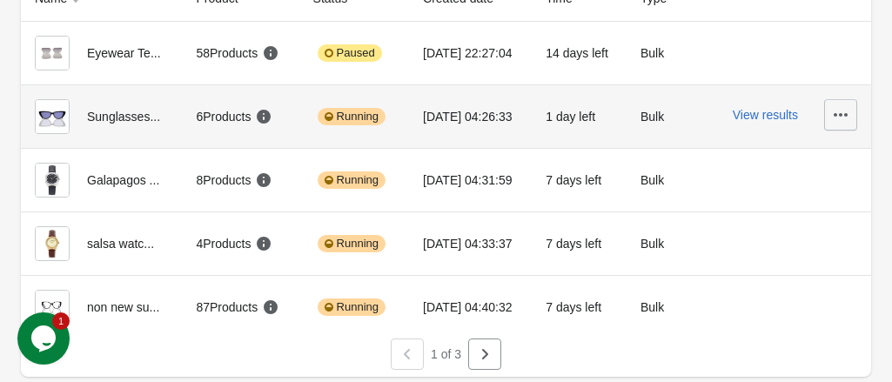
click at [841, 118] on icon "button" at bounding box center [840, 114] width 17 height 17
click at [759, 117] on button "View results" at bounding box center [765, 115] width 65 height 14
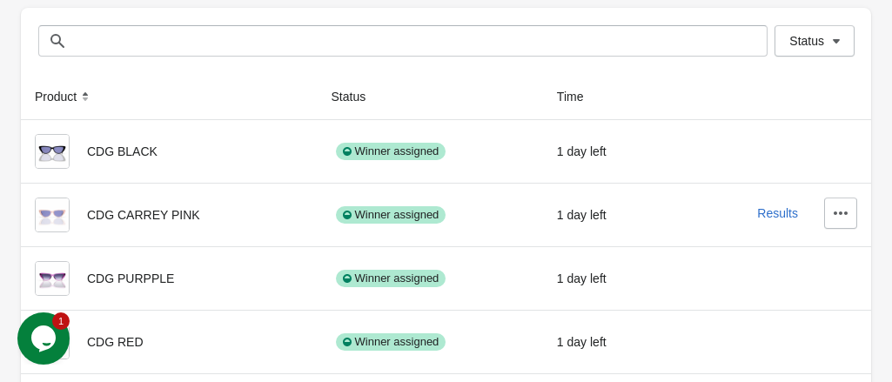
scroll to position [174, 0]
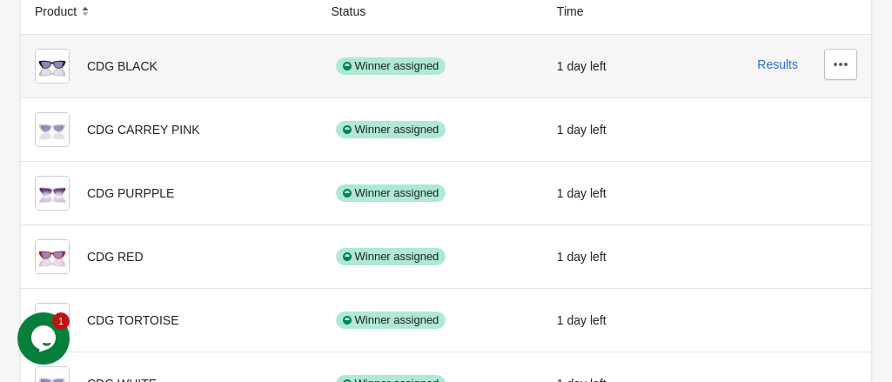
click at [118, 69] on div "CDG BLACK" at bounding box center [169, 66] width 269 height 35
click at [840, 64] on icon "button" at bounding box center [841, 64] width 14 height 3
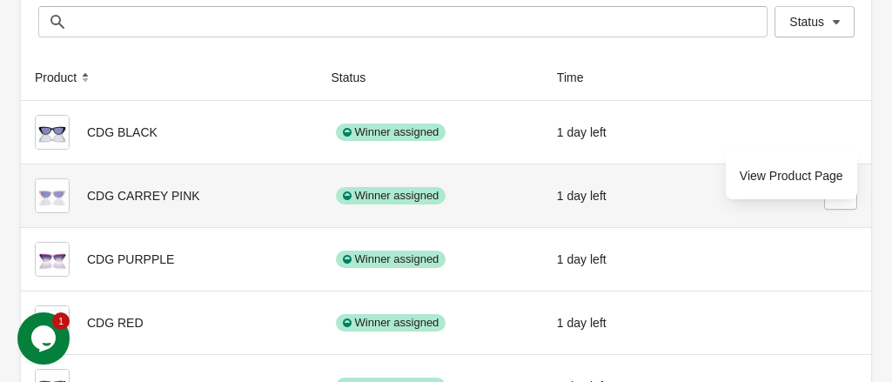
scroll to position [0, 0]
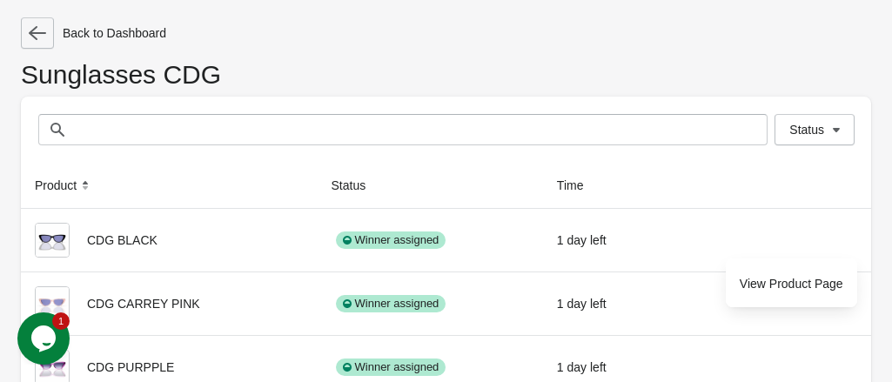
click at [38, 39] on icon "button" at bounding box center [37, 32] width 17 height 17
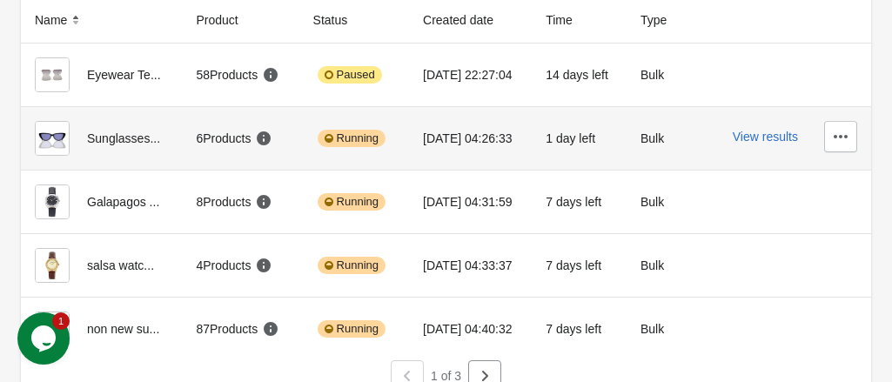
scroll to position [157, 0]
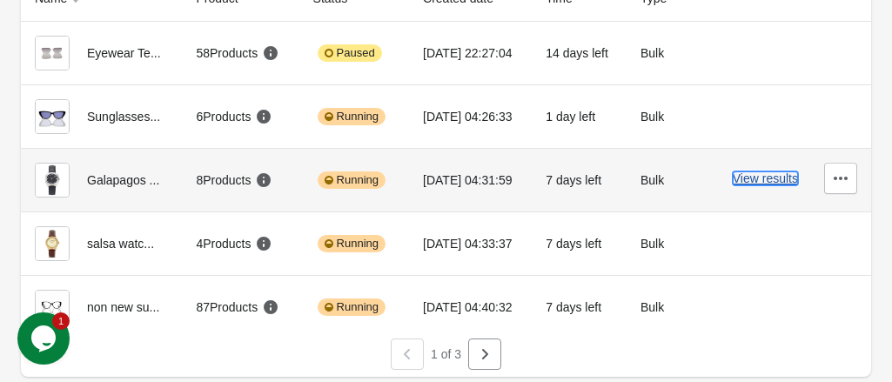
click at [755, 177] on button "View results" at bounding box center [765, 178] width 65 height 14
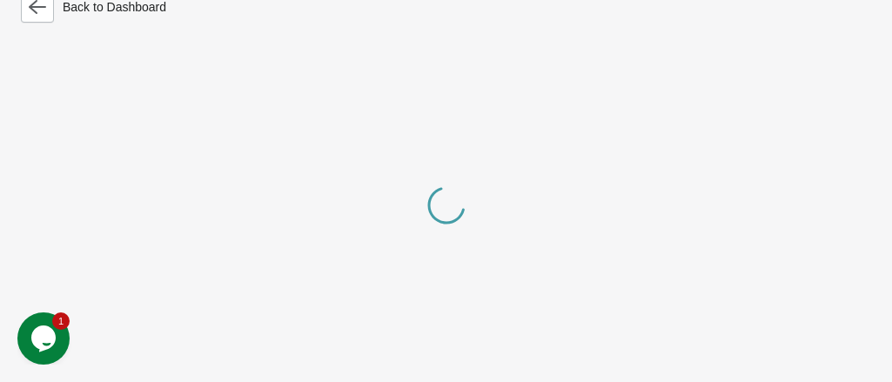
scroll to position [157, 0]
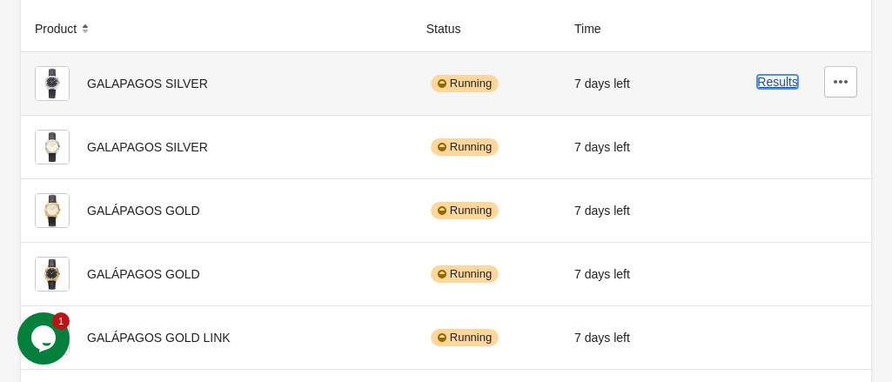
click at [776, 86] on button "Results" at bounding box center [777, 82] width 41 height 14
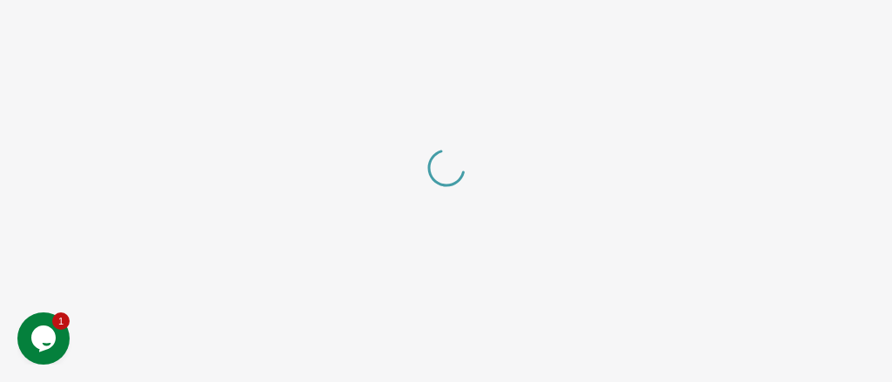
scroll to position [67, 0]
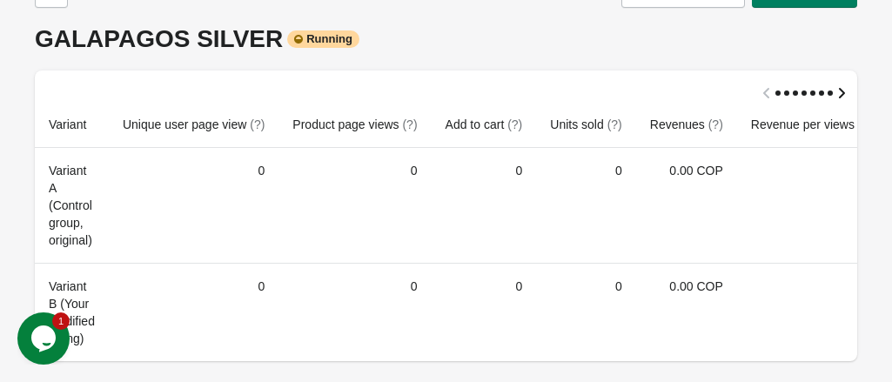
click at [841, 84] on icon "button" at bounding box center [841, 92] width 17 height 17
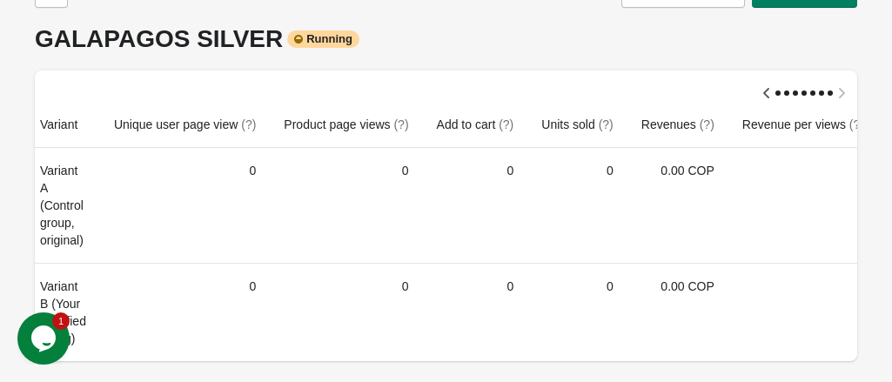
click at [841, 81] on div at bounding box center [446, 85] width 822 height 31
click at [768, 84] on icon "button" at bounding box center [766, 92] width 17 height 17
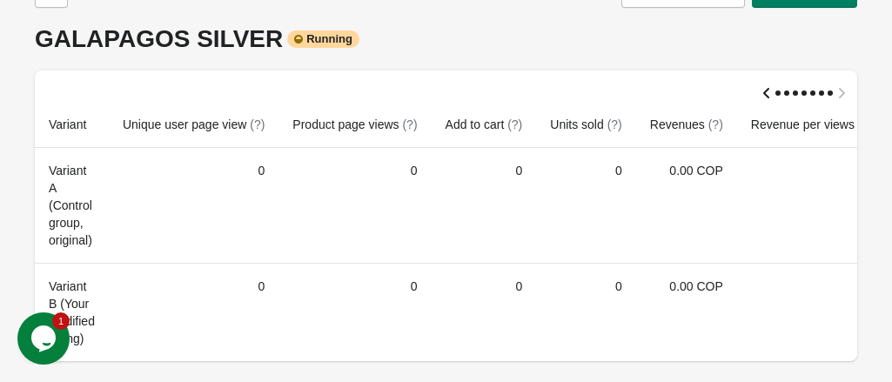
click at [768, 78] on div at bounding box center [446, 85] width 822 height 31
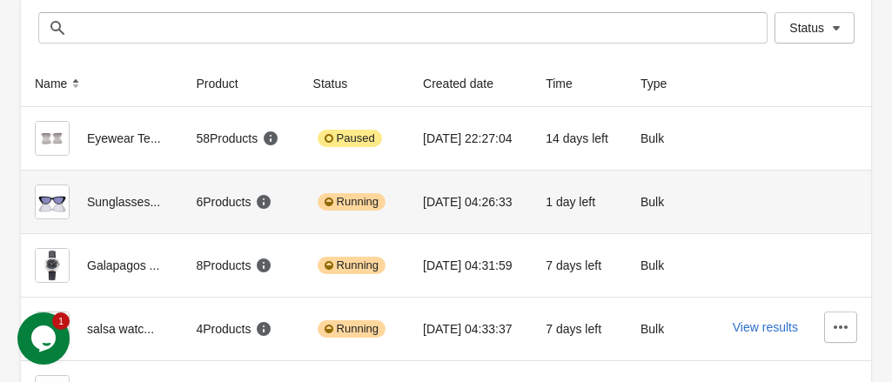
scroll to position [157, 0]
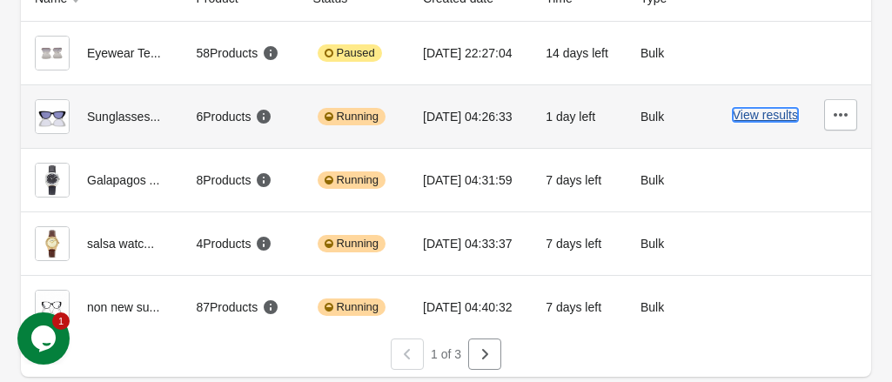
click at [767, 121] on button "View results" at bounding box center [765, 115] width 65 height 14
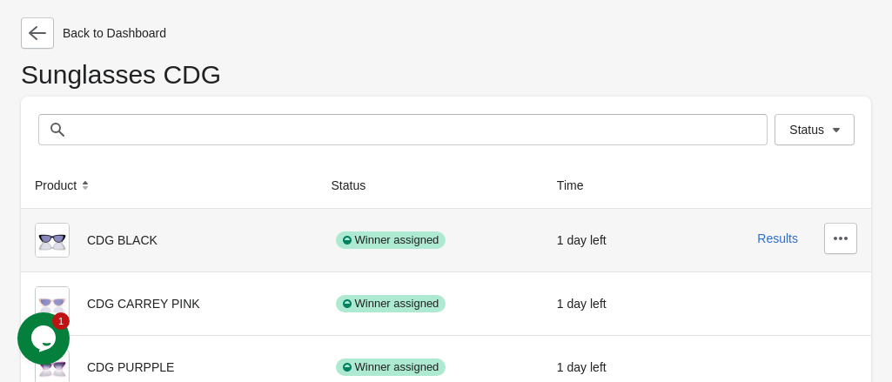
click at [372, 251] on div "Winner assigned" at bounding box center [431, 240] width 198 height 35
click at [379, 245] on div "Winner assigned" at bounding box center [391, 239] width 111 height 17
click at [835, 238] on icon "button" at bounding box center [841, 238] width 14 height 3
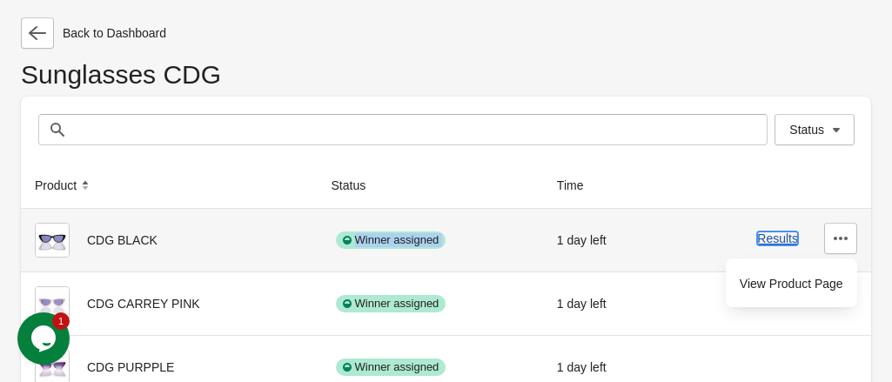
click at [781, 239] on button "Results" at bounding box center [777, 238] width 41 height 14
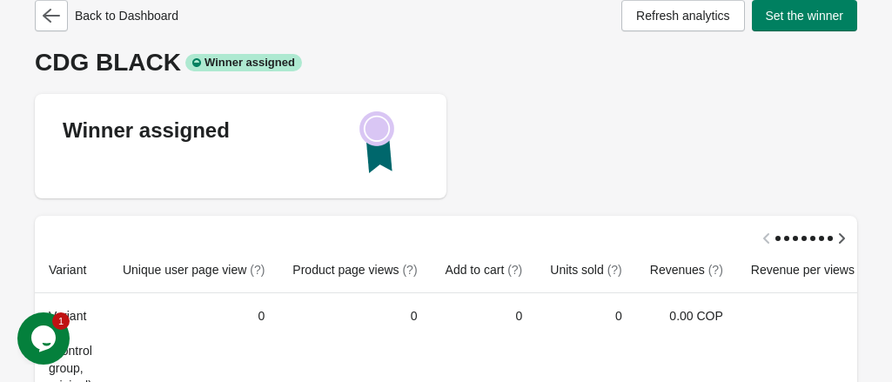
scroll to position [15, 0]
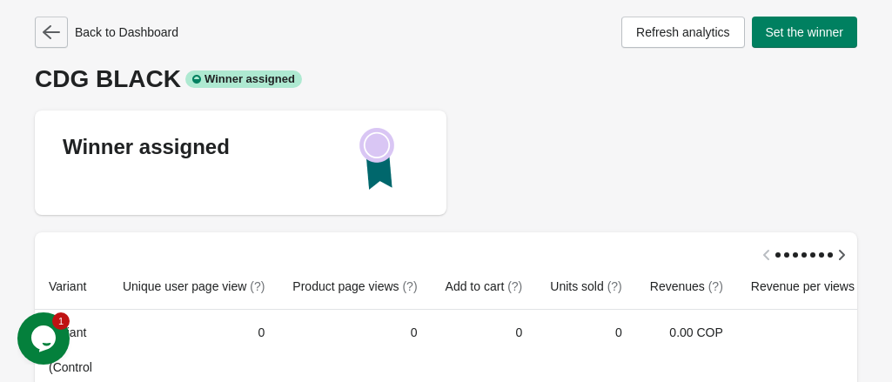
click at [54, 33] on icon "button" at bounding box center [51, 31] width 17 height 17
